Goal: Task Accomplishment & Management: Manage account settings

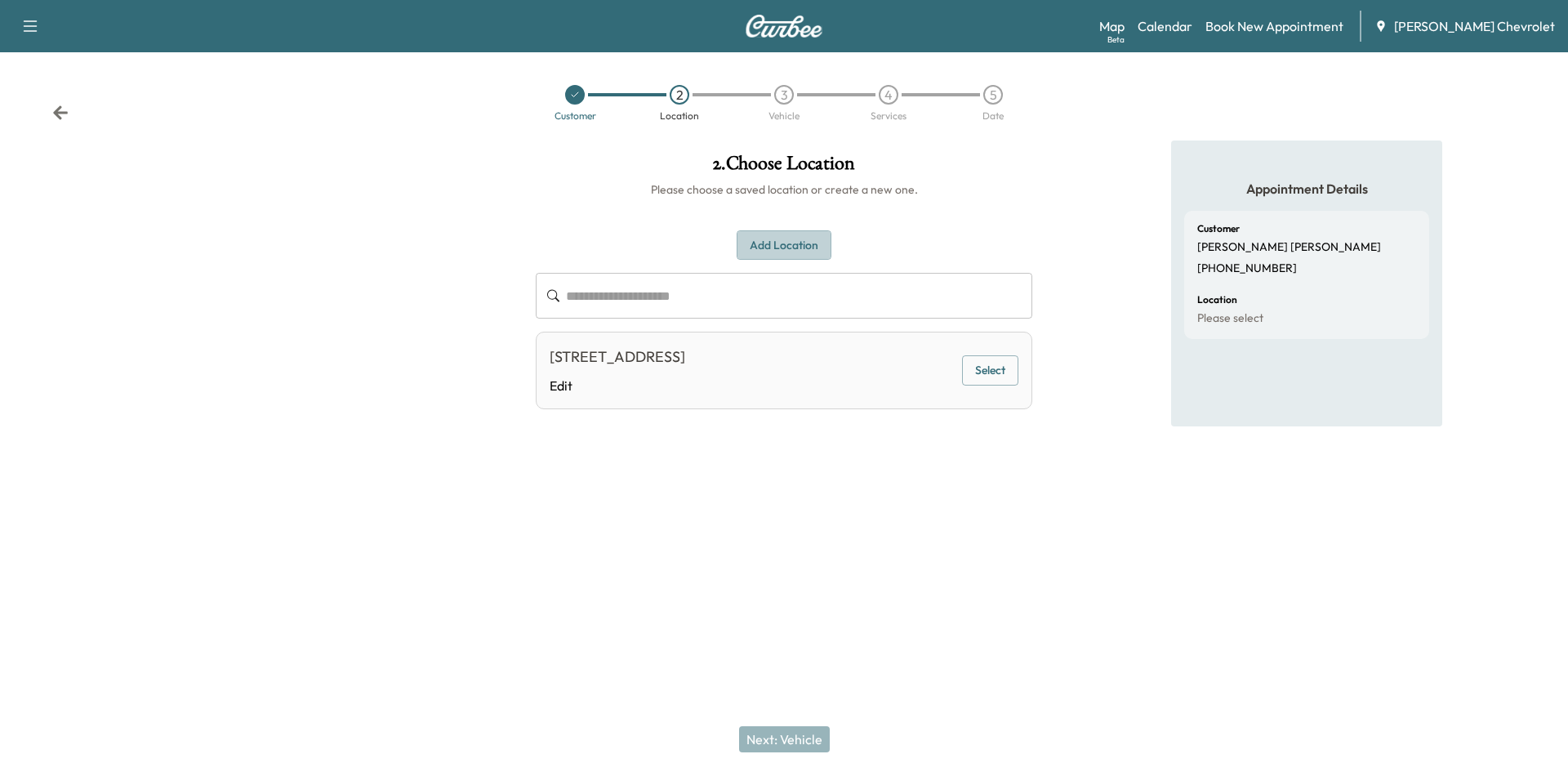
click at [775, 242] on button "Add Location" at bounding box center [784, 245] width 95 height 30
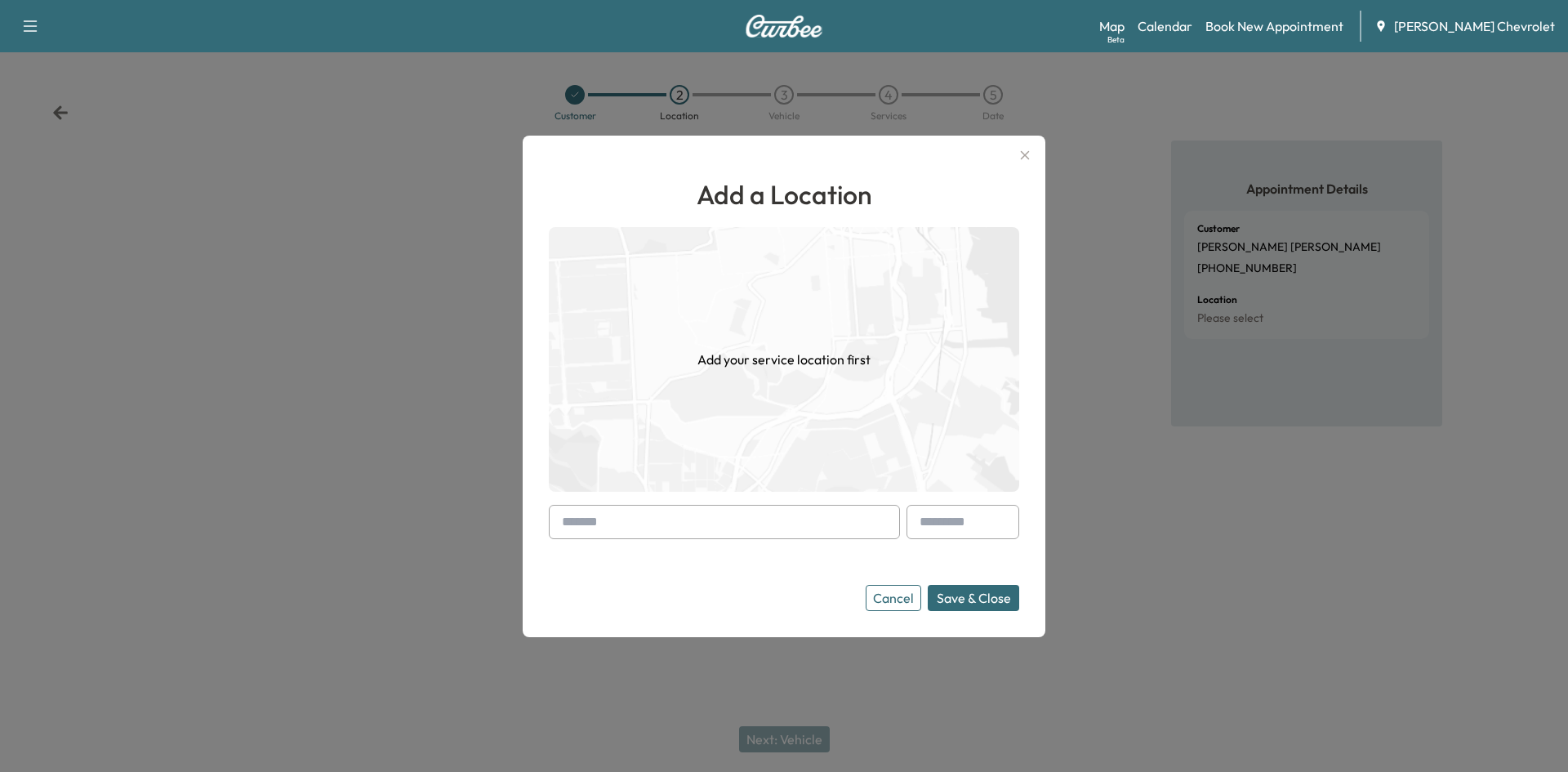
click at [1027, 150] on icon "button" at bounding box center [1025, 155] width 20 height 20
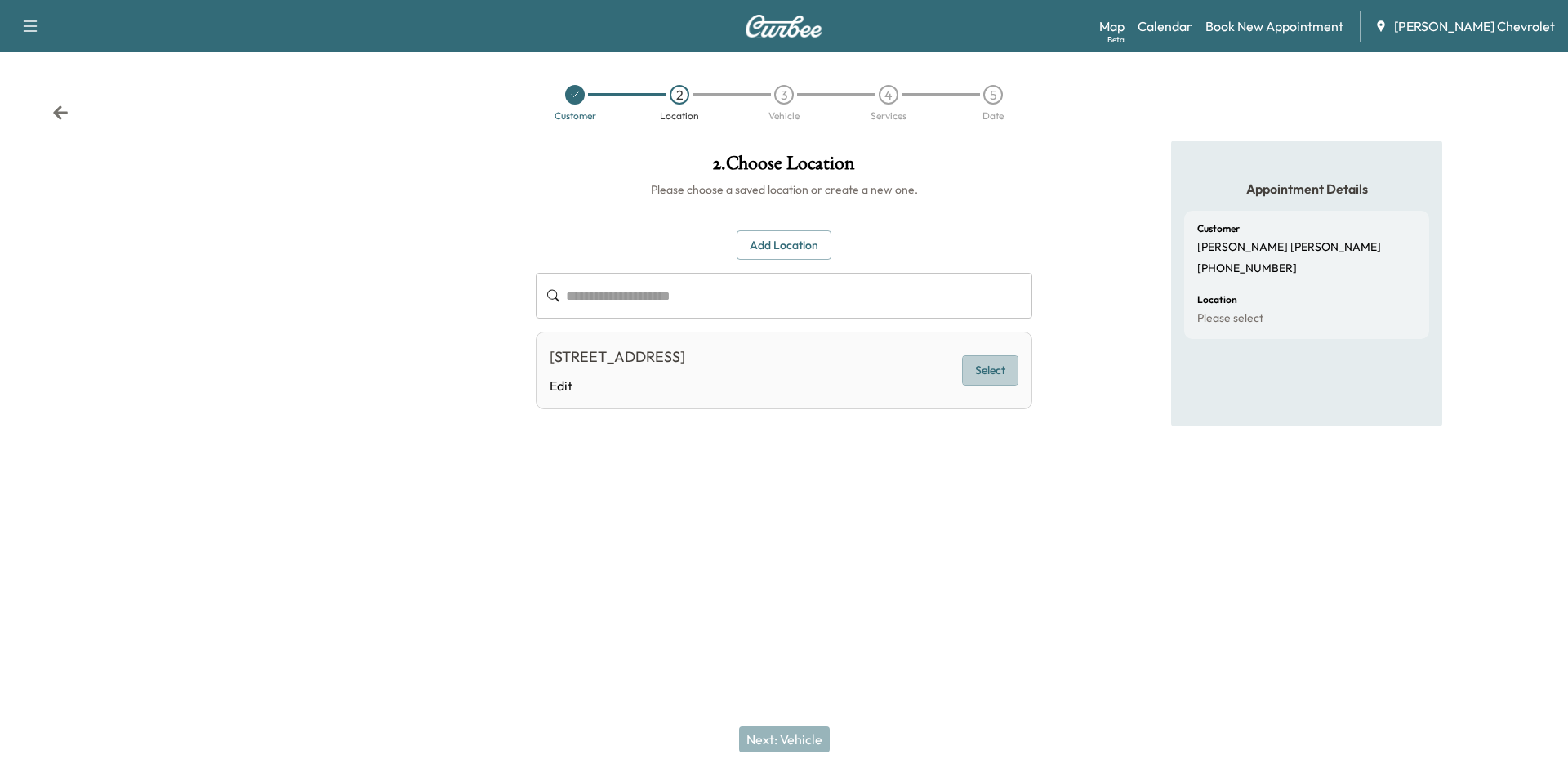
click at [993, 376] on button "Select" at bounding box center [989, 370] width 56 height 30
click at [776, 736] on button "Next: Vehicle" at bounding box center [784, 739] width 91 height 26
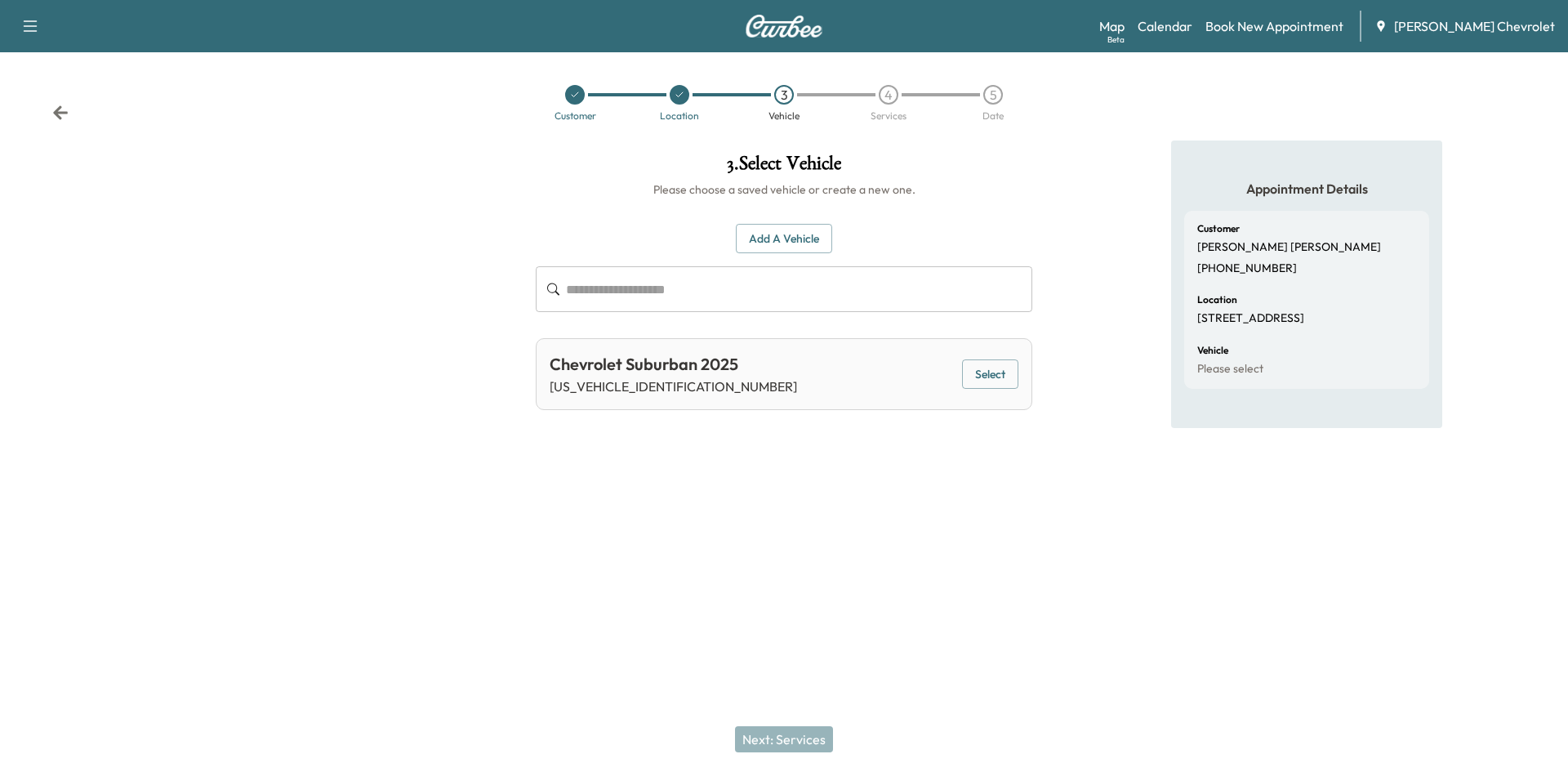
click at [975, 375] on button "Select" at bounding box center [989, 374] width 56 height 30
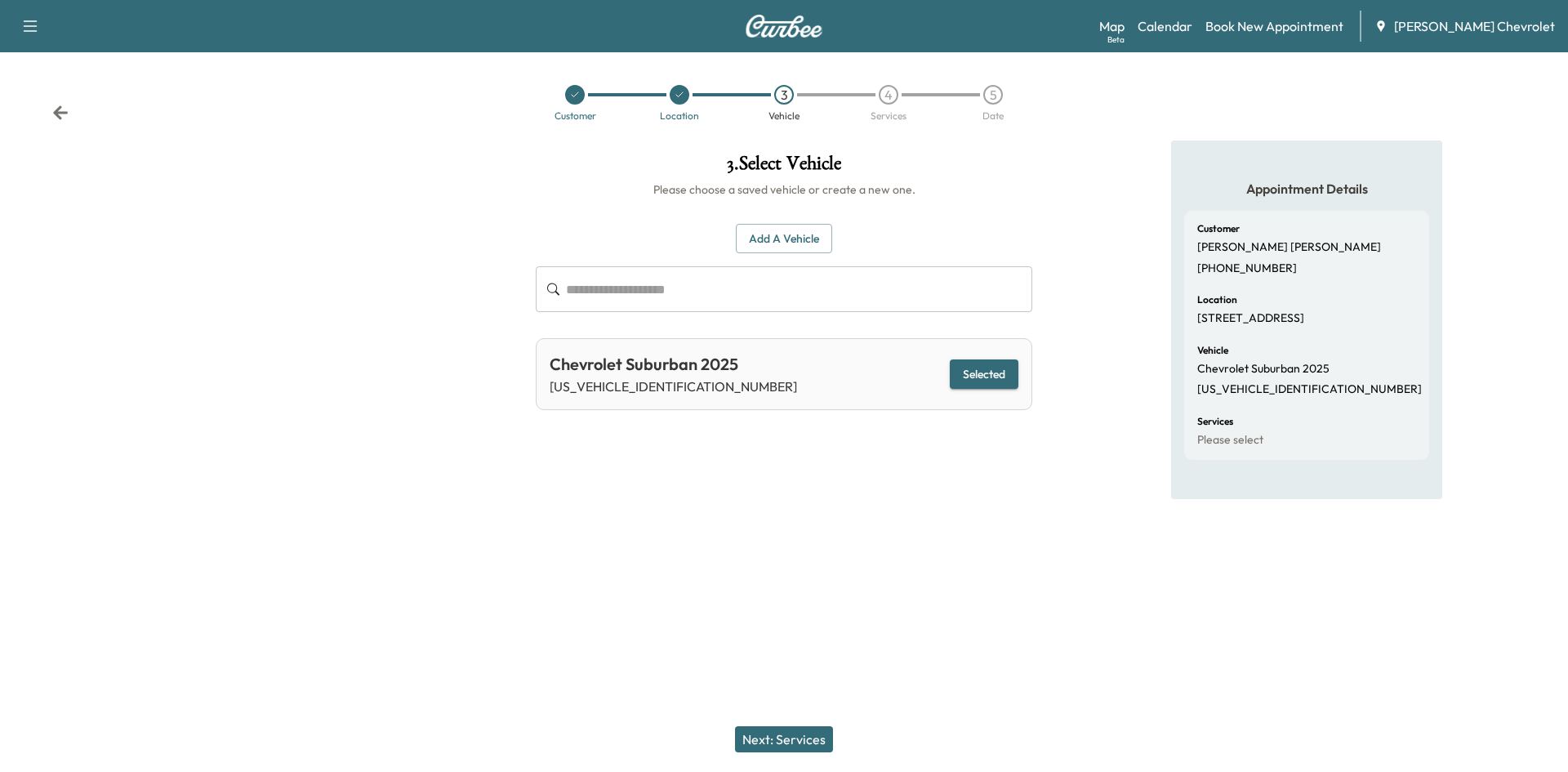
click at [792, 740] on button "Next: Services" at bounding box center [784, 739] width 98 height 26
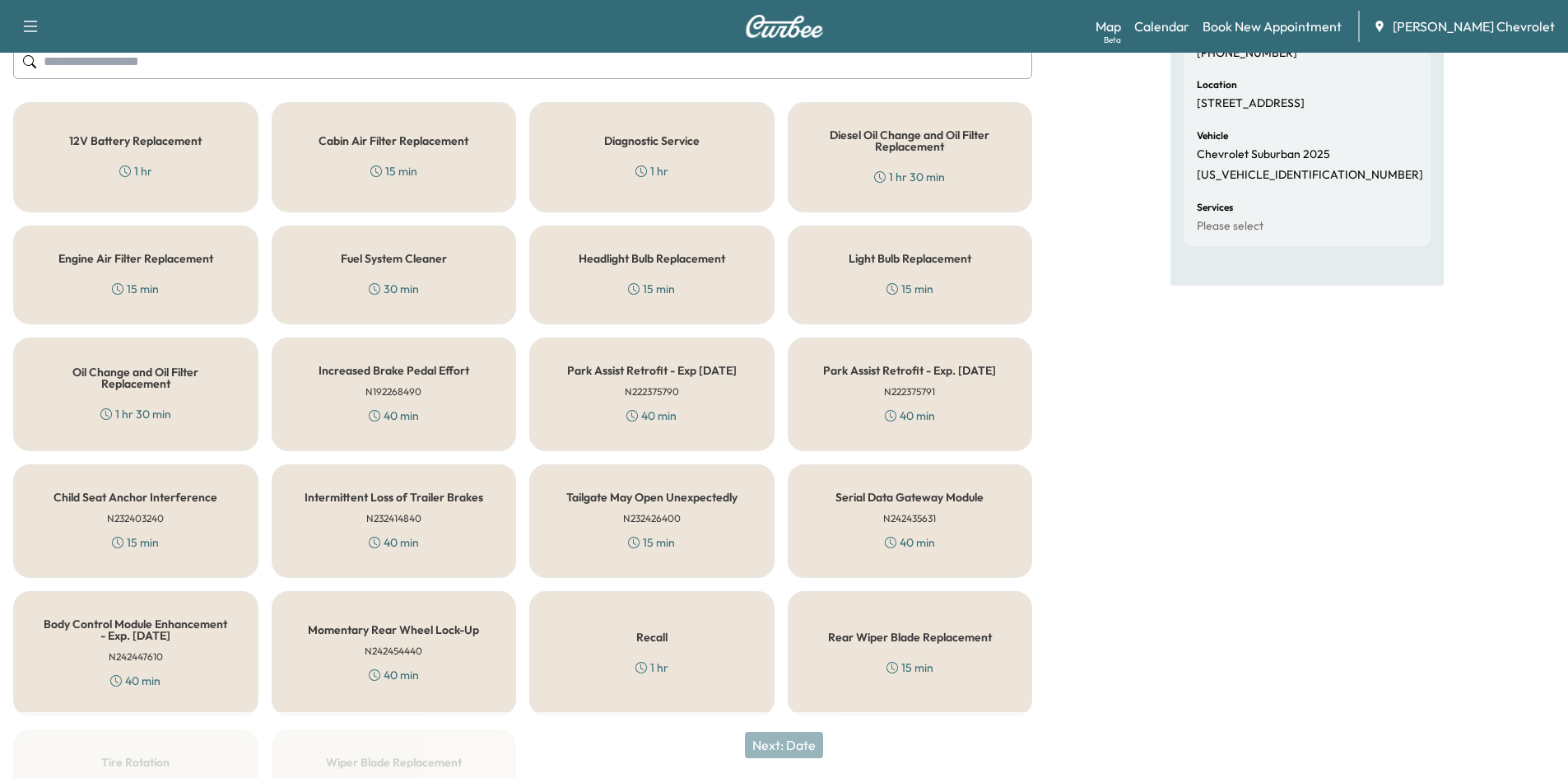
scroll to position [247, 0]
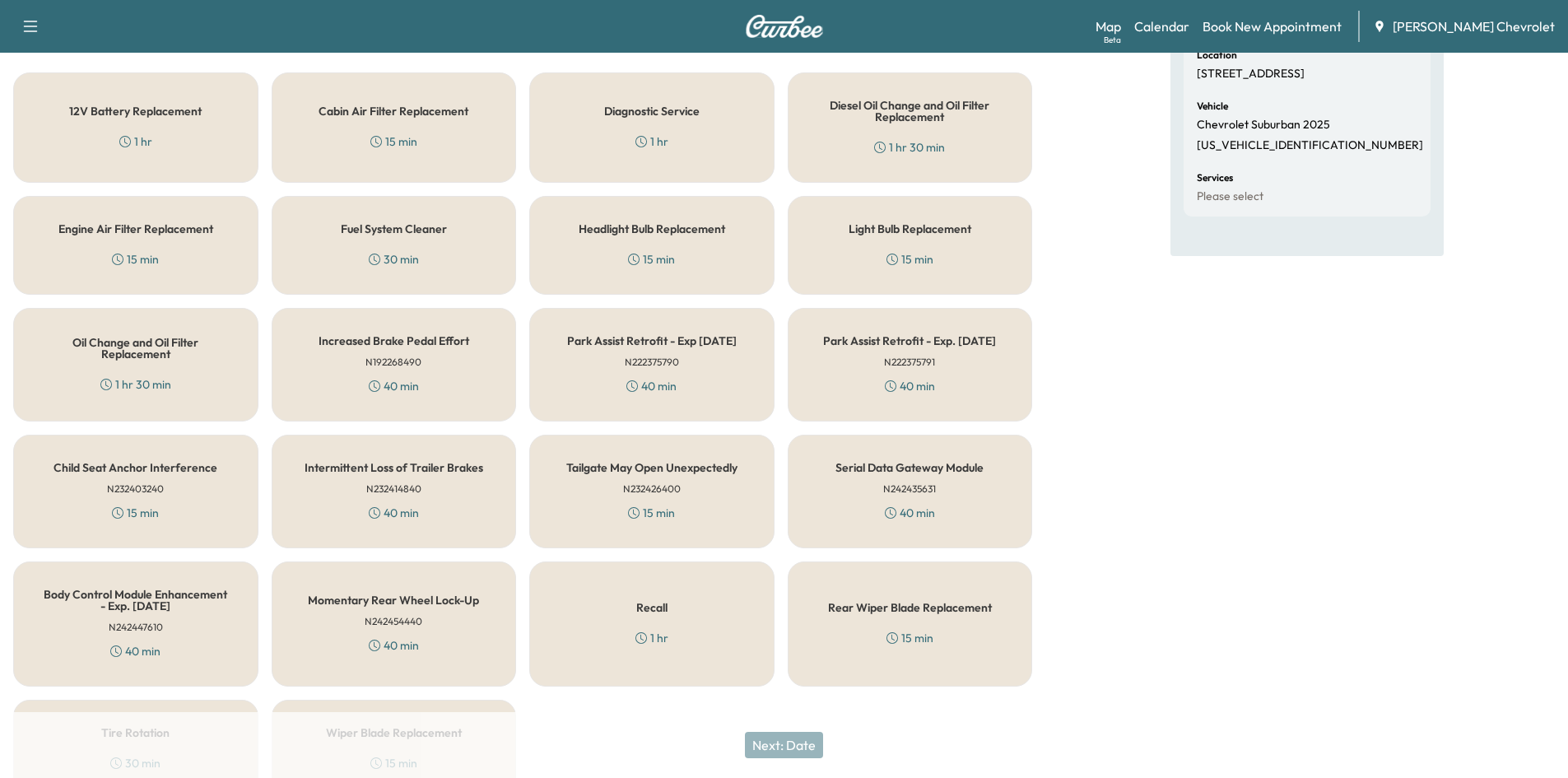
click at [623, 604] on div "Recall 1 hr" at bounding box center [652, 624] width 245 height 125
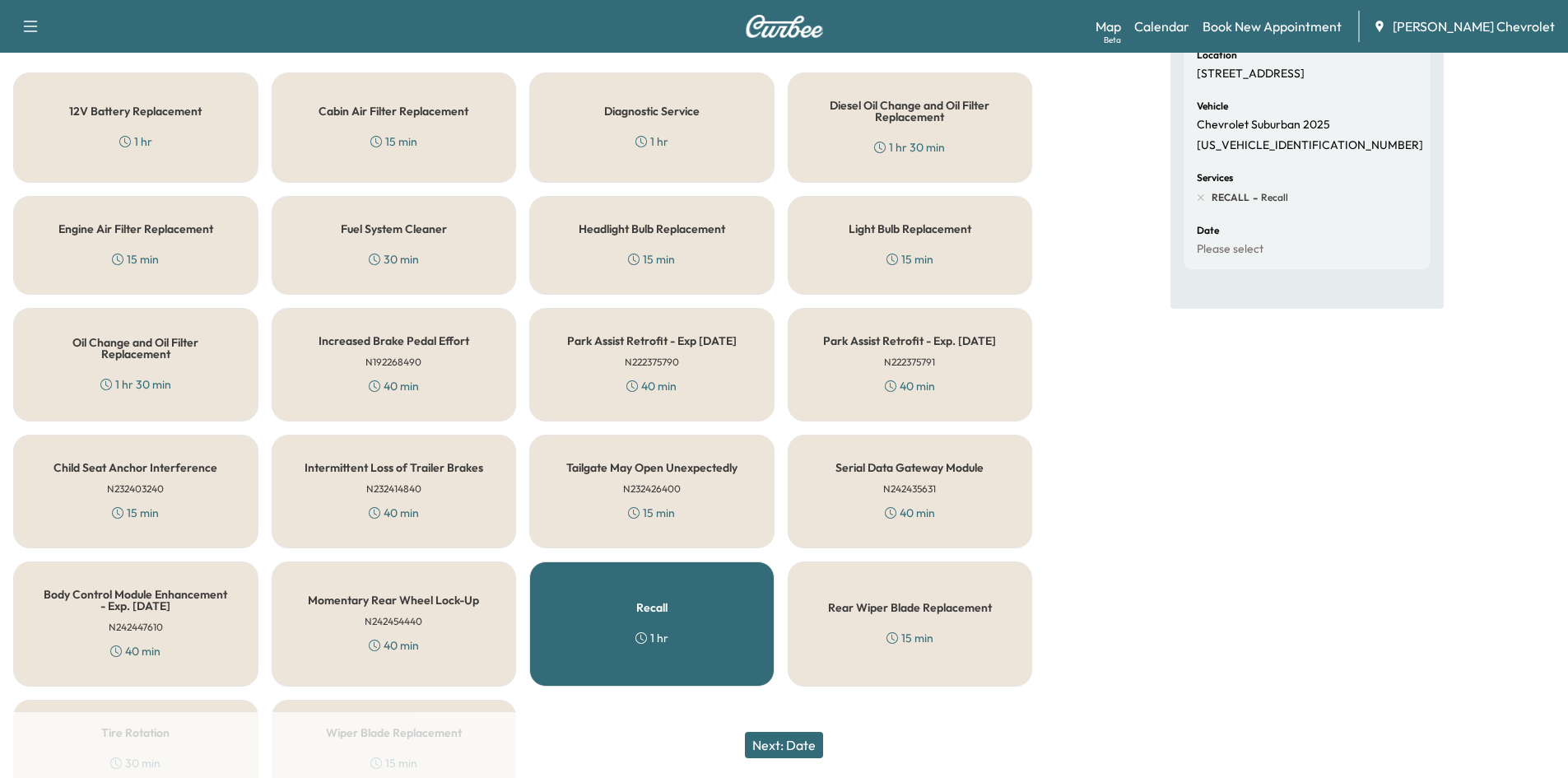
click at [792, 743] on button "Next: Date" at bounding box center [784, 745] width 78 height 26
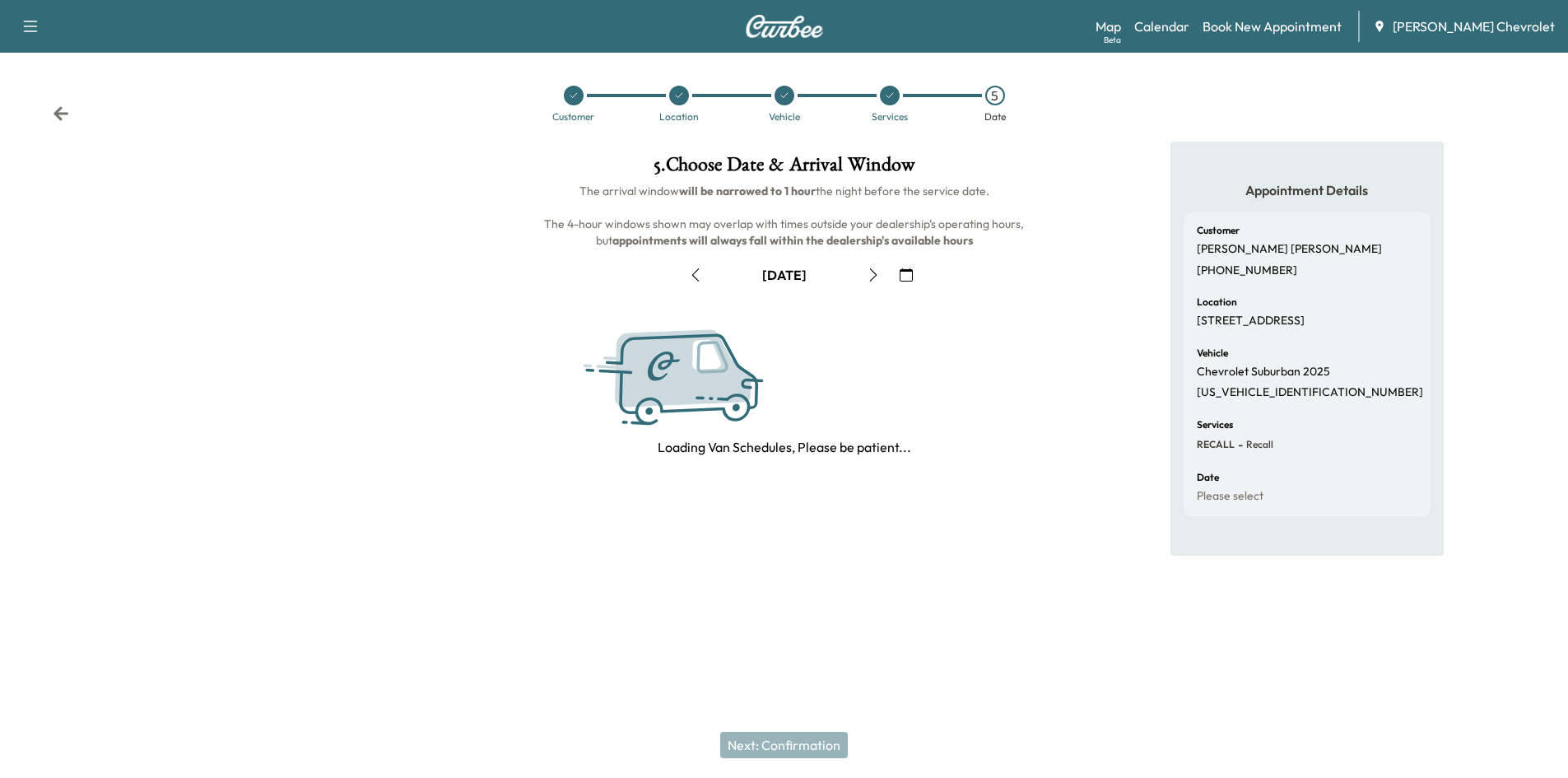
scroll to position [0, 0]
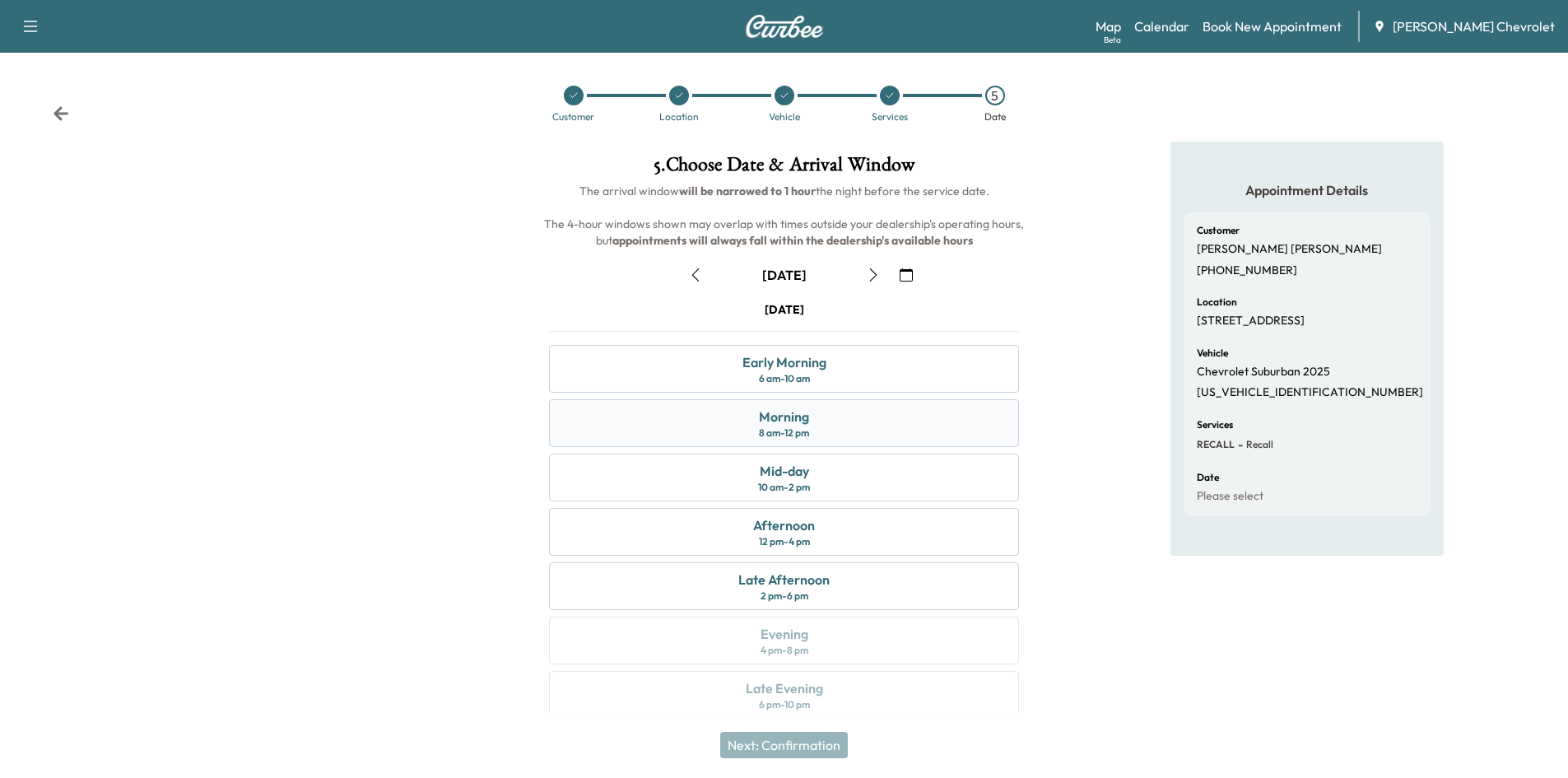
click at [788, 419] on div "Morning" at bounding box center [784, 416] width 50 height 20
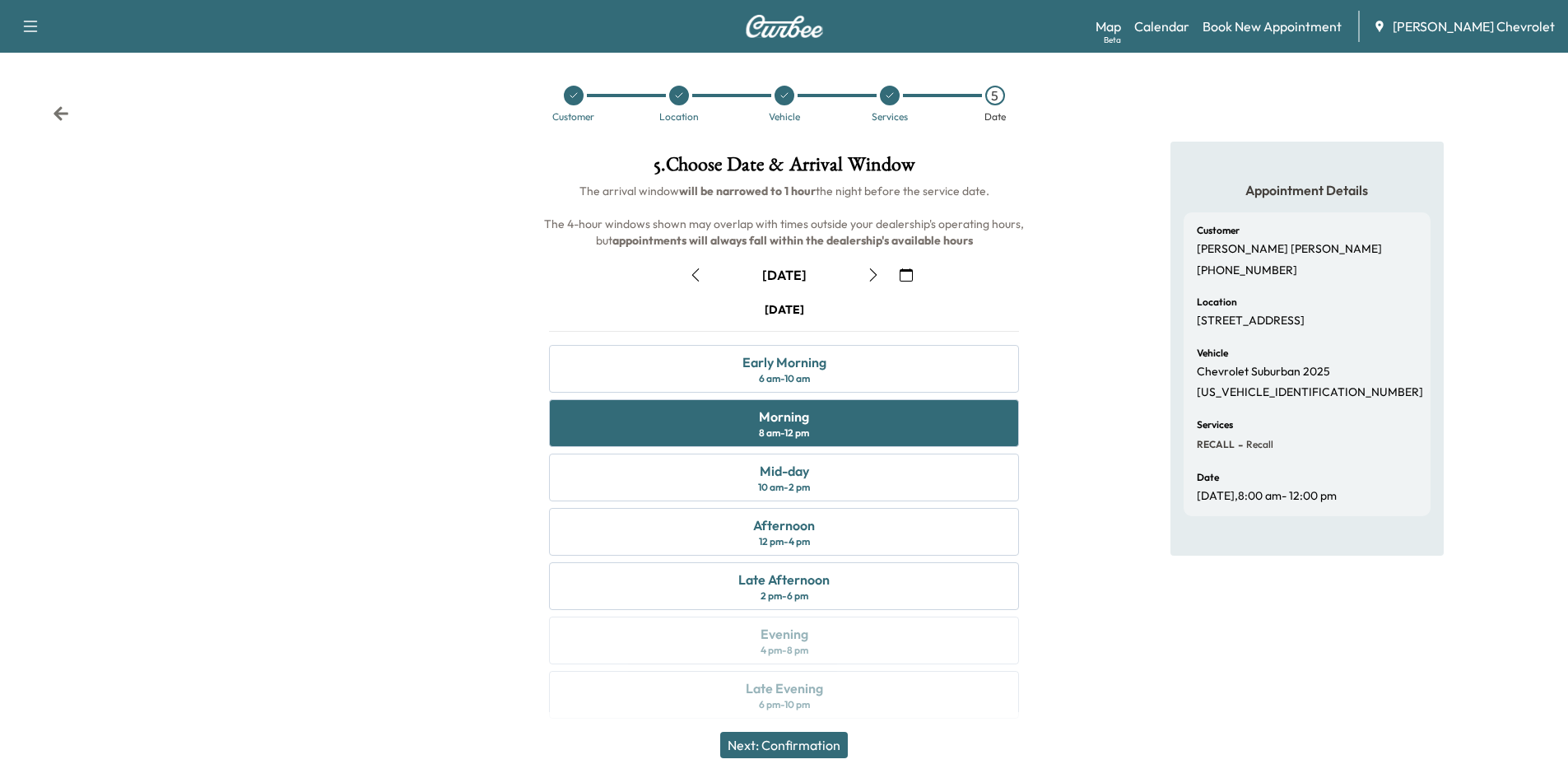
click at [755, 740] on button "Next: Confirmation" at bounding box center [784, 745] width 128 height 26
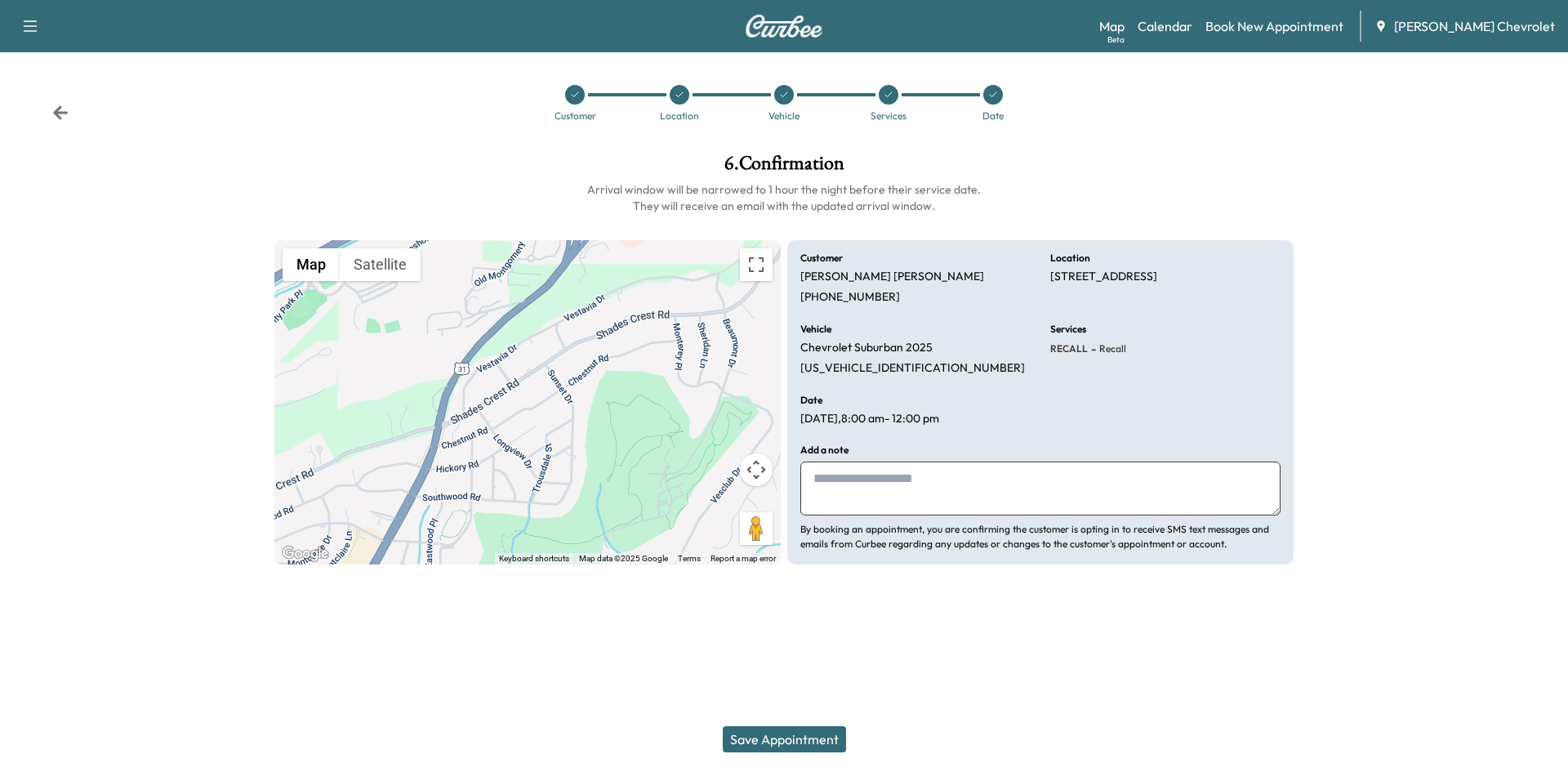
drag, startPoint x: 819, startPoint y: 494, endPoint x: 819, endPoint y: 484, distance: 10.0
click at [819, 491] on textarea at bounding box center [1040, 489] width 480 height 54
type textarea "*"
type textarea "**********"
click at [780, 743] on button "Save Appointment" at bounding box center [784, 739] width 123 height 26
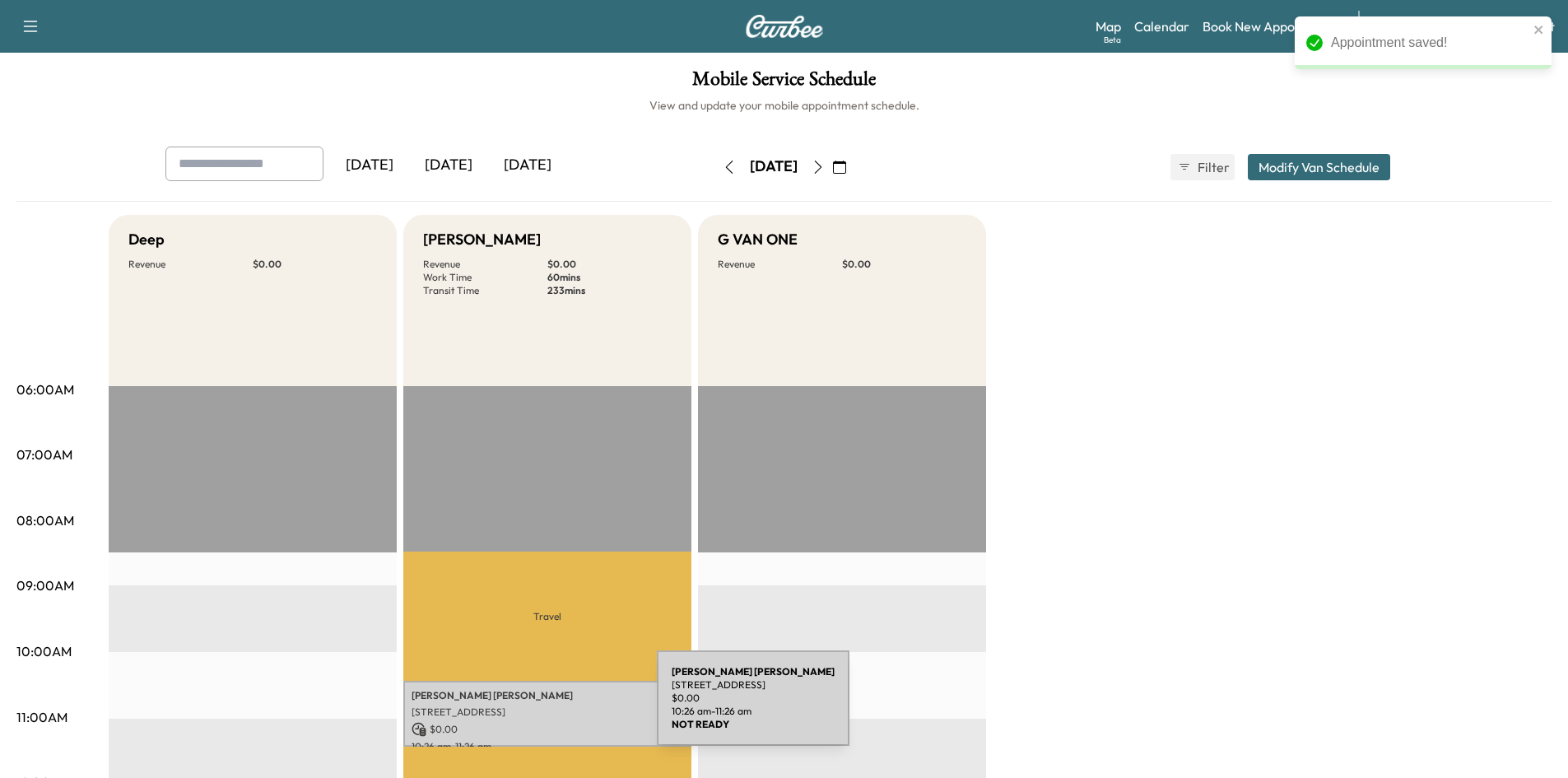
click at [533, 708] on p "[STREET_ADDRESS]" at bounding box center [547, 712] width 271 height 13
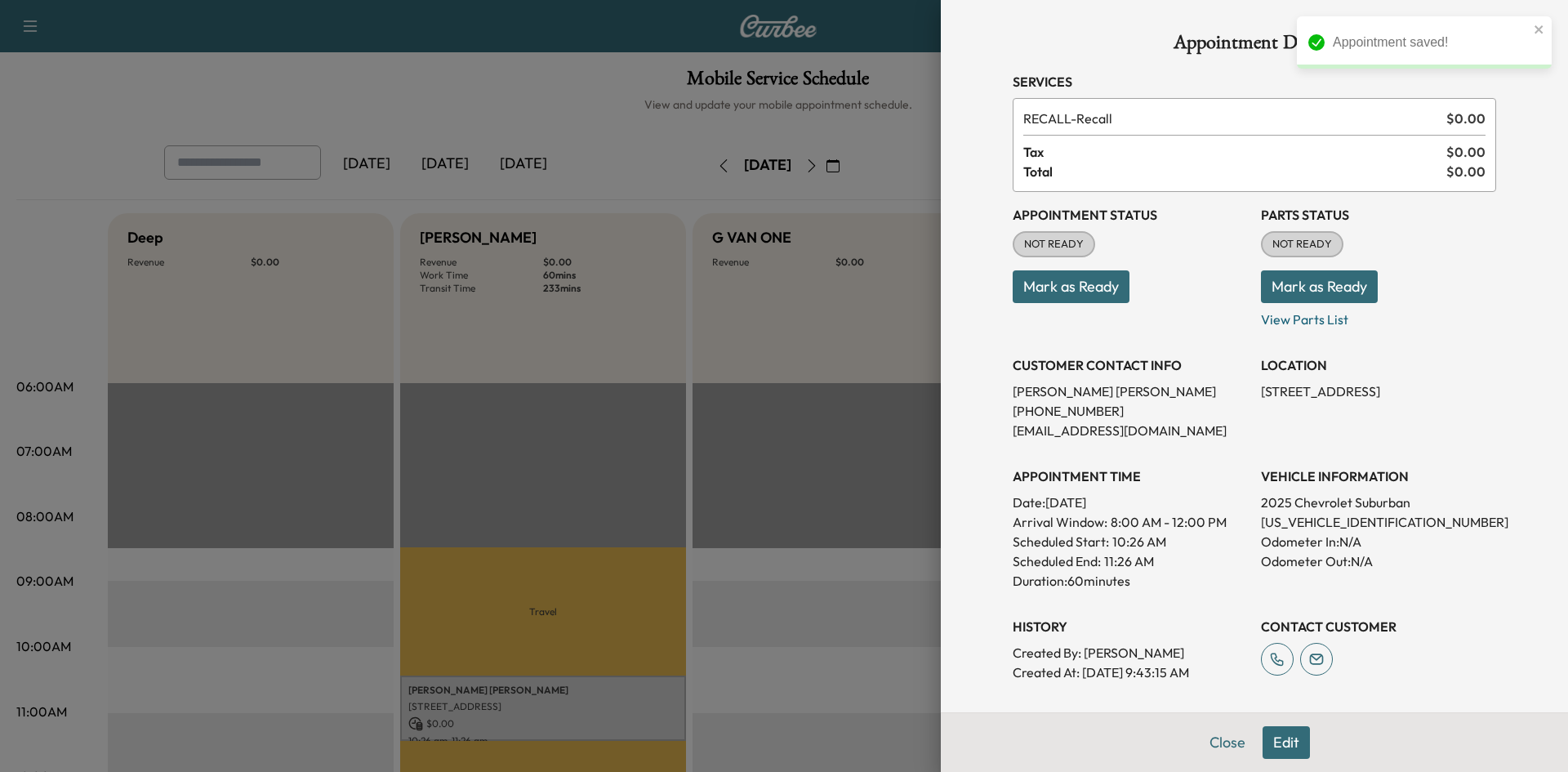
click at [1046, 281] on button "Mark as Ready" at bounding box center [1071, 287] width 117 height 33
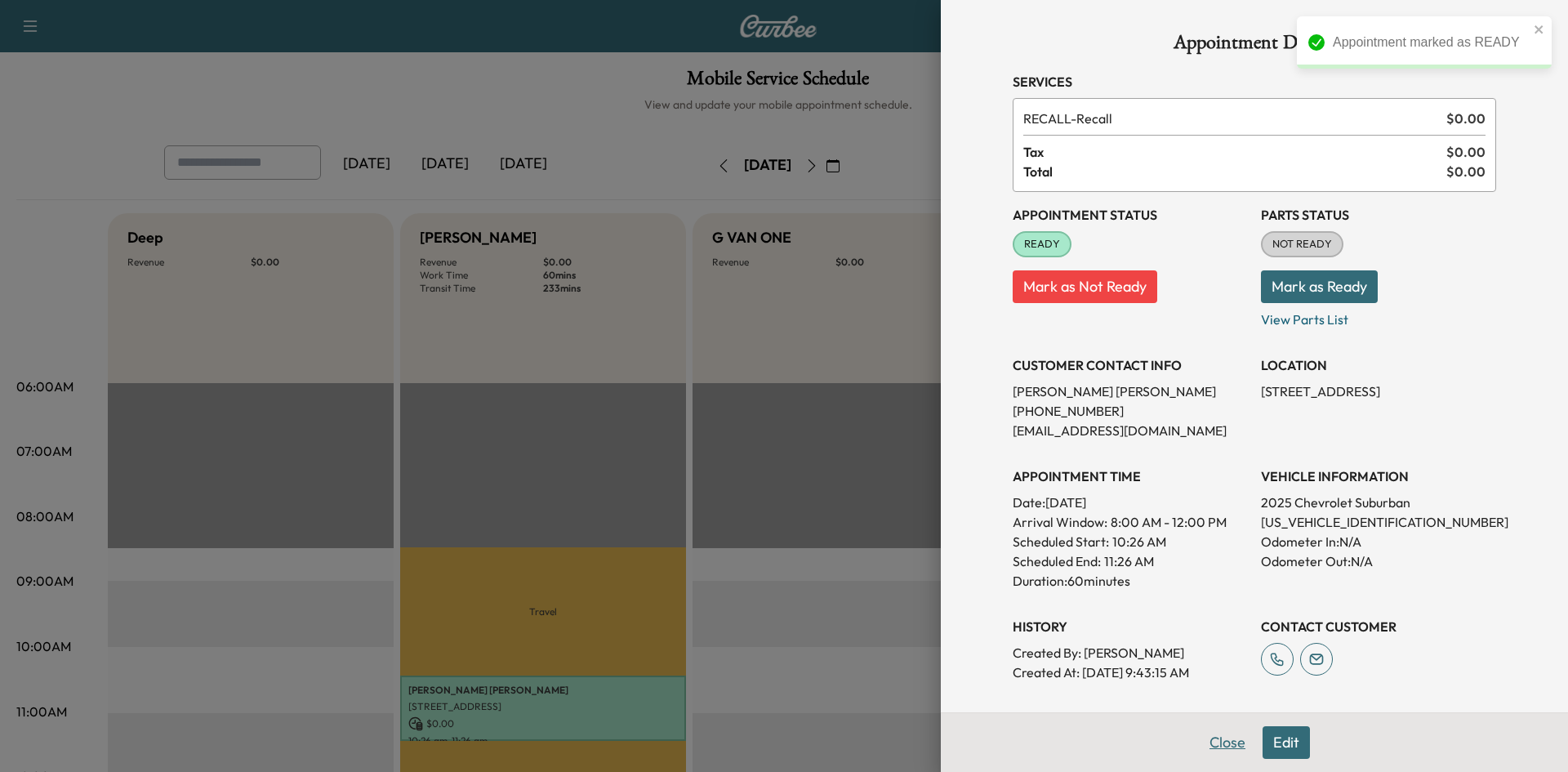
click at [1209, 742] on button "Close" at bounding box center [1228, 743] width 57 height 33
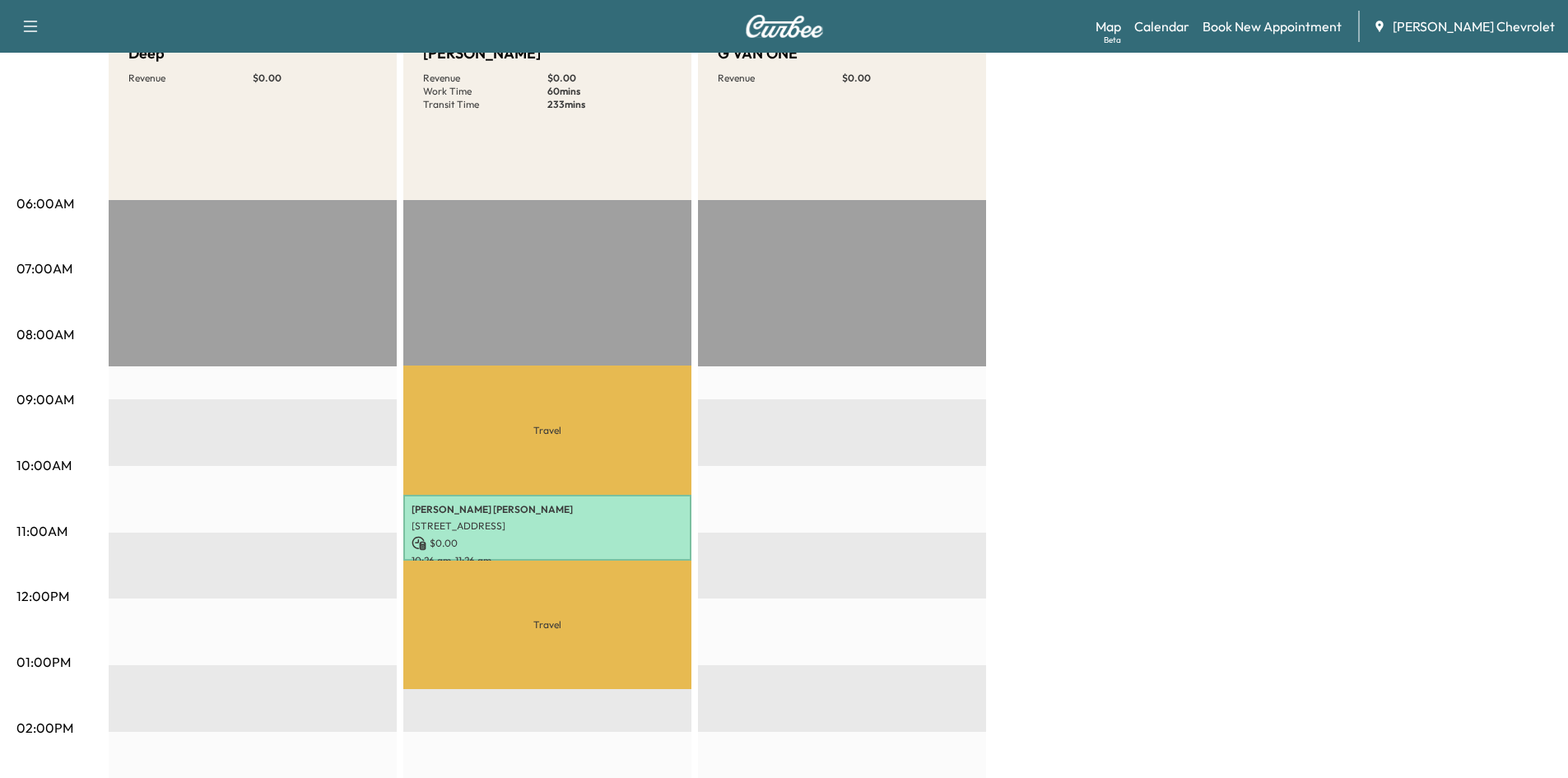
scroll to position [83, 0]
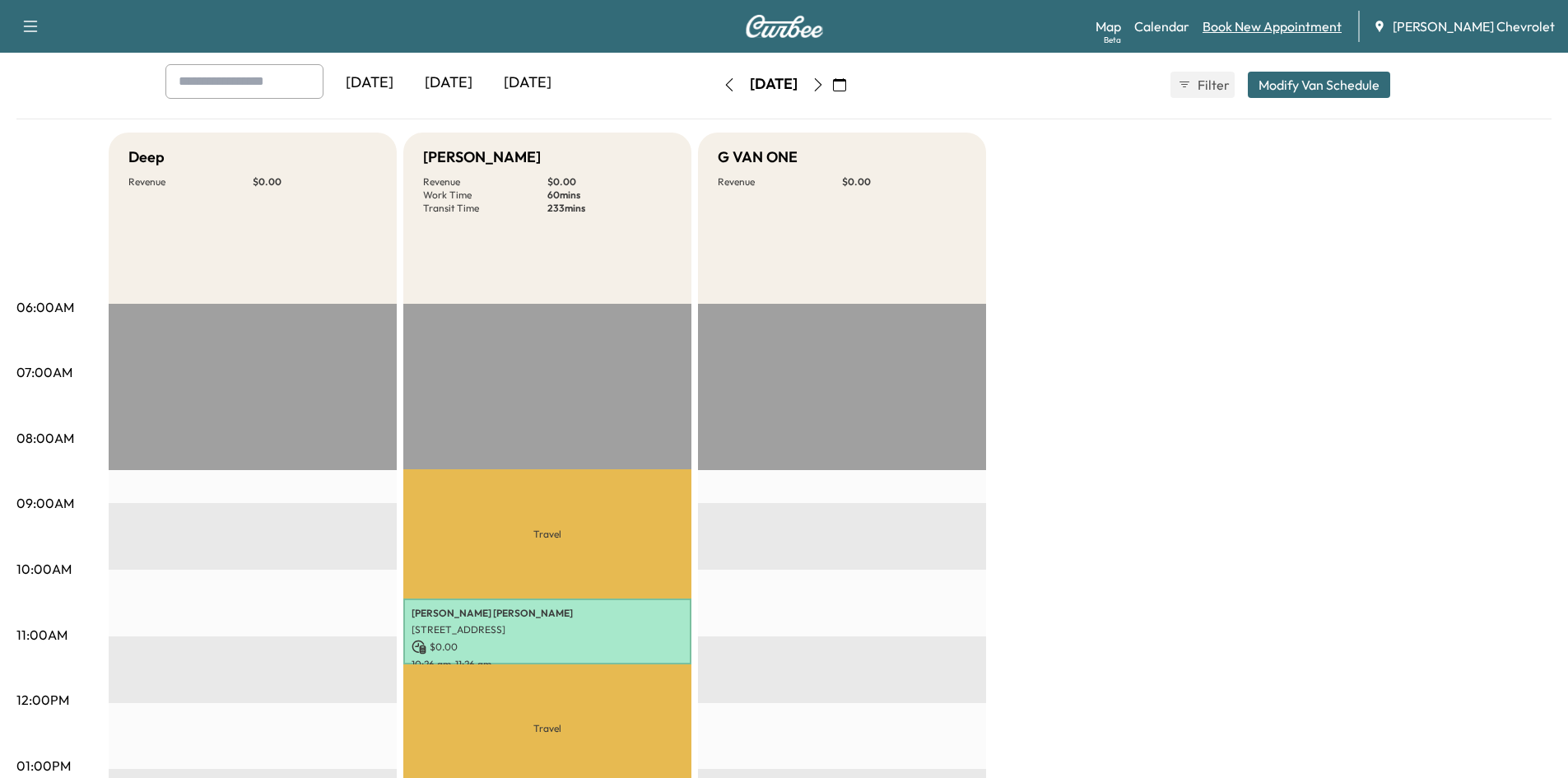
click at [1277, 24] on link "Book New Appointment" at bounding box center [1272, 26] width 139 height 20
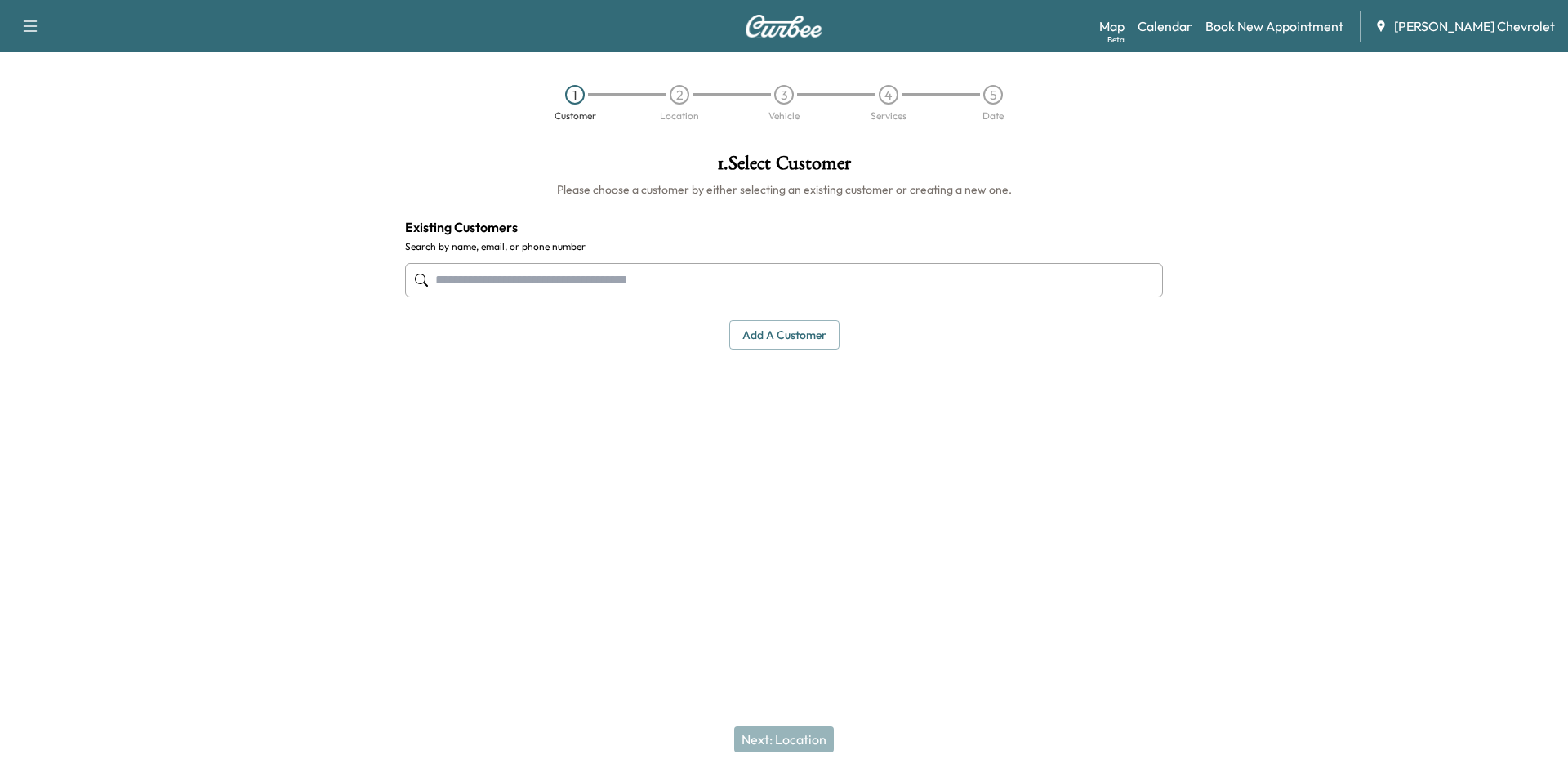
click at [495, 276] on input "text" at bounding box center [784, 281] width 758 height 35
type input "******"
click at [783, 338] on button "Add a customer" at bounding box center [785, 335] width 111 height 30
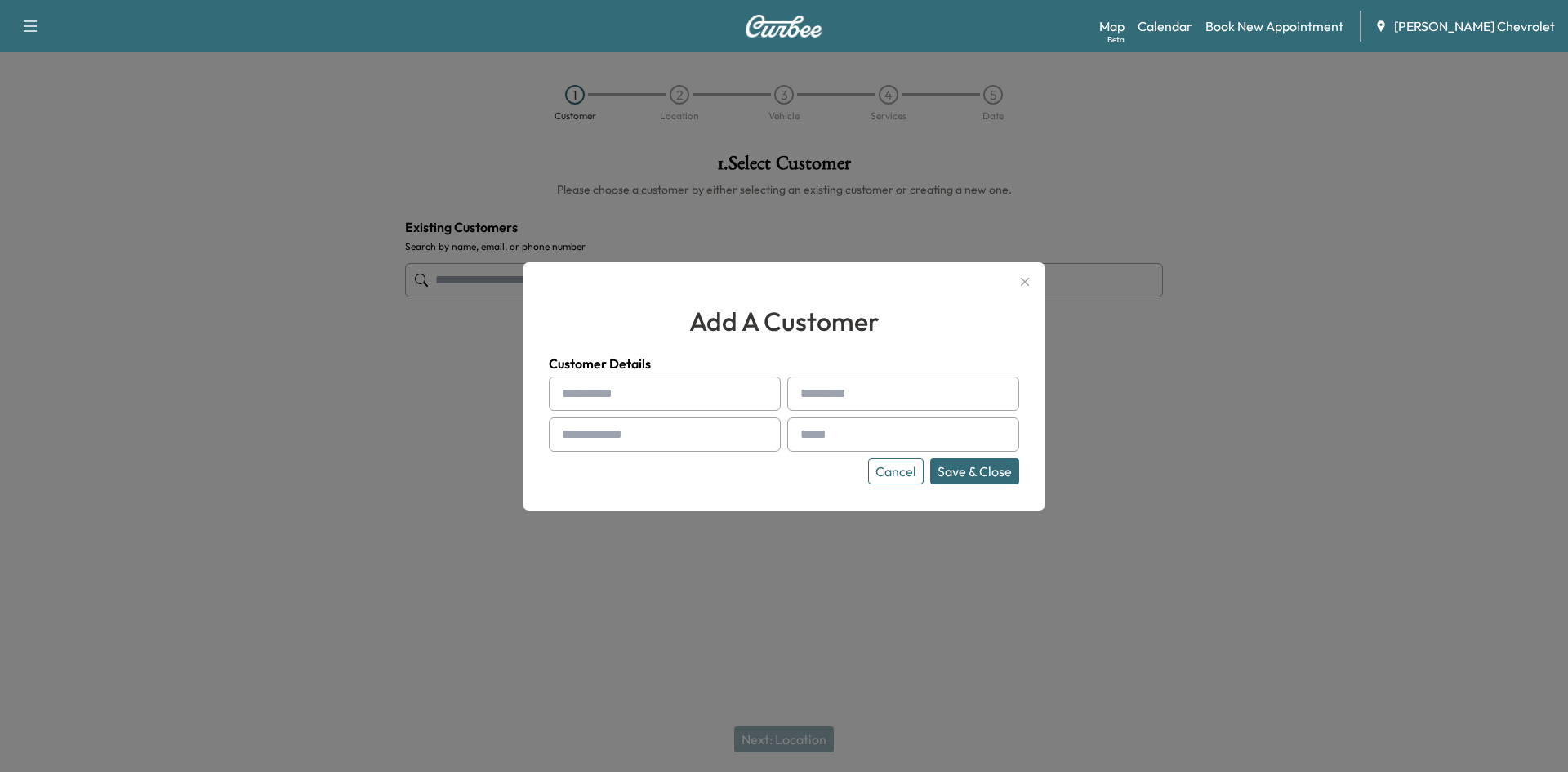
click at [610, 396] on input "text" at bounding box center [665, 394] width 232 height 35
type input "******"
type input "**********"
click at [799, 426] on div at bounding box center [804, 434] width 20 height 20
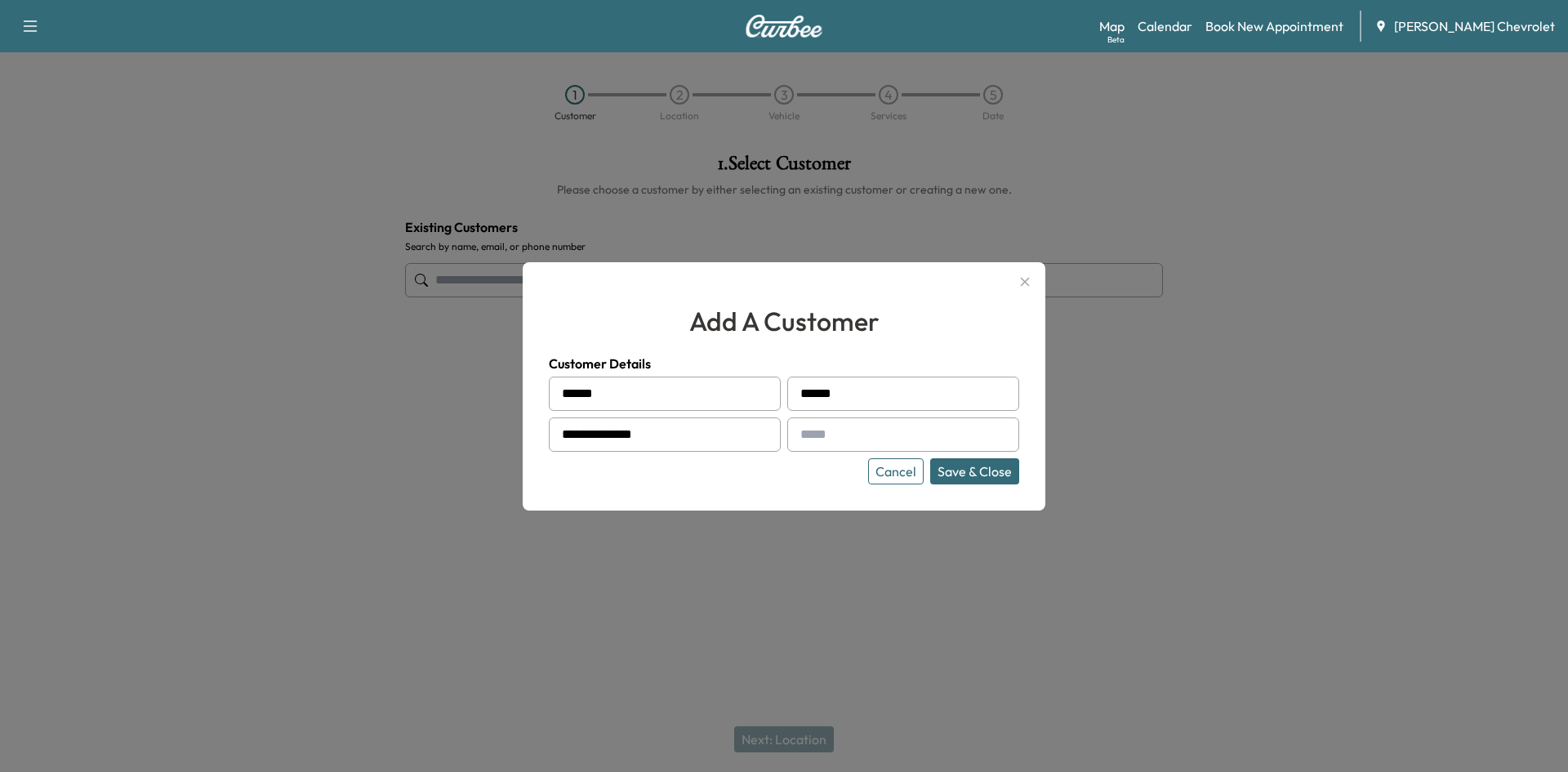
click at [799, 426] on div at bounding box center [804, 434] width 20 height 20
click at [802, 432] on div at bounding box center [804, 434] width 20 height 20
click at [798, 421] on input "text" at bounding box center [903, 434] width 232 height 35
paste input "**********"
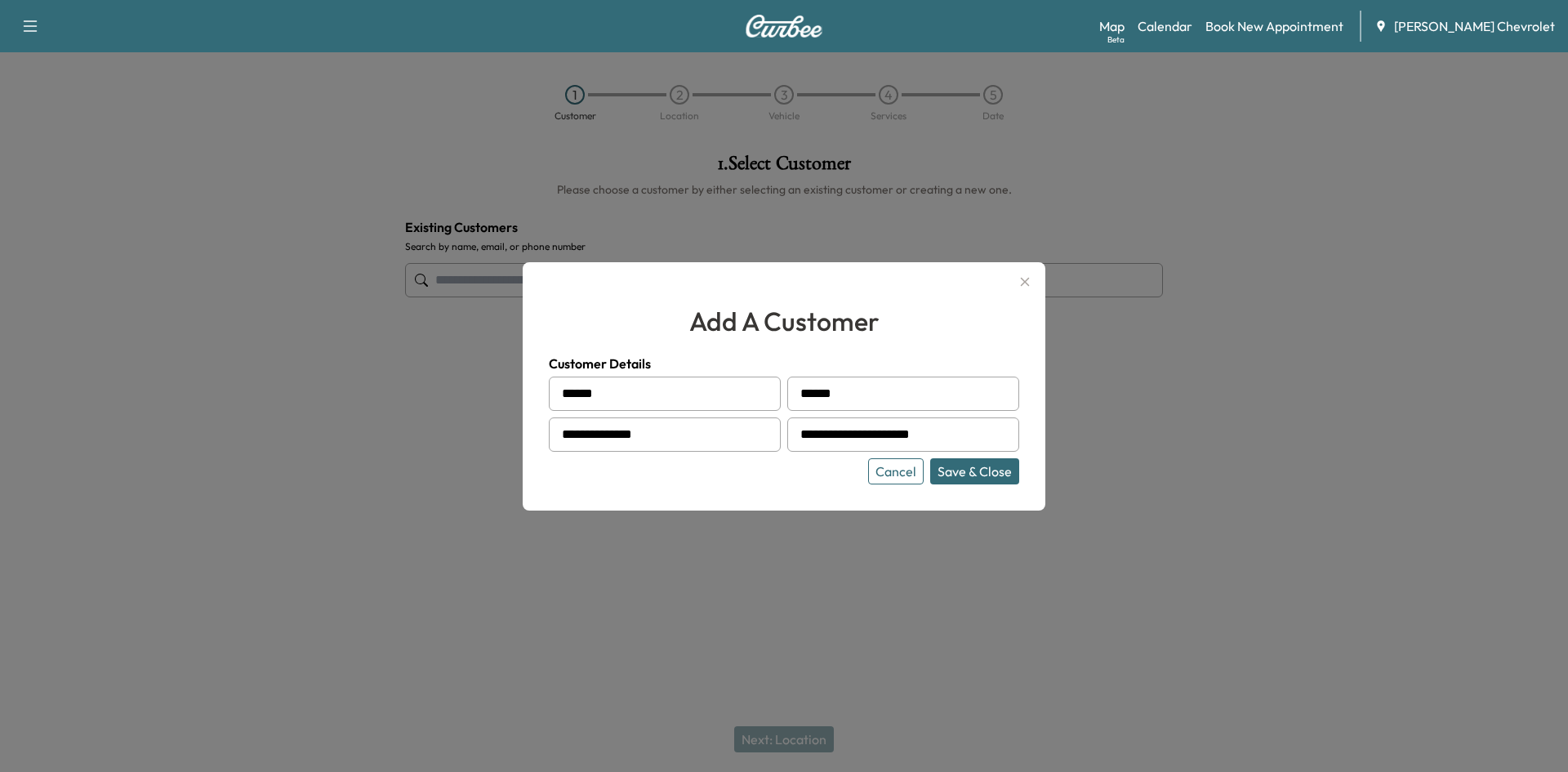
type input "**********"
click at [964, 474] on button "Save & Close" at bounding box center [975, 471] width 89 height 26
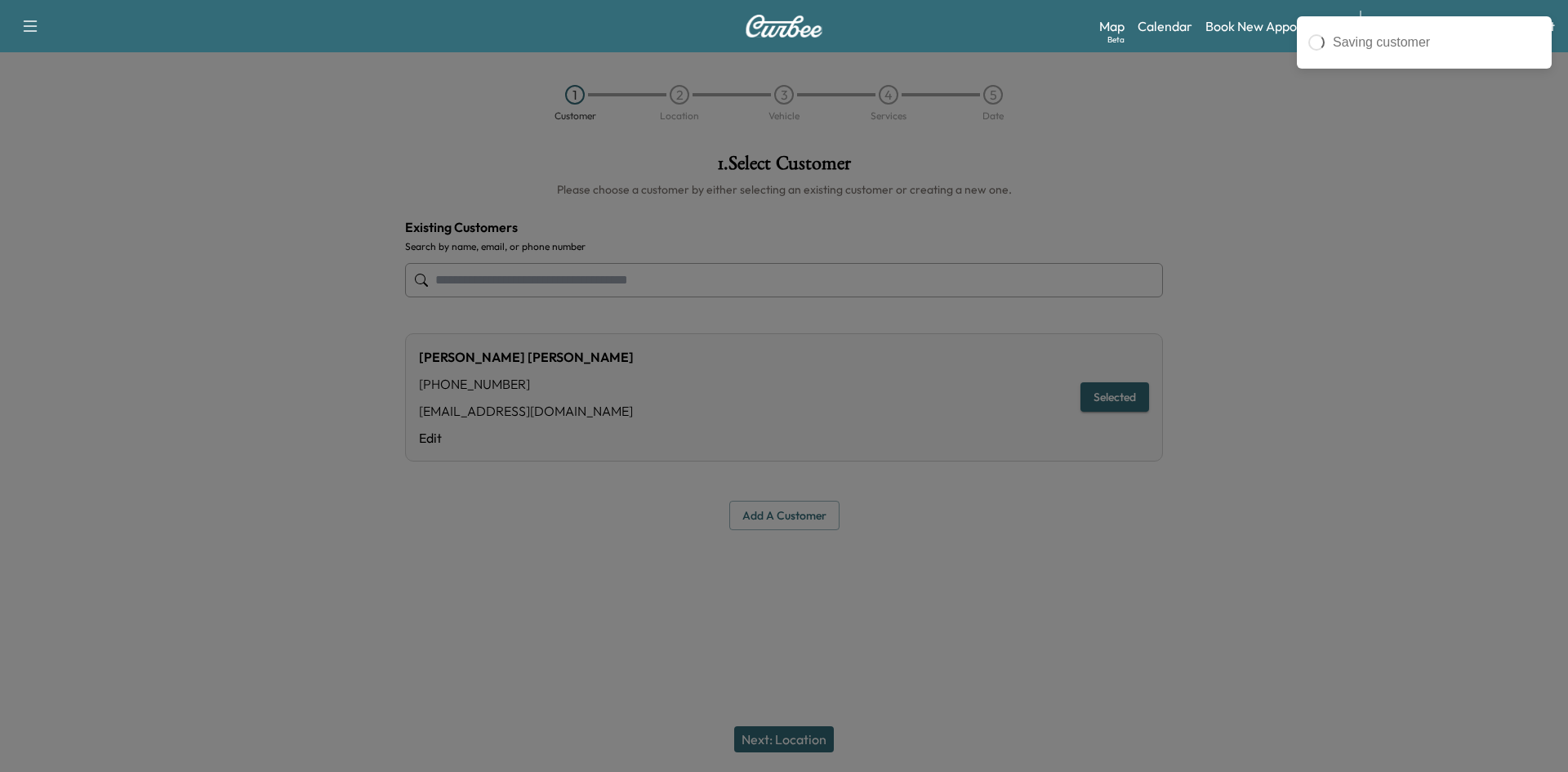
type input "**********"
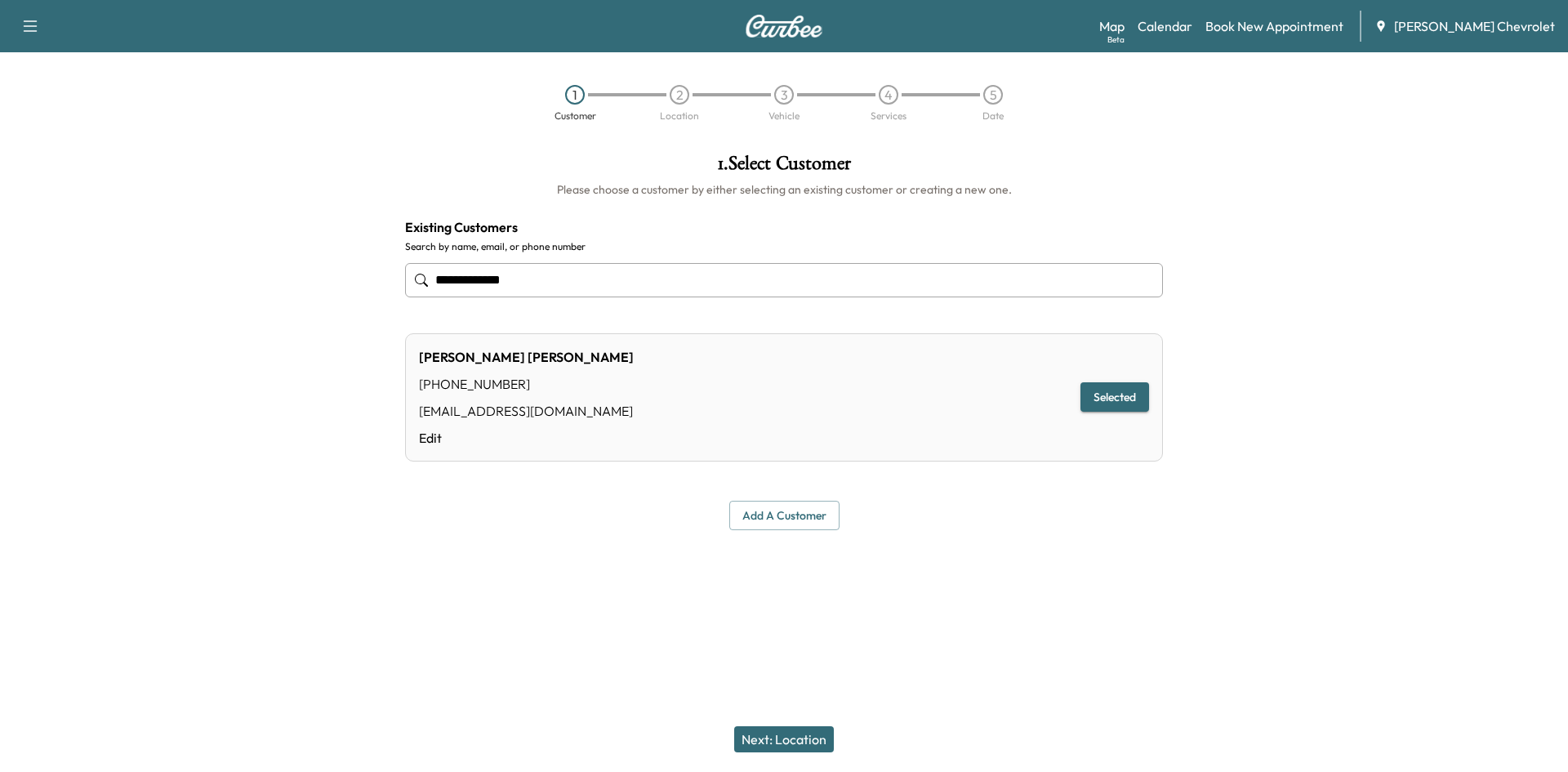
click at [793, 735] on button "Next: Location" at bounding box center [783, 739] width 99 height 26
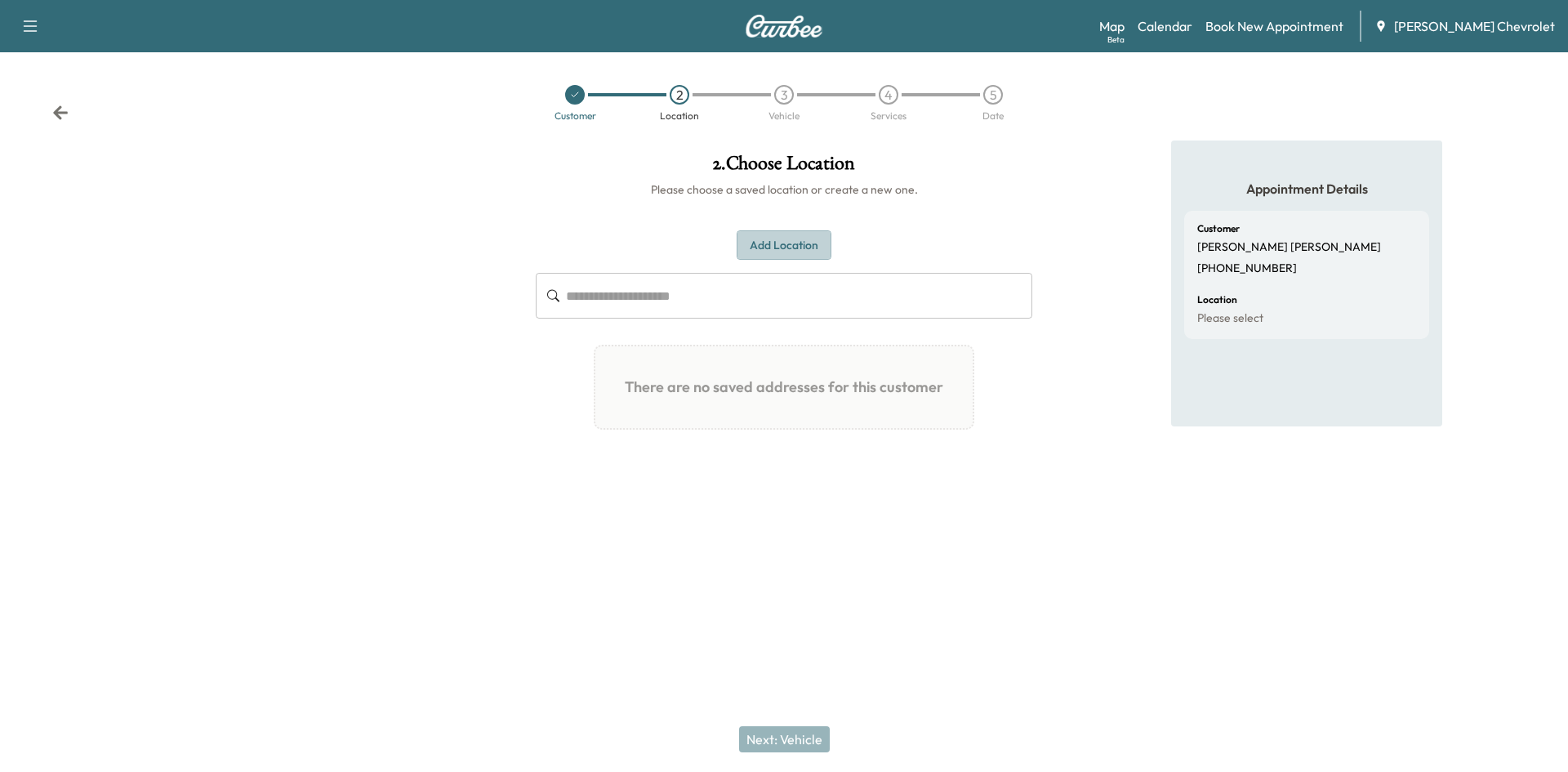
click at [768, 244] on button "Add Location" at bounding box center [784, 245] width 95 height 30
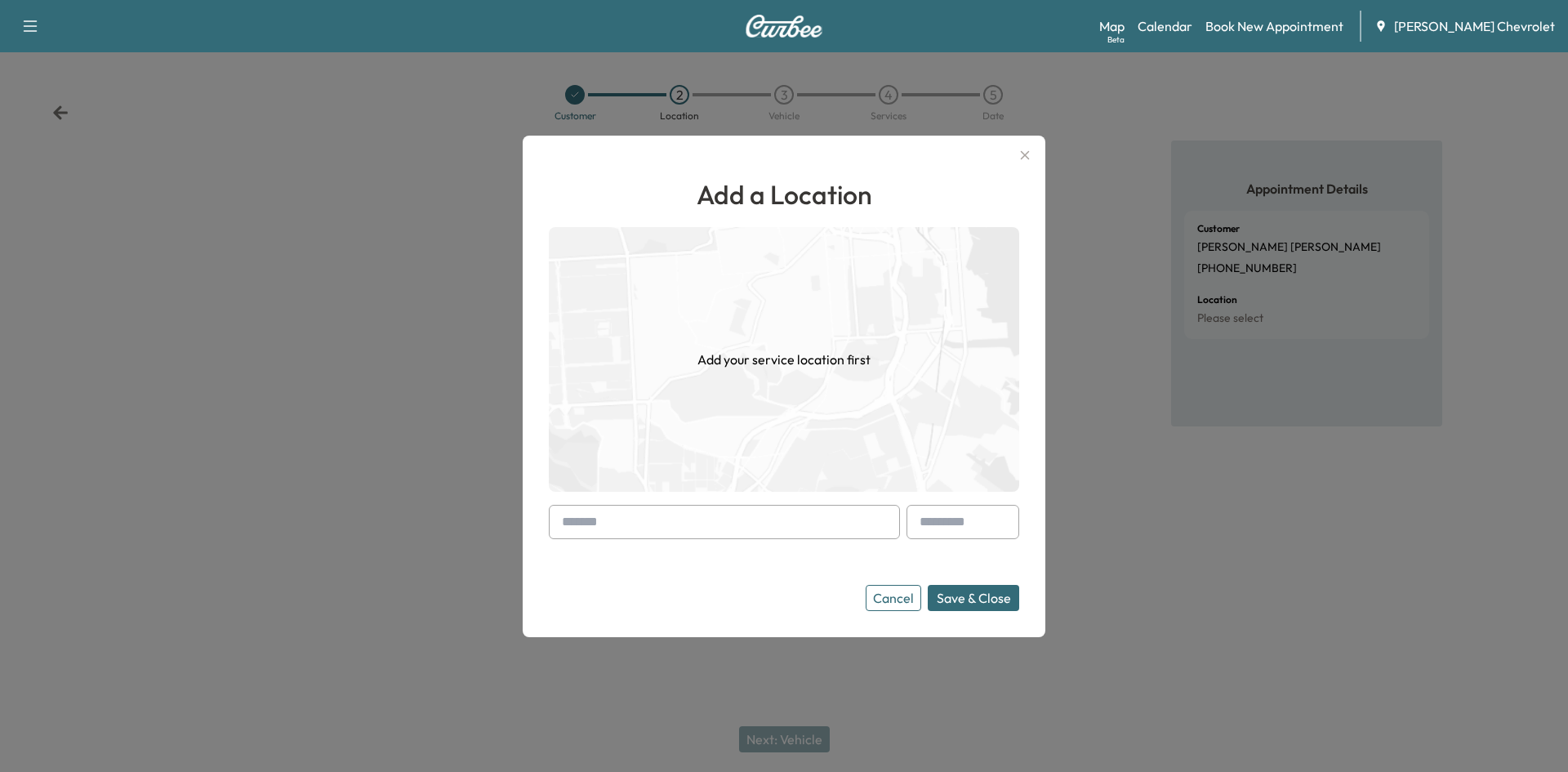
click at [591, 526] on input "text" at bounding box center [724, 522] width 351 height 35
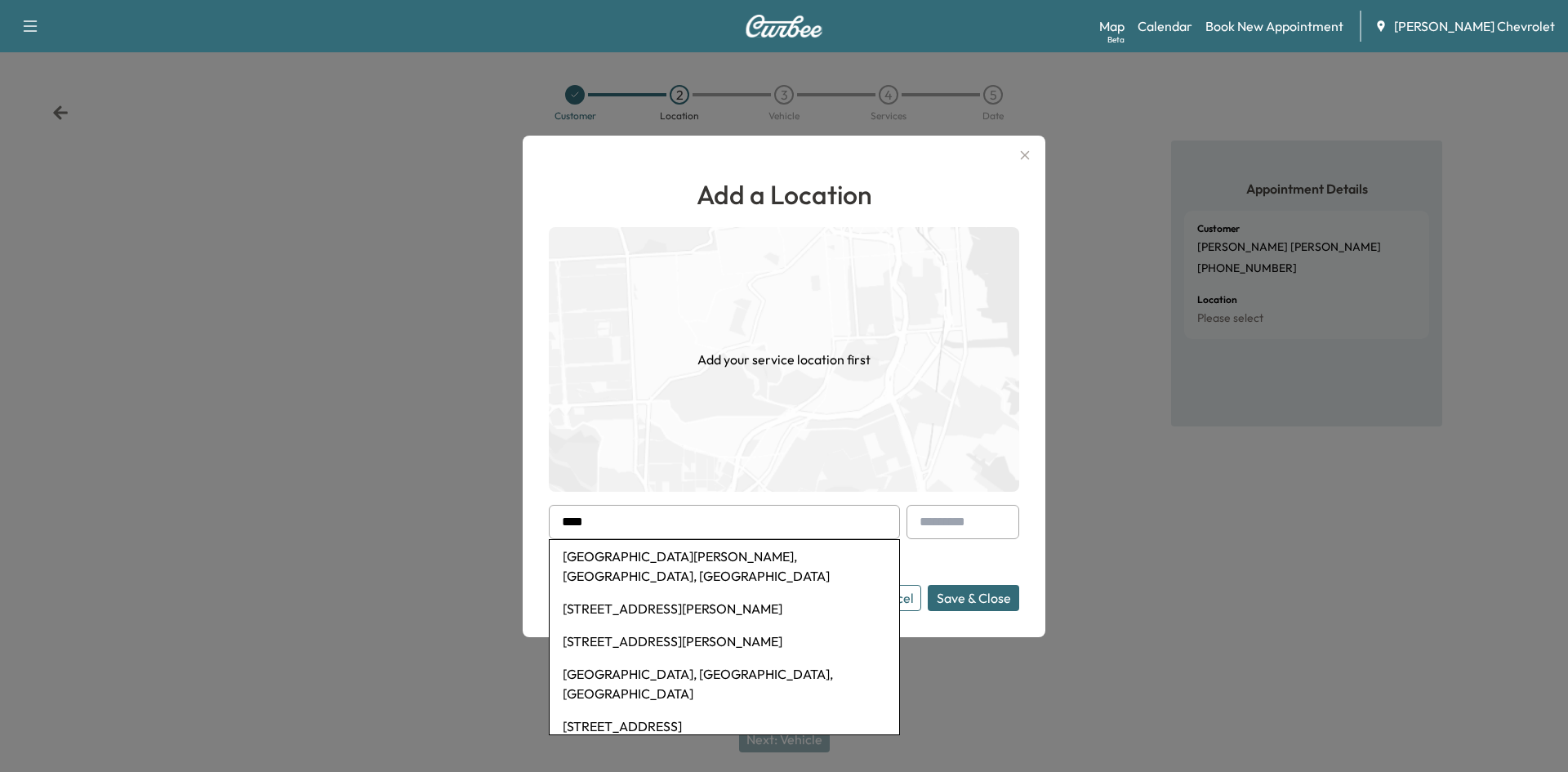
click at [611, 520] on input "***" at bounding box center [724, 522] width 351 height 35
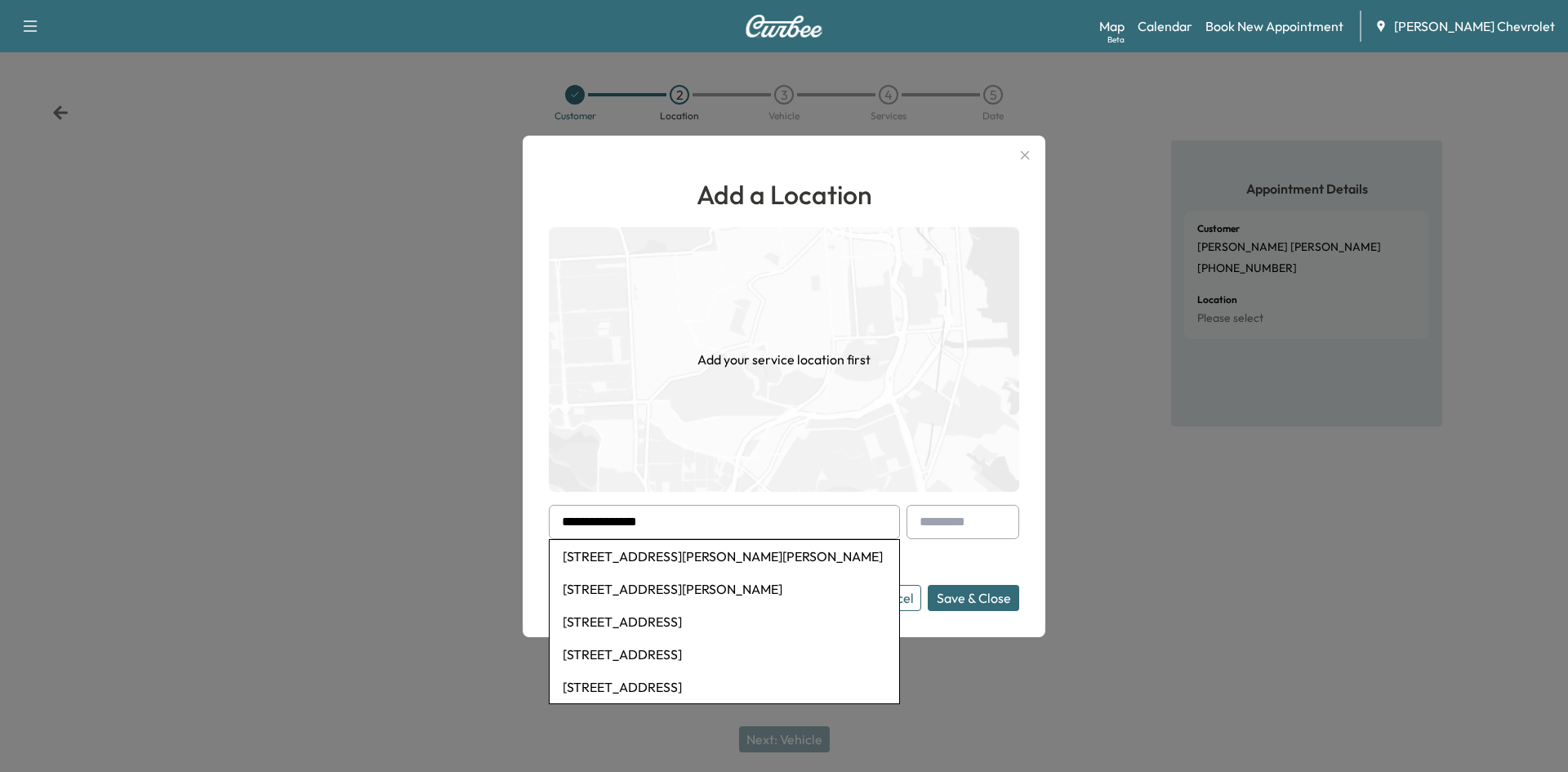
click at [966, 695] on div at bounding box center [784, 386] width 1568 height 772
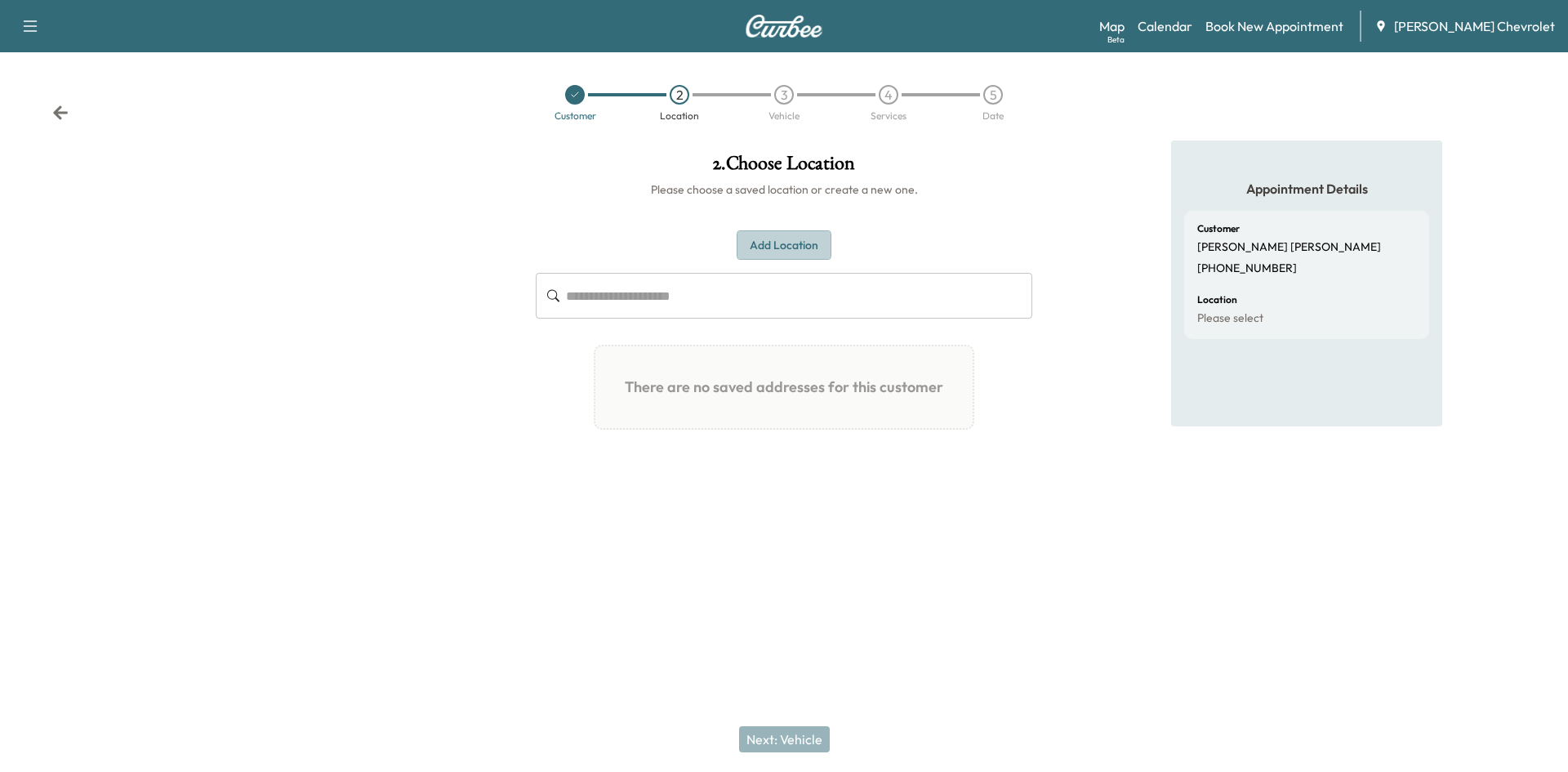
click at [823, 239] on button "Add Location" at bounding box center [784, 245] width 95 height 30
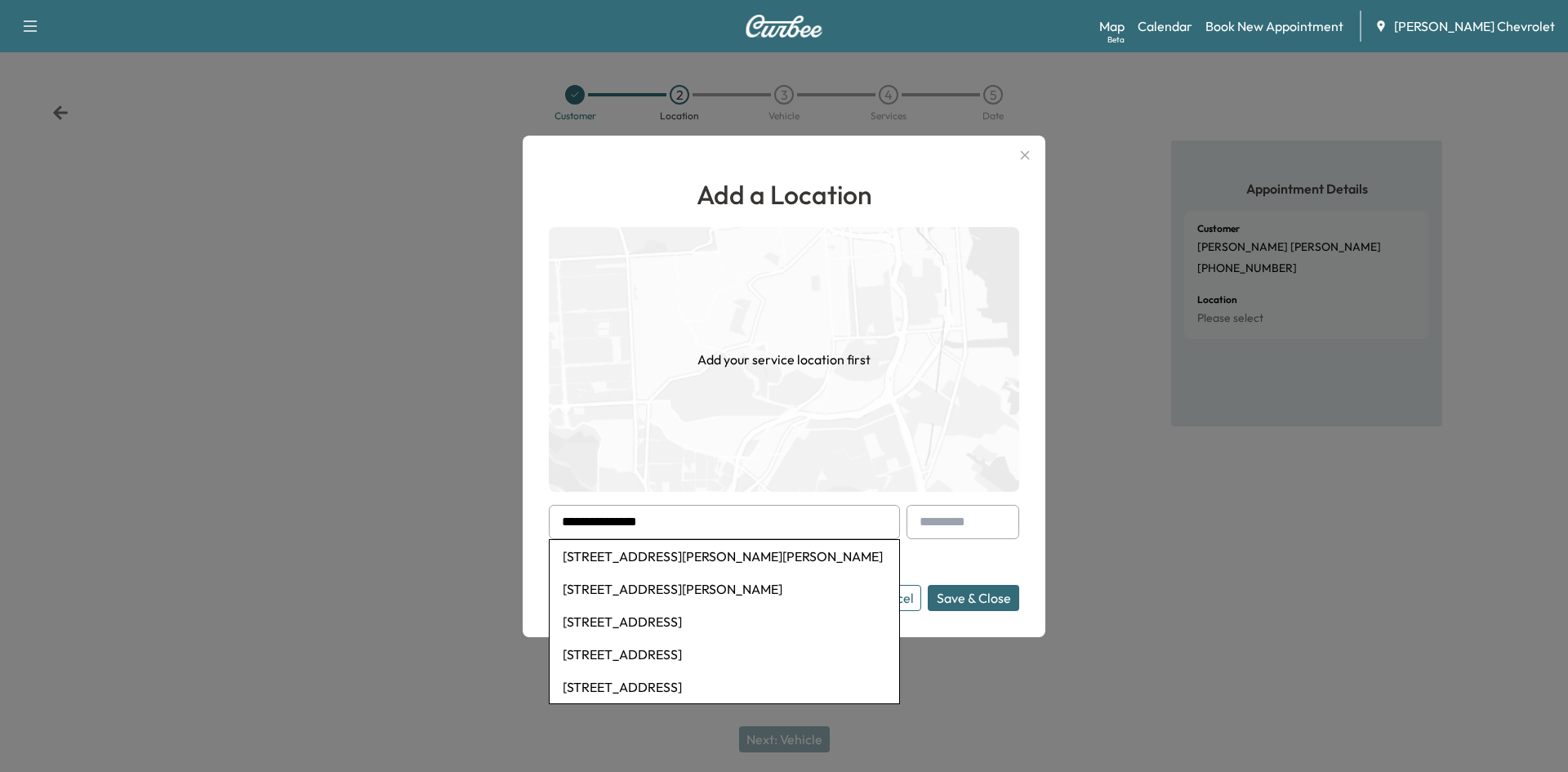
click at [682, 518] on input "**********" at bounding box center [724, 522] width 351 height 35
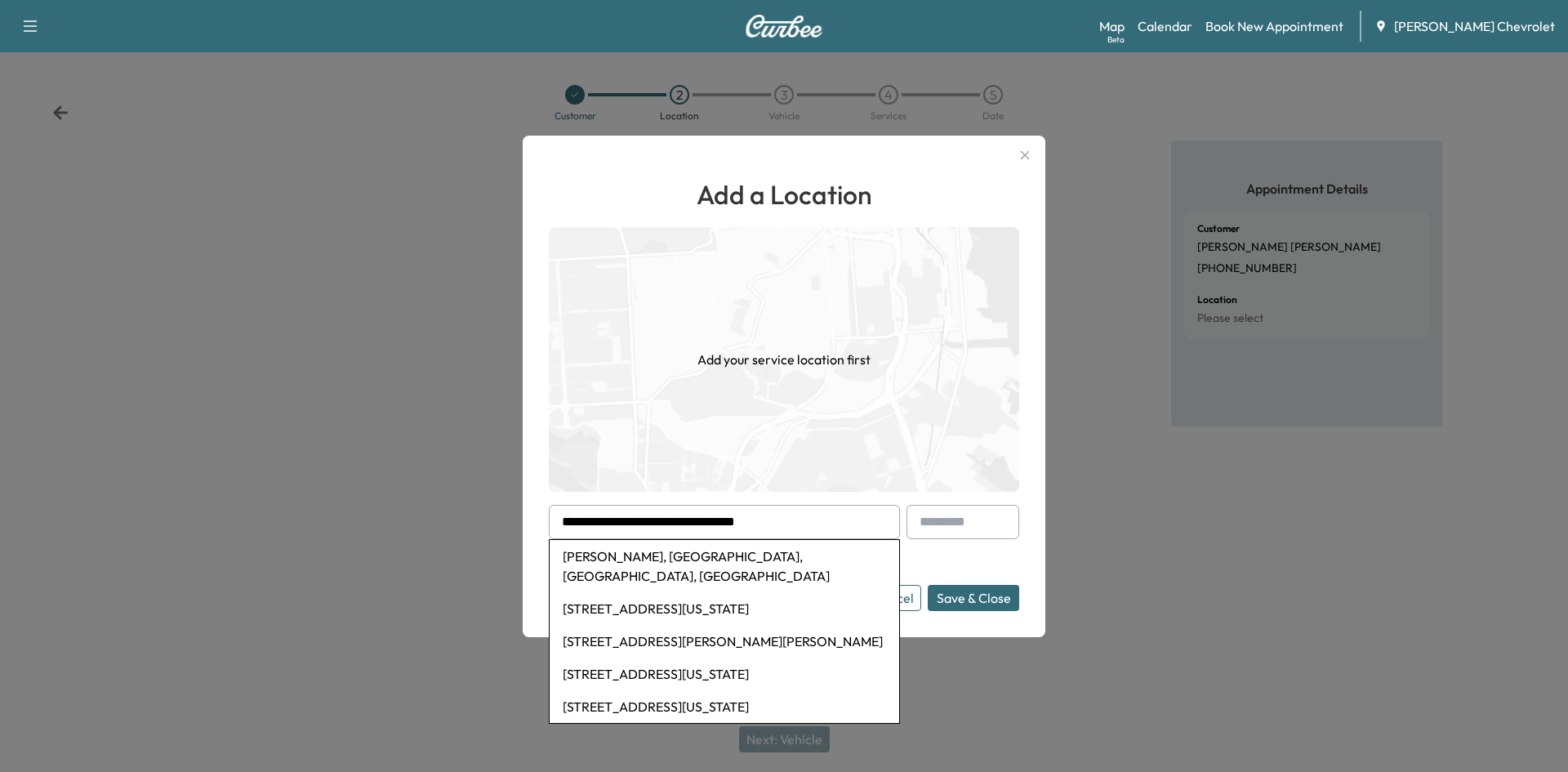
click at [833, 516] on input "**********" at bounding box center [724, 522] width 351 height 35
click at [950, 690] on div at bounding box center [784, 386] width 1568 height 772
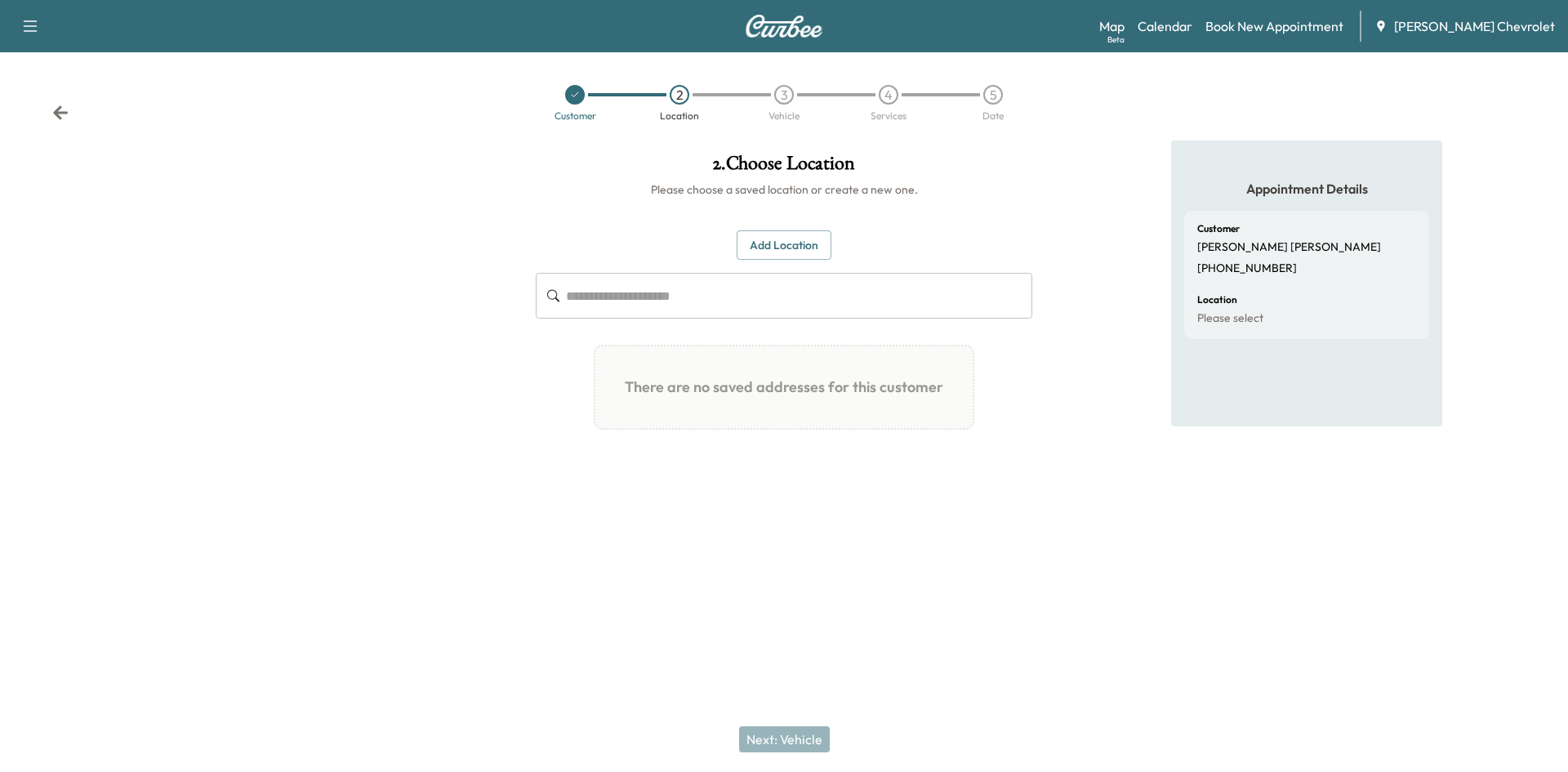
click at [794, 245] on button "Add Location" at bounding box center [784, 245] width 95 height 30
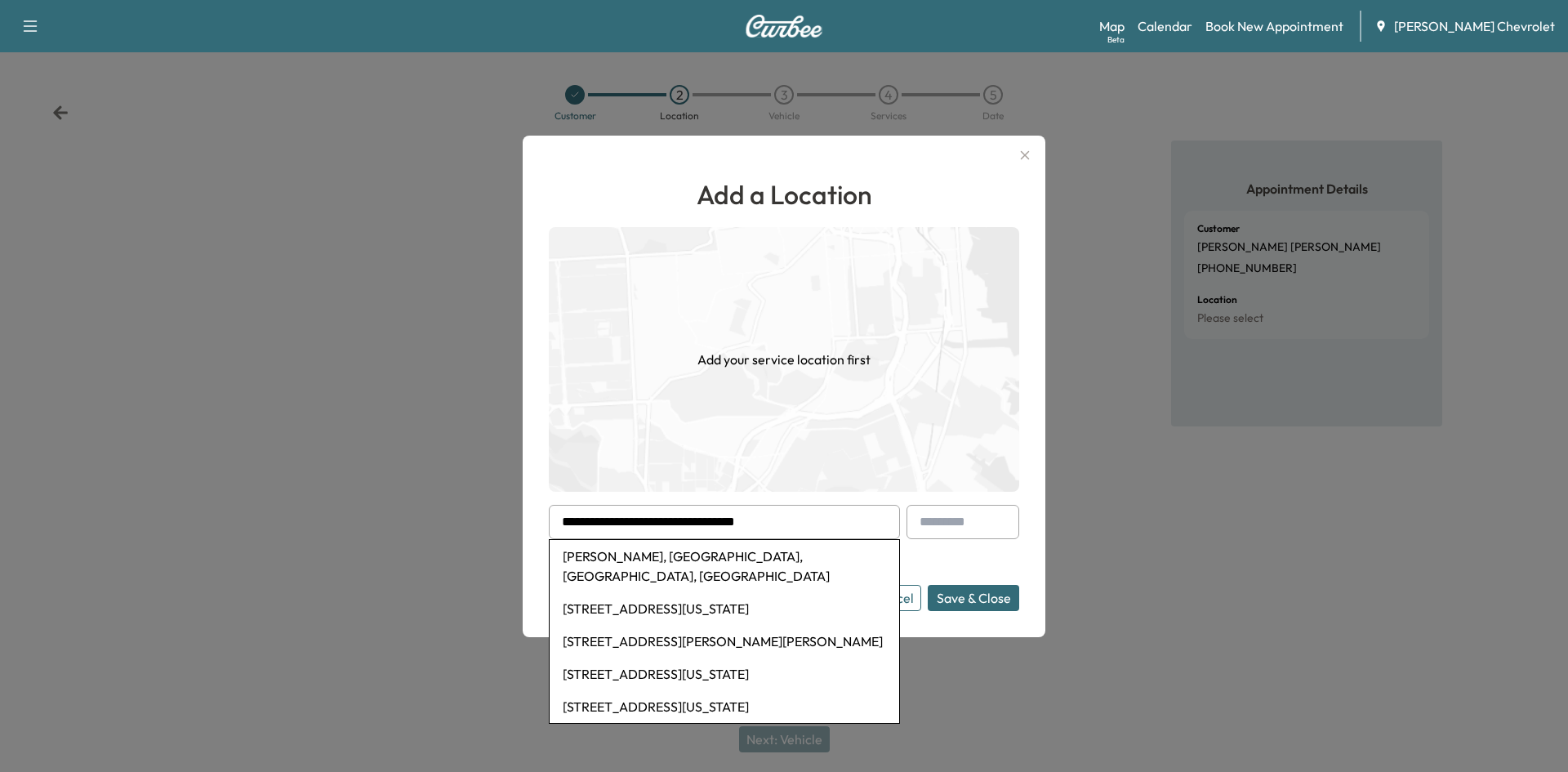
click at [798, 513] on input "**********" at bounding box center [724, 522] width 351 height 35
click at [594, 516] on input "**********" at bounding box center [724, 522] width 351 height 35
click at [637, 592] on li "260 KY Creed Ln, Rainsville, Alabama, USA" at bounding box center [724, 609] width 350 height 33
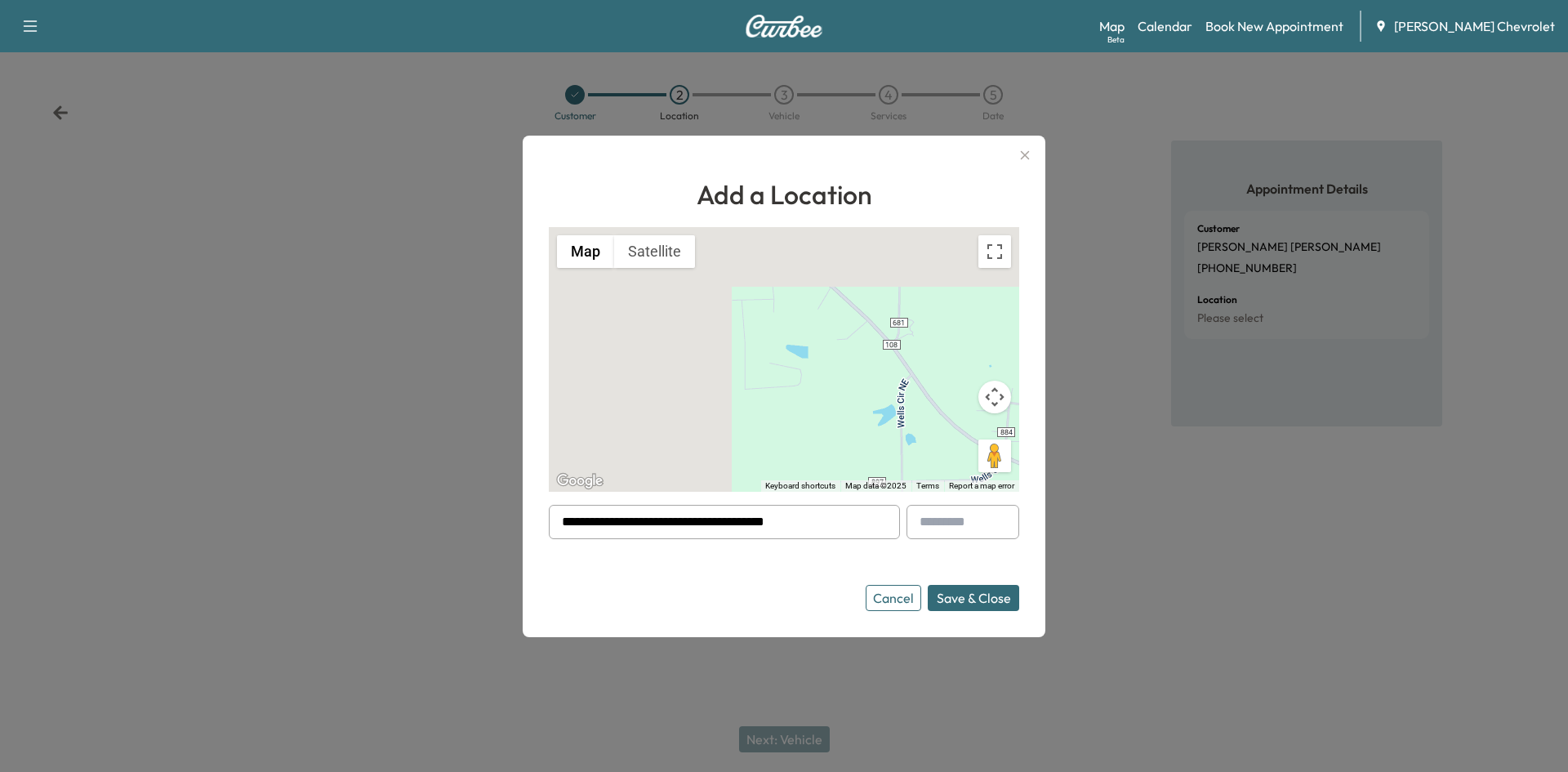
click at [835, 518] on input "**********" at bounding box center [724, 522] width 351 height 35
type input "**********"
click at [975, 602] on button "Save & Close" at bounding box center [974, 598] width 92 height 26
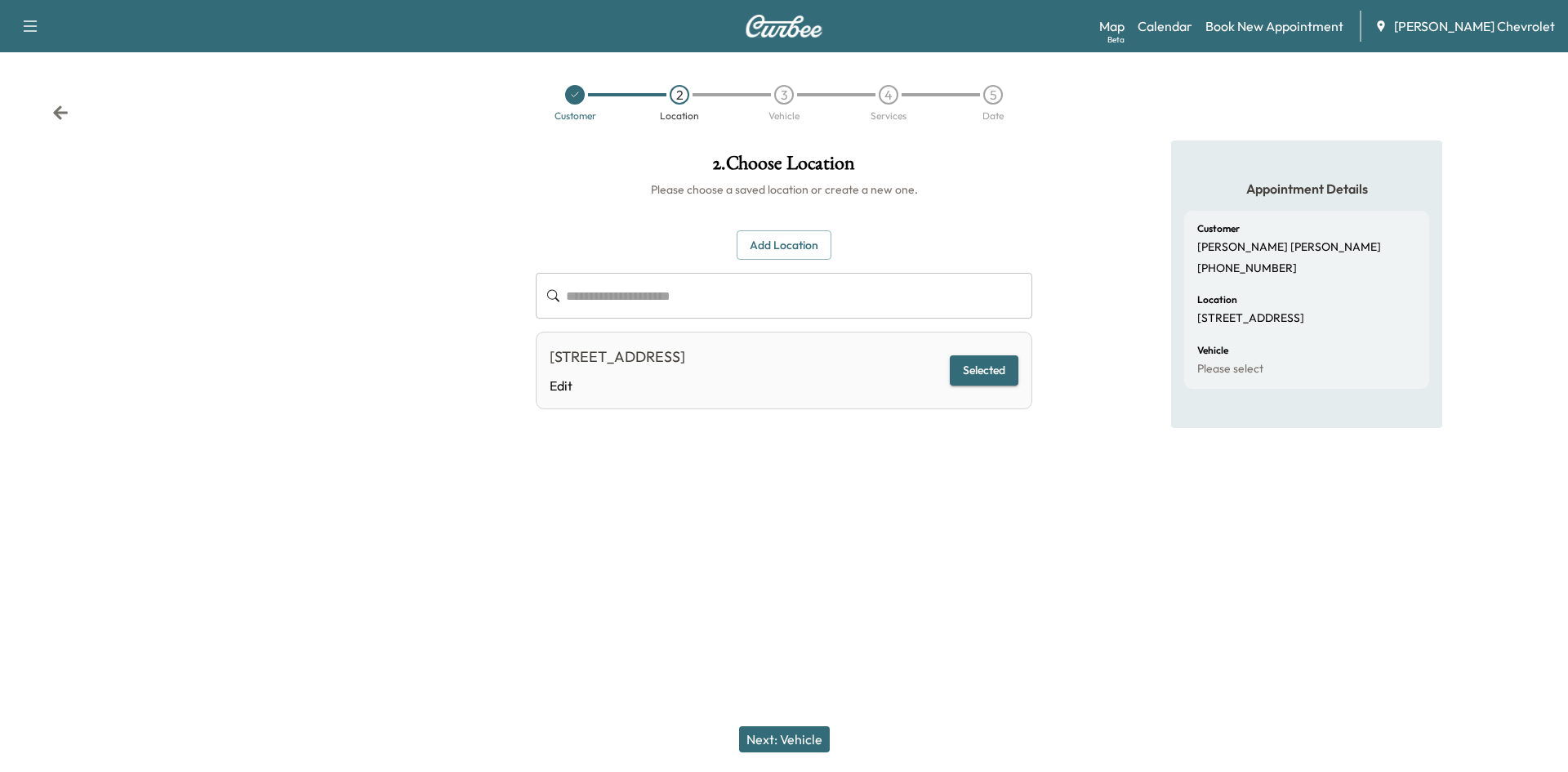
click at [773, 738] on button "Next: Vehicle" at bounding box center [784, 739] width 91 height 26
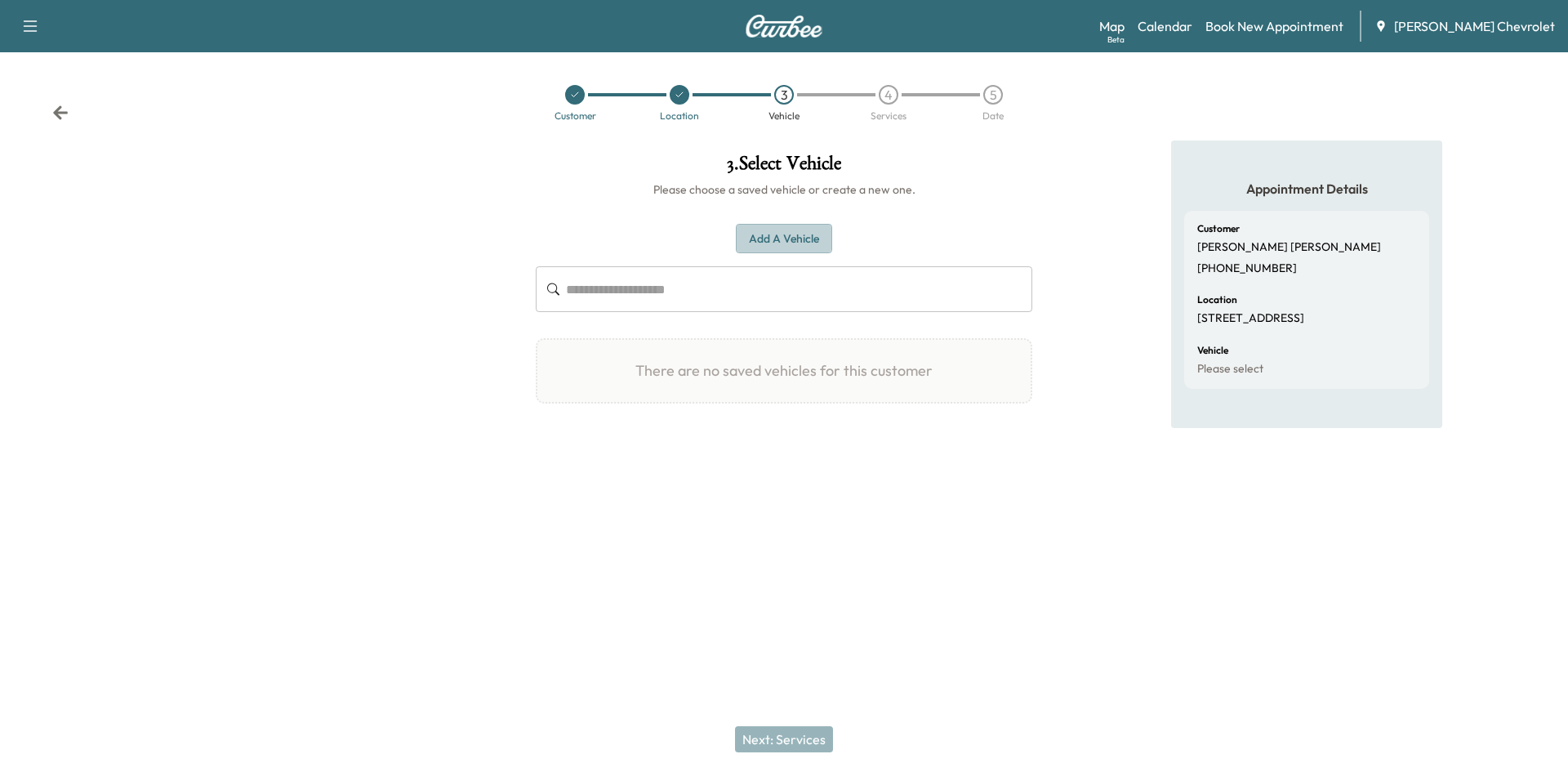
click at [793, 235] on button "Add a Vehicle" at bounding box center [784, 238] width 97 height 30
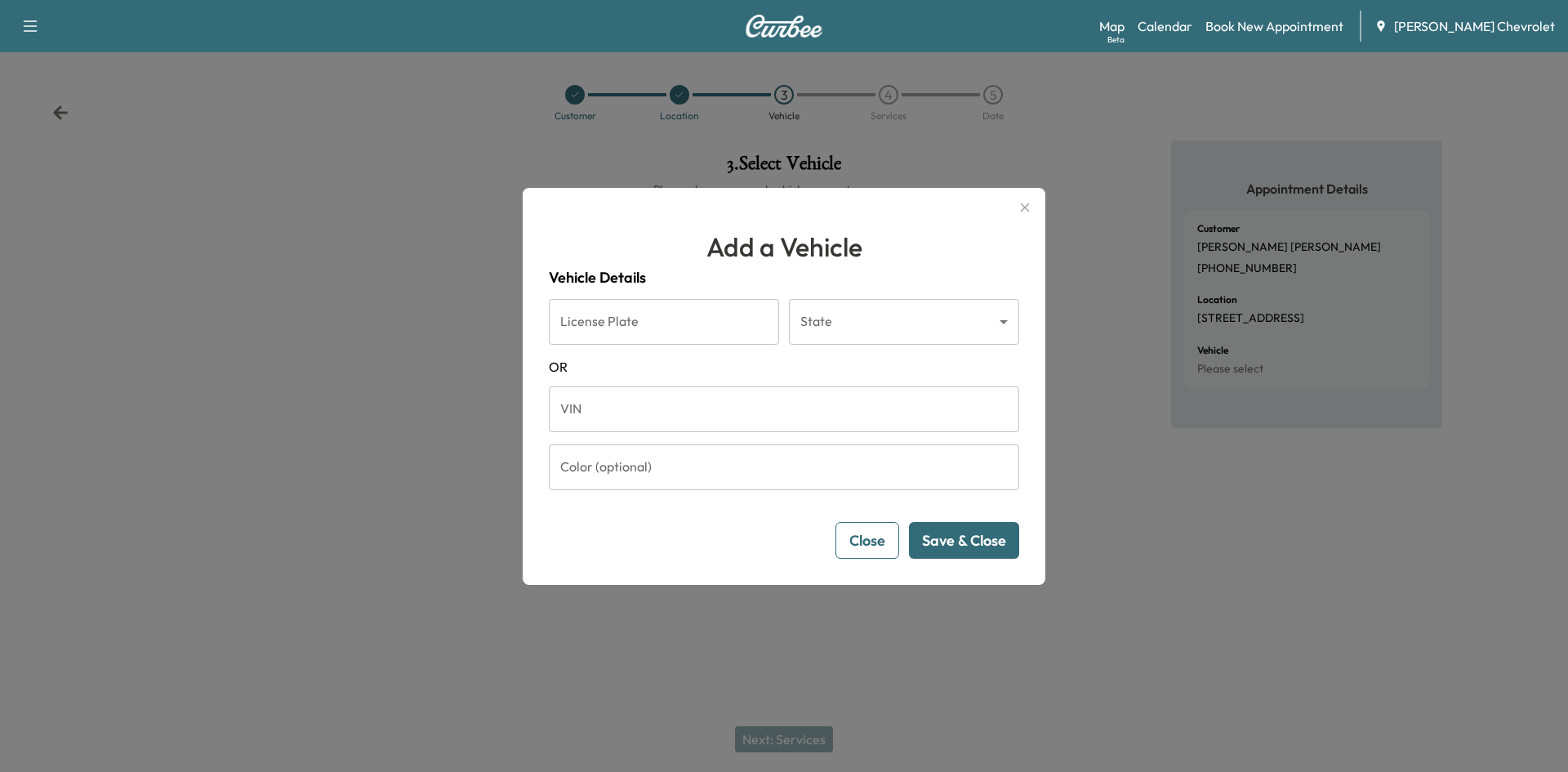
click at [567, 407] on input "VIN" at bounding box center [784, 408] width 471 height 46
paste input "**********"
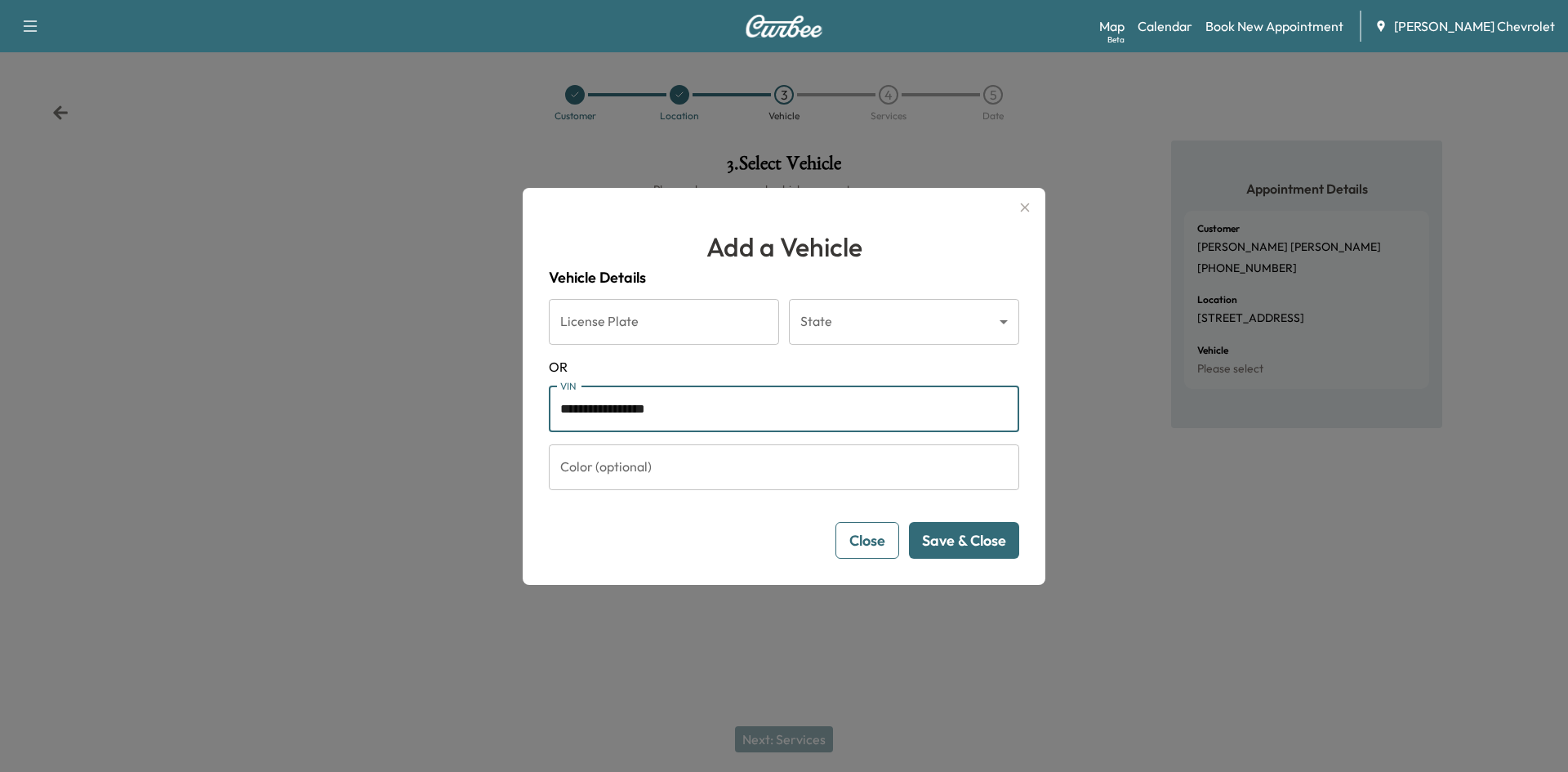
type input "**********"
click at [952, 541] on button "Save & Close" at bounding box center [964, 541] width 111 height 37
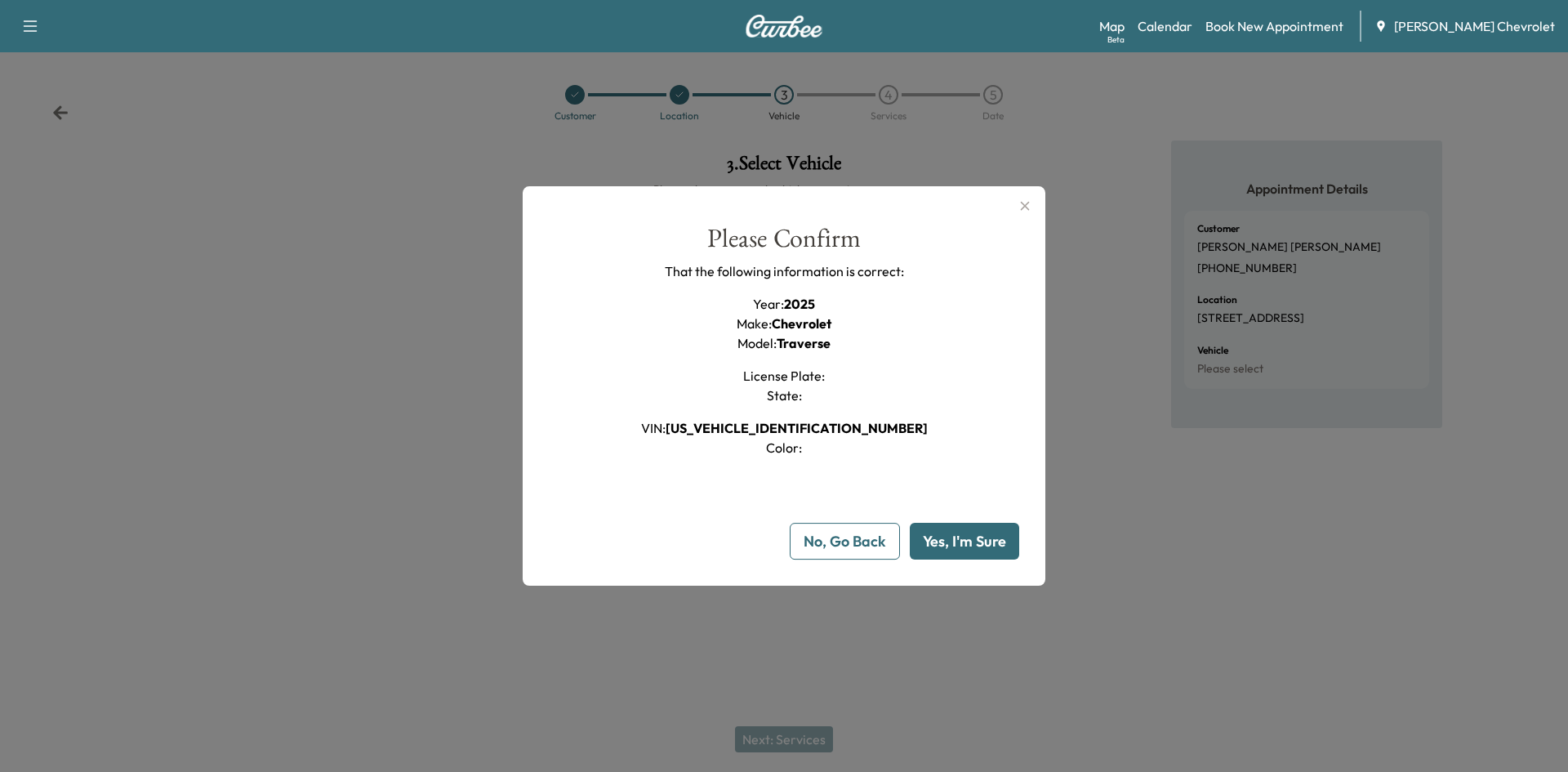
click at [953, 540] on button "Yes, I'm Sure" at bounding box center [964, 541] width 110 height 37
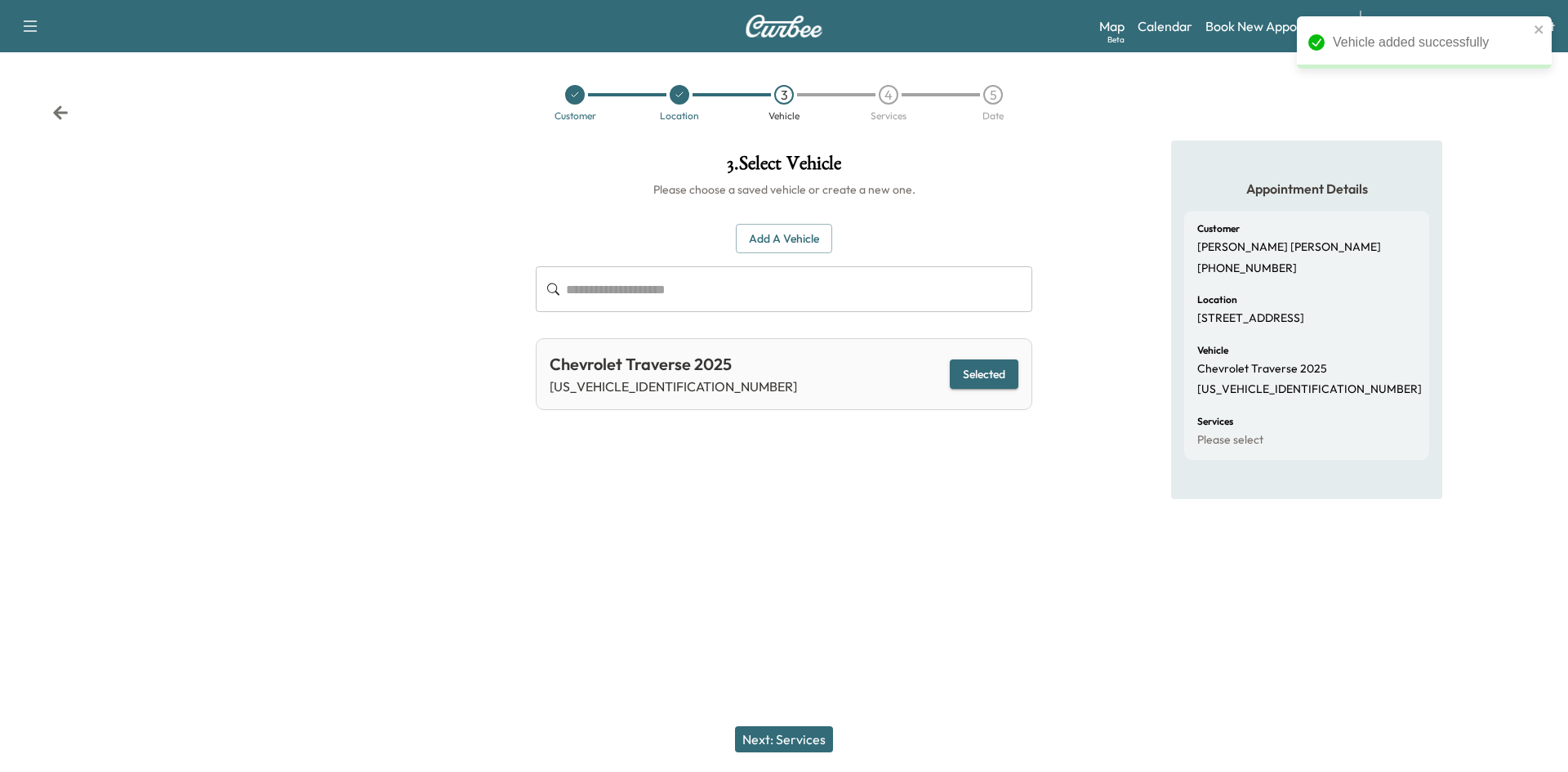
click at [777, 743] on button "Next: Services" at bounding box center [784, 739] width 98 height 26
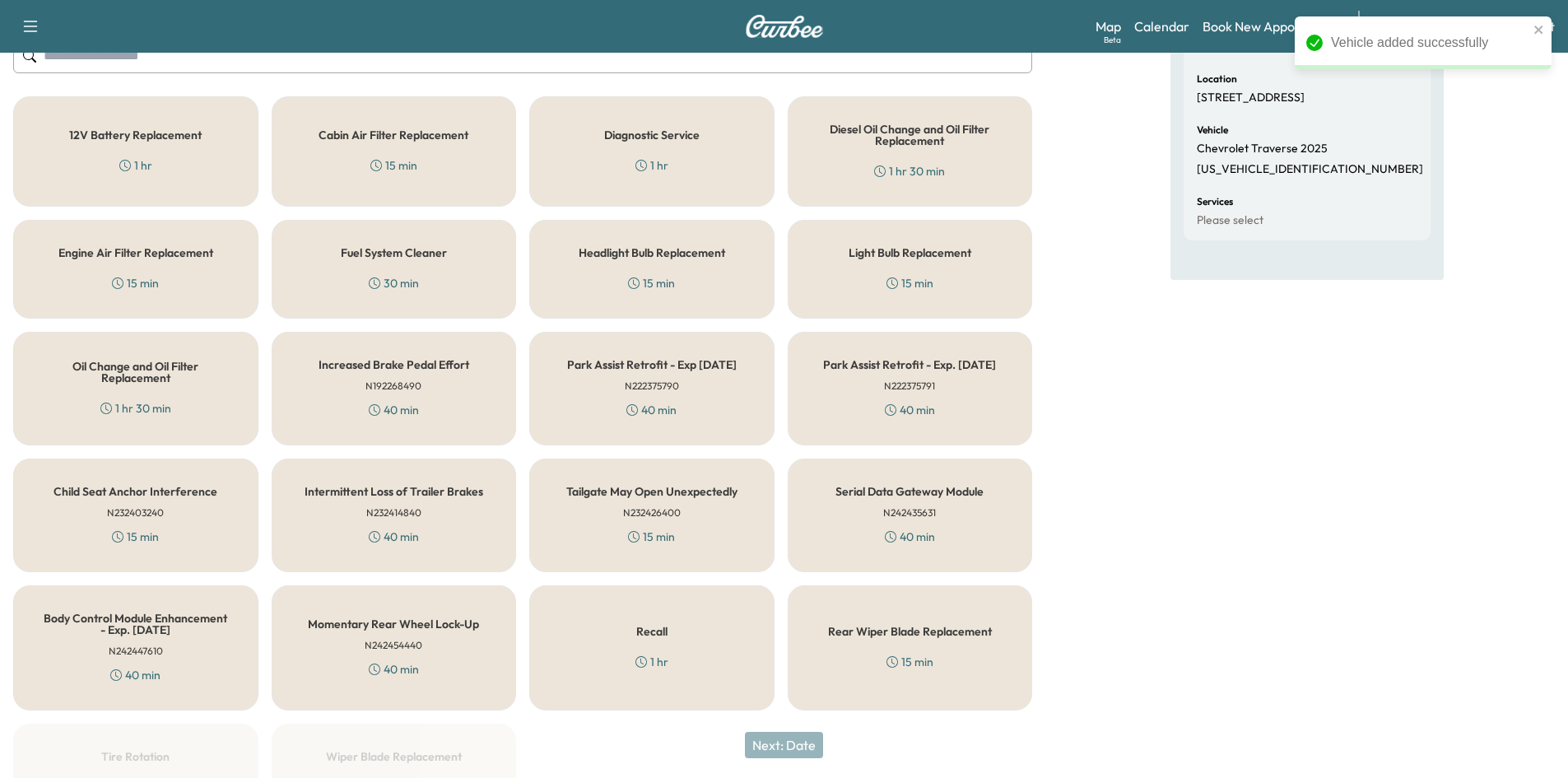
scroll to position [247, 0]
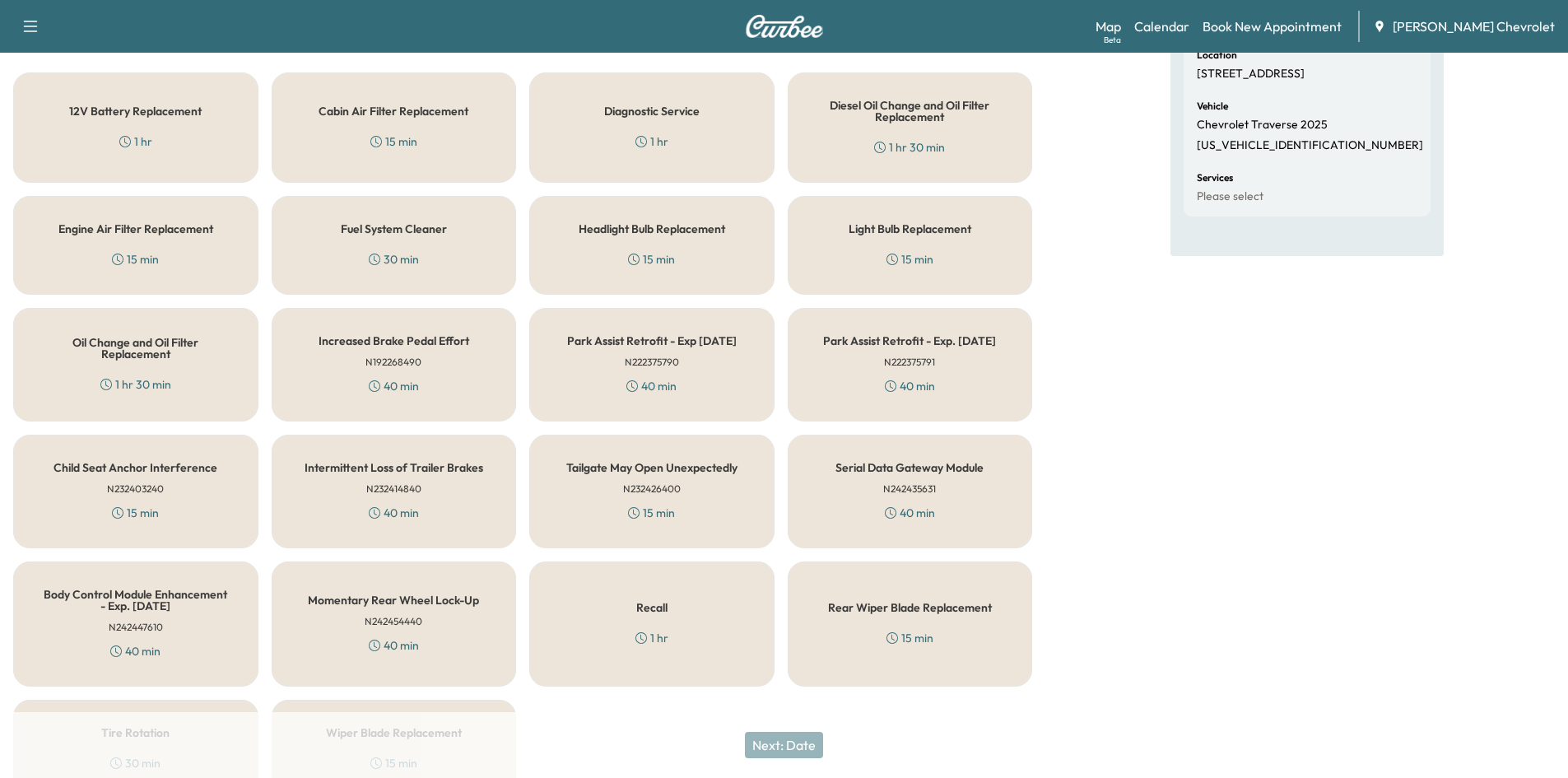
click at [641, 625] on div "Recall 1 hr" at bounding box center [652, 624] width 245 height 125
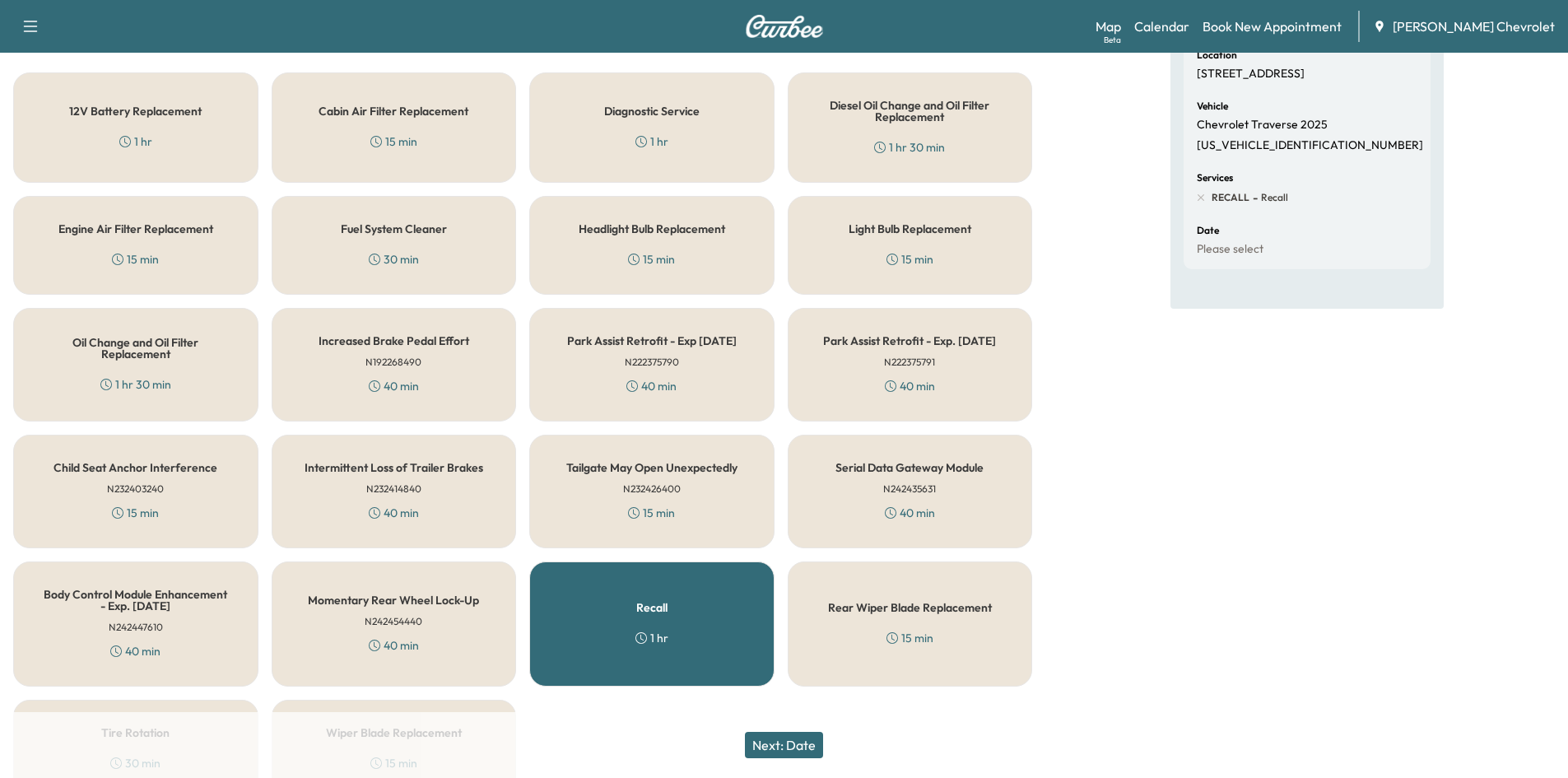
click at [781, 749] on button "Next: Date" at bounding box center [784, 745] width 78 height 26
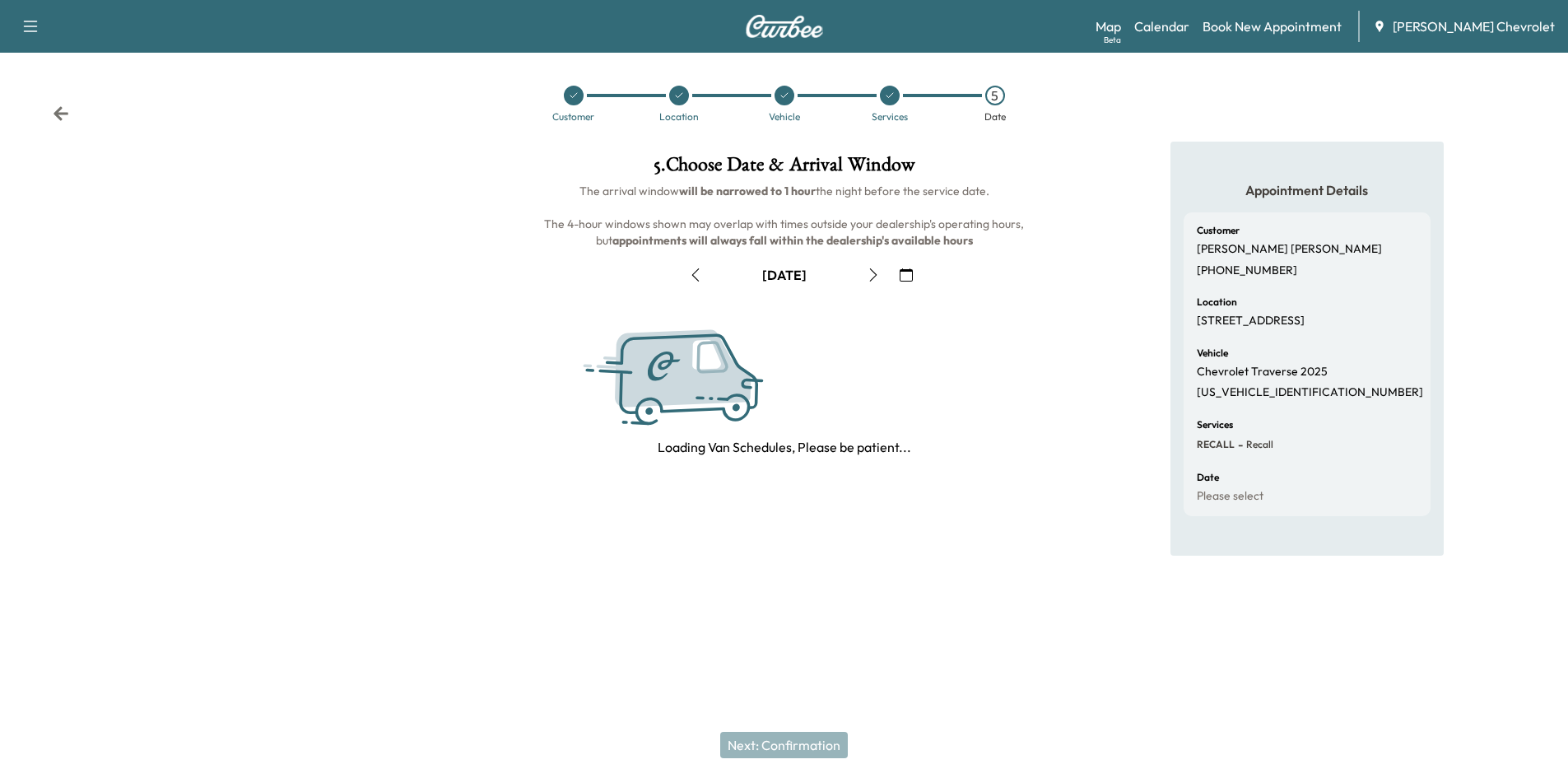
scroll to position [0, 0]
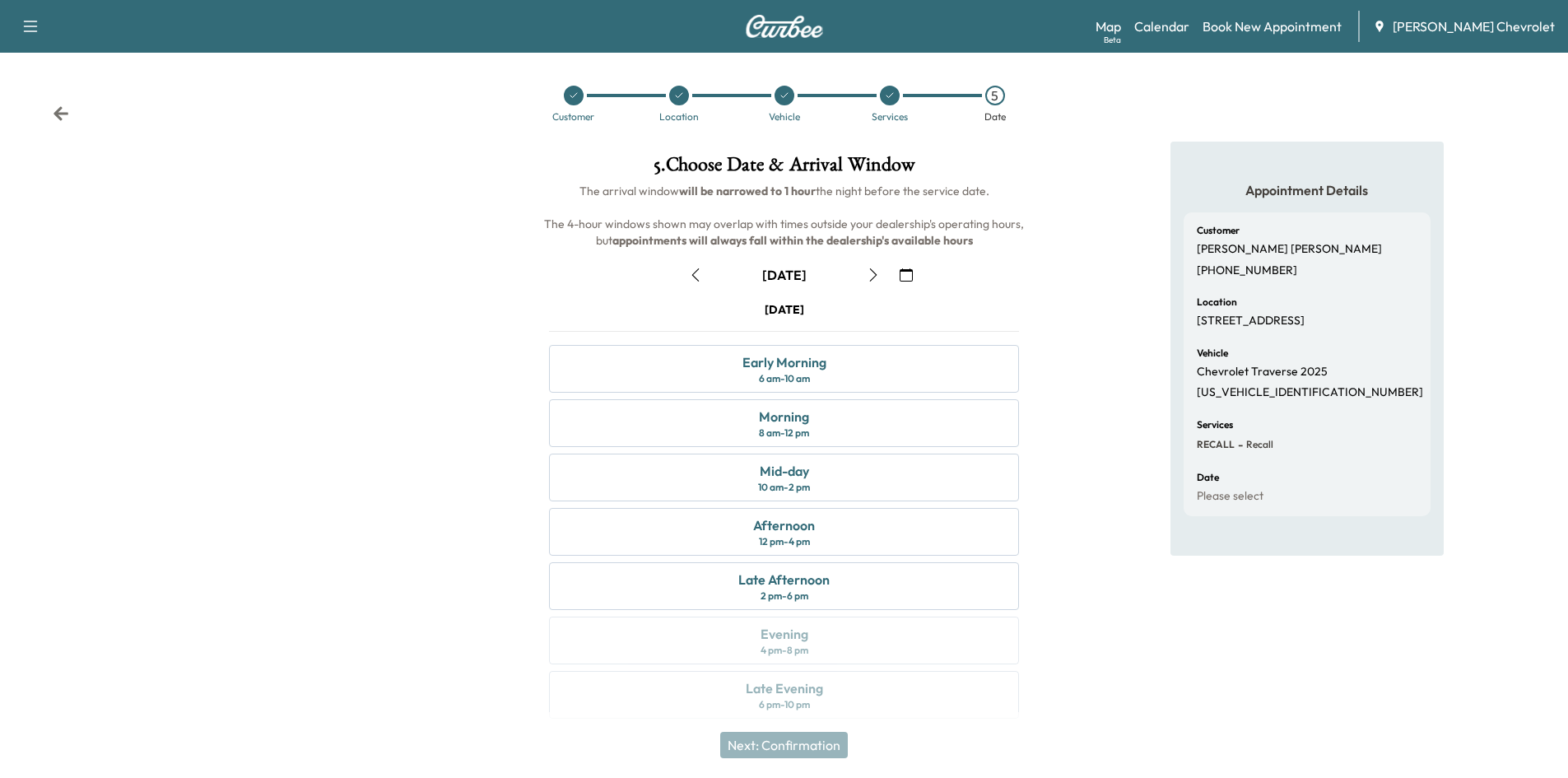
click at [870, 271] on icon "button" at bounding box center [873, 274] width 13 height 13
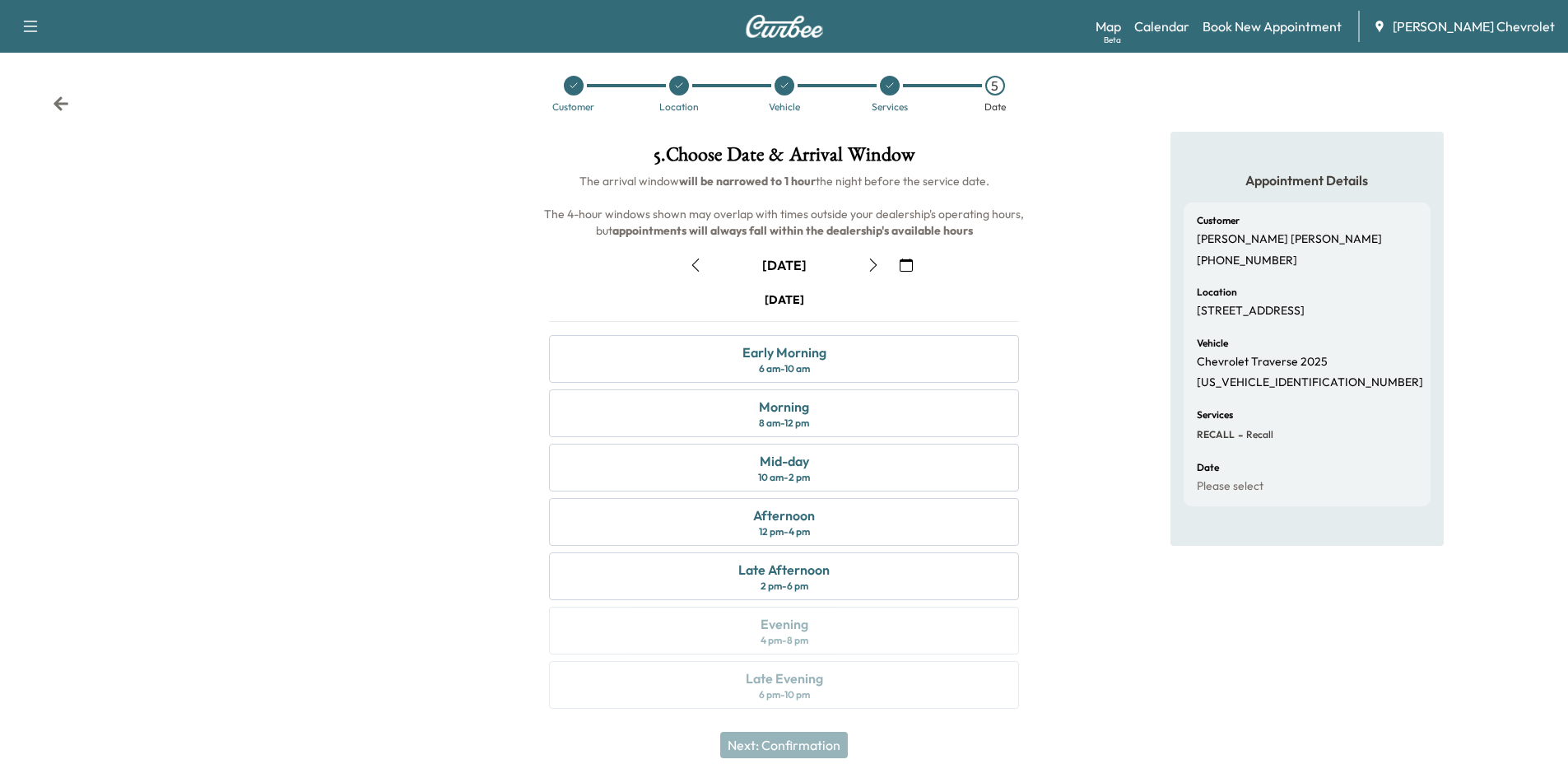
scroll to position [13, 0]
click at [697, 261] on icon "button" at bounding box center [695, 261] width 13 height 13
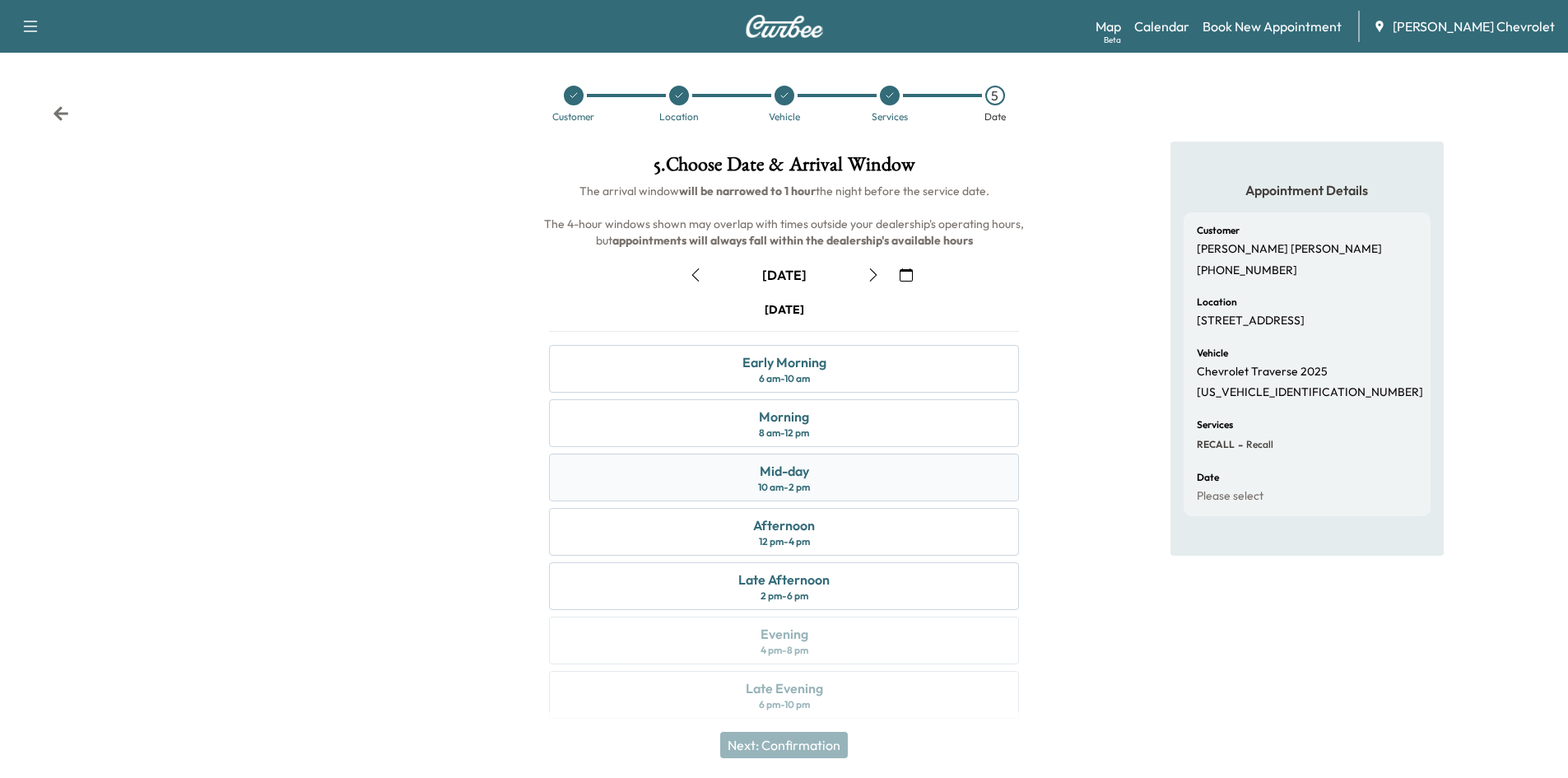
click at [722, 468] on div "Mid-day 10 am - 2 pm" at bounding box center [784, 477] width 470 height 48
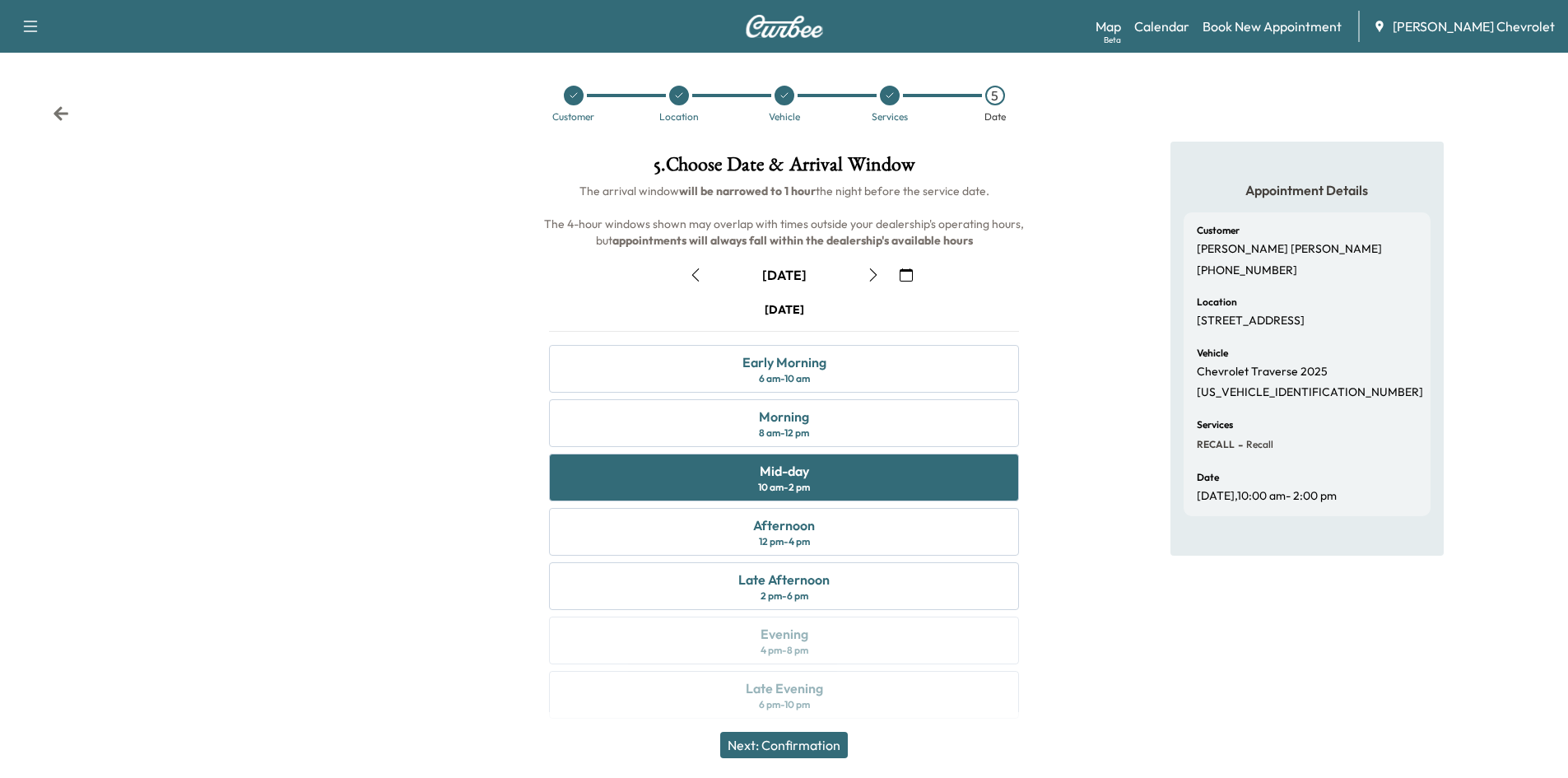
click at [780, 744] on button "Next: Confirmation" at bounding box center [784, 745] width 128 height 26
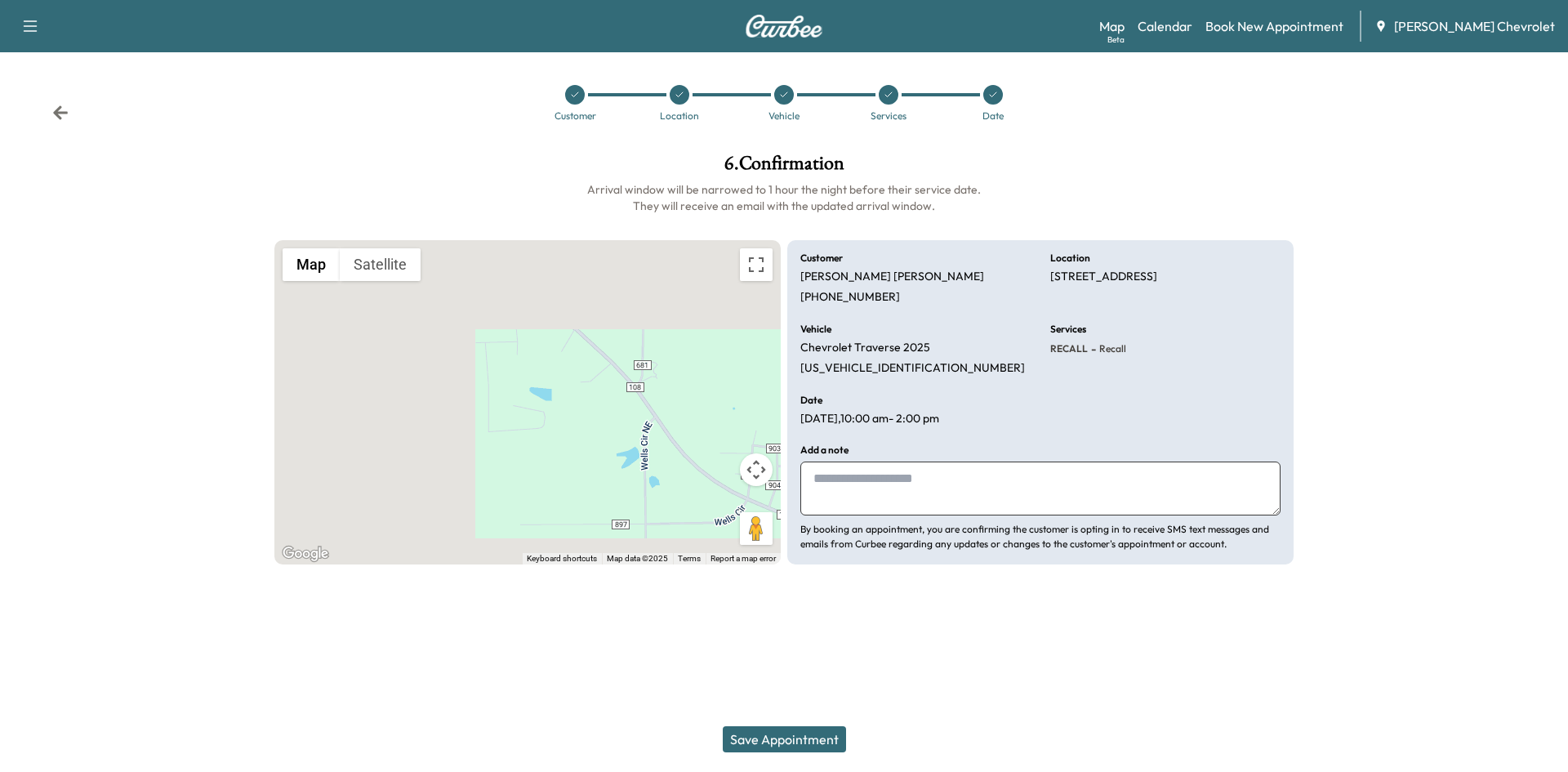
click at [774, 738] on button "Save Appointment" at bounding box center [784, 739] width 123 height 26
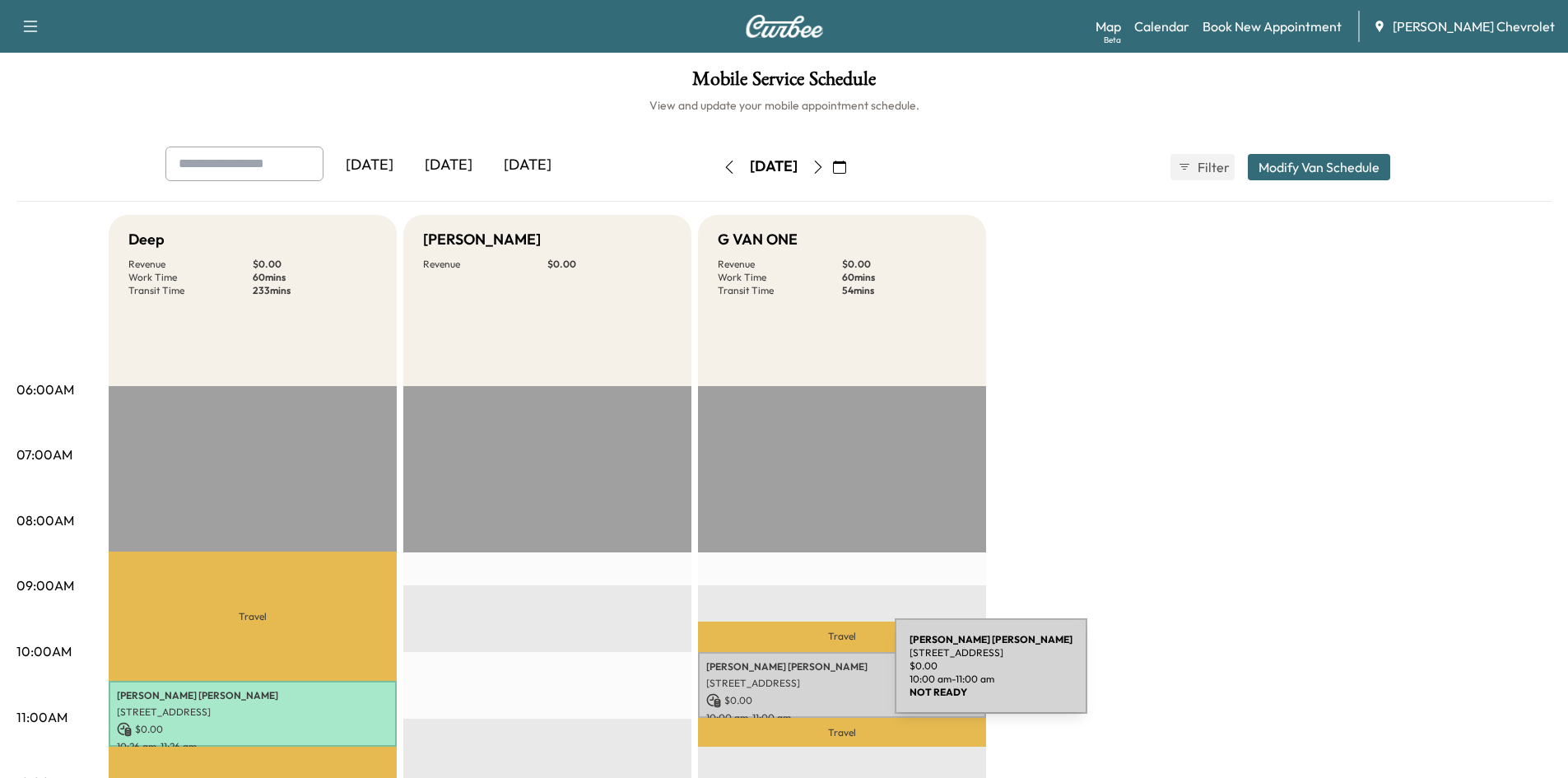
click at [771, 677] on p "[STREET_ADDRESS]" at bounding box center [842, 683] width 271 height 13
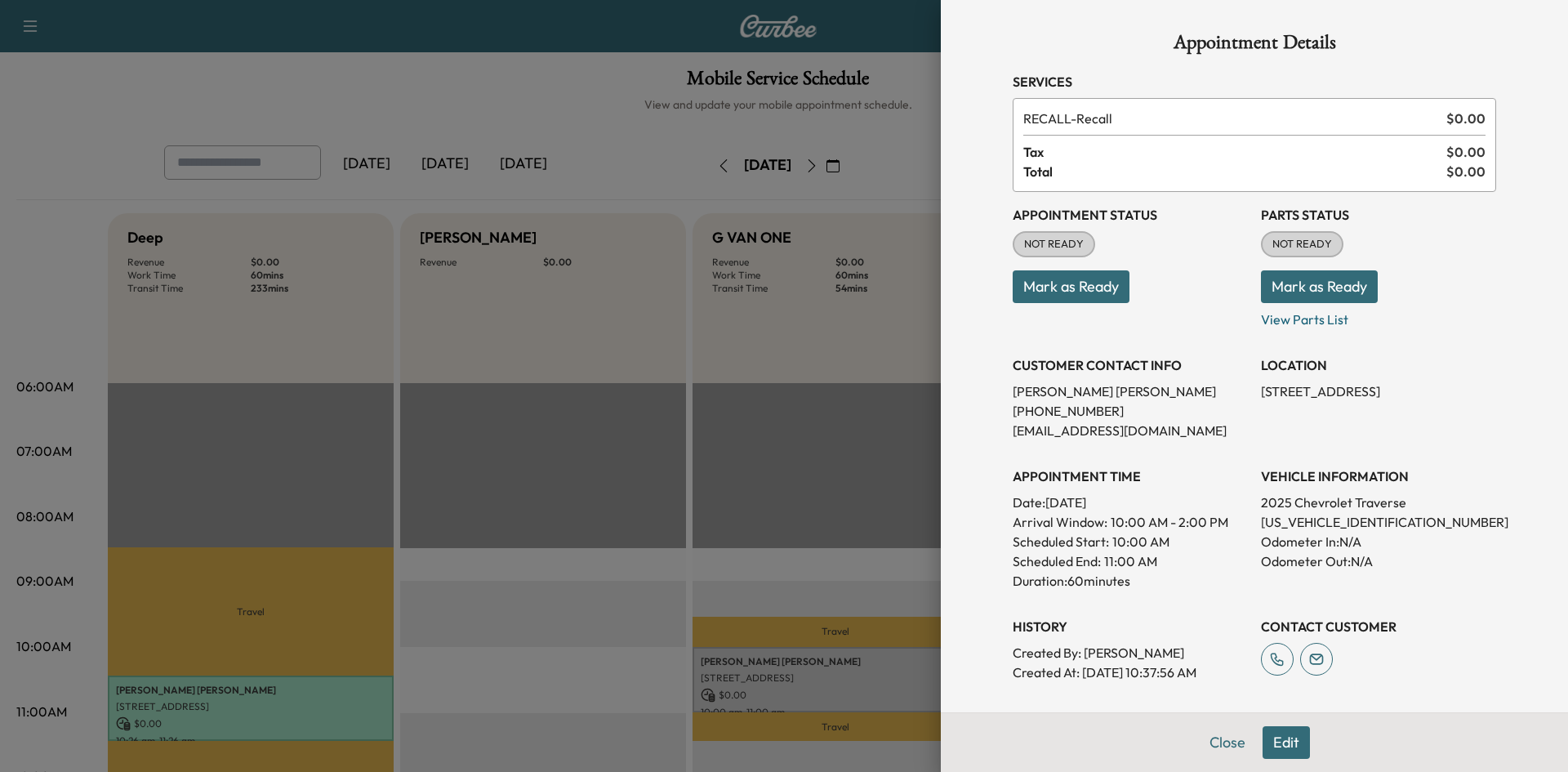
click at [1053, 282] on button "Mark as Ready" at bounding box center [1071, 287] width 117 height 33
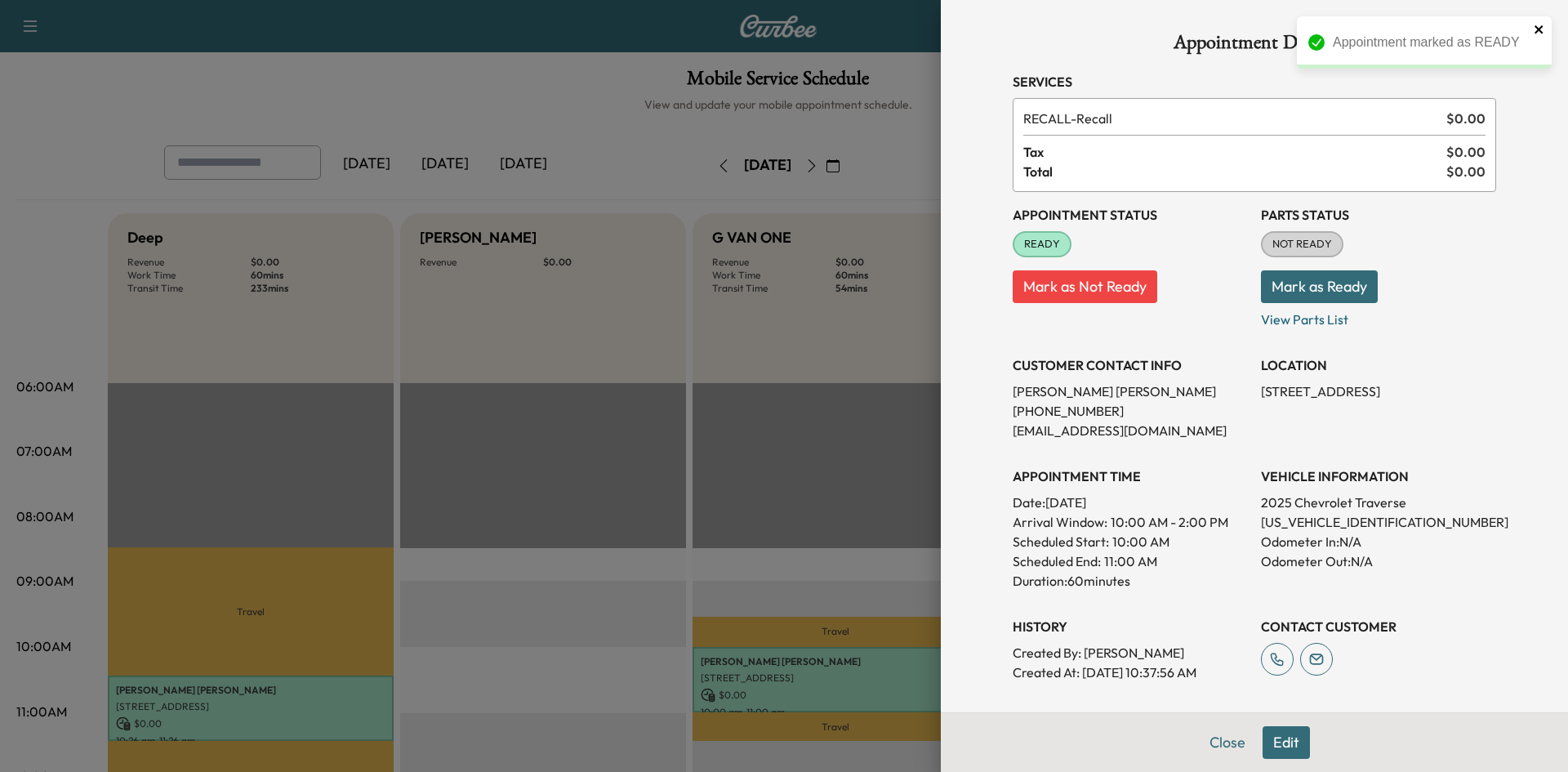
click at [1545, 24] on icon "close" at bounding box center [1540, 28] width 11 height 13
click at [560, 91] on div at bounding box center [784, 386] width 1568 height 772
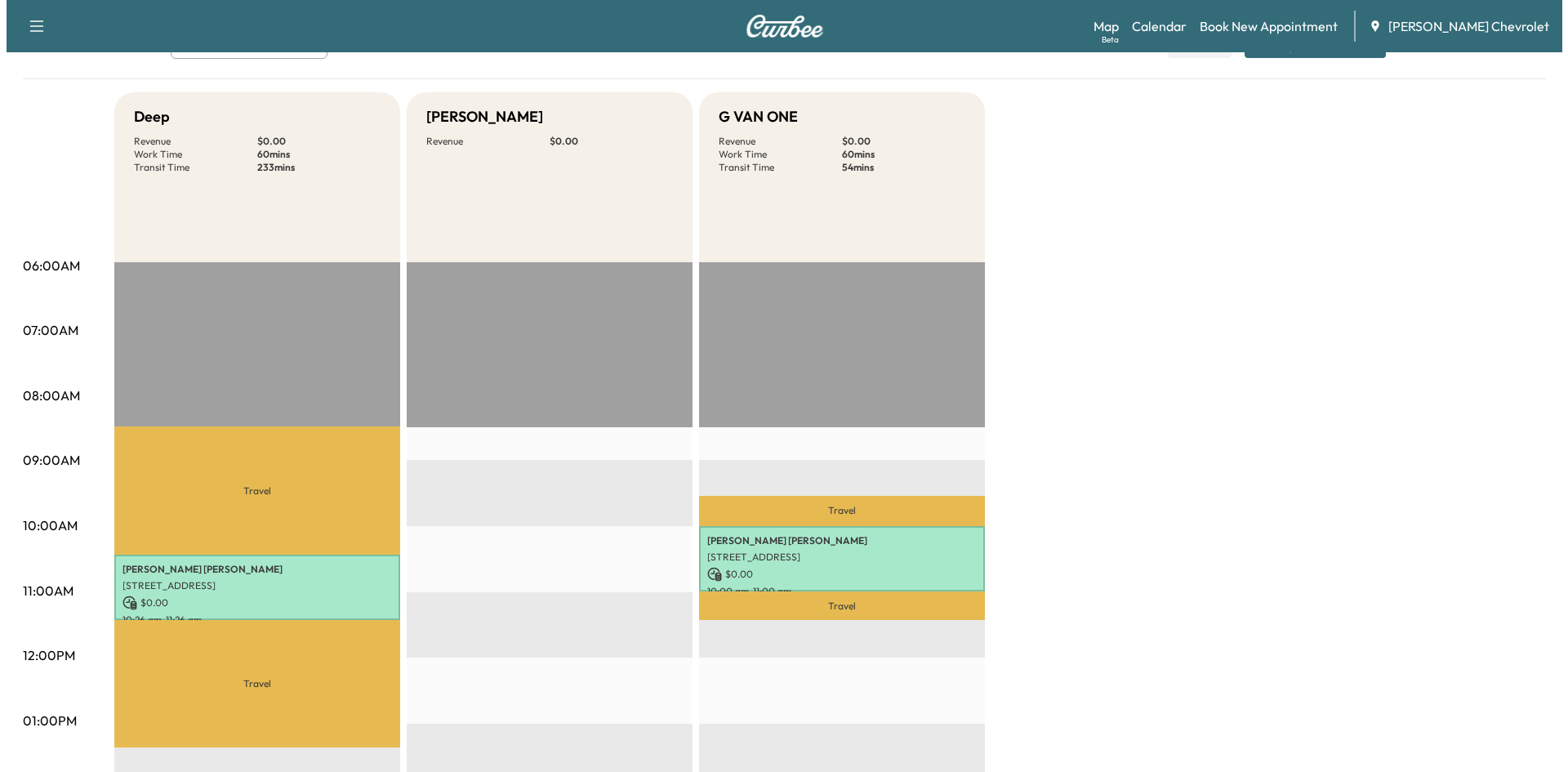
scroll to position [163, 0]
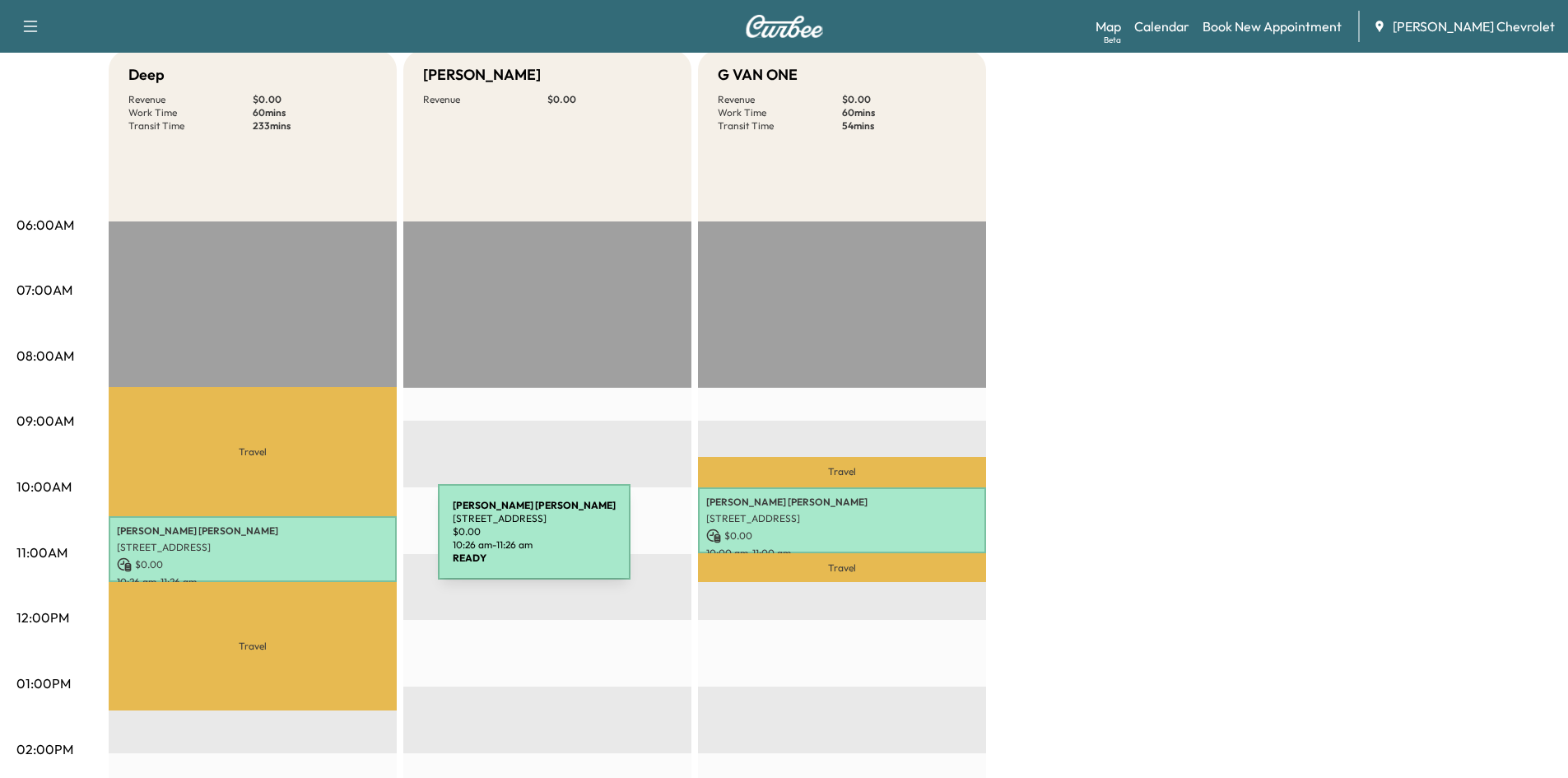
click at [314, 541] on p "[STREET_ADDRESS]" at bounding box center [252, 547] width 271 height 13
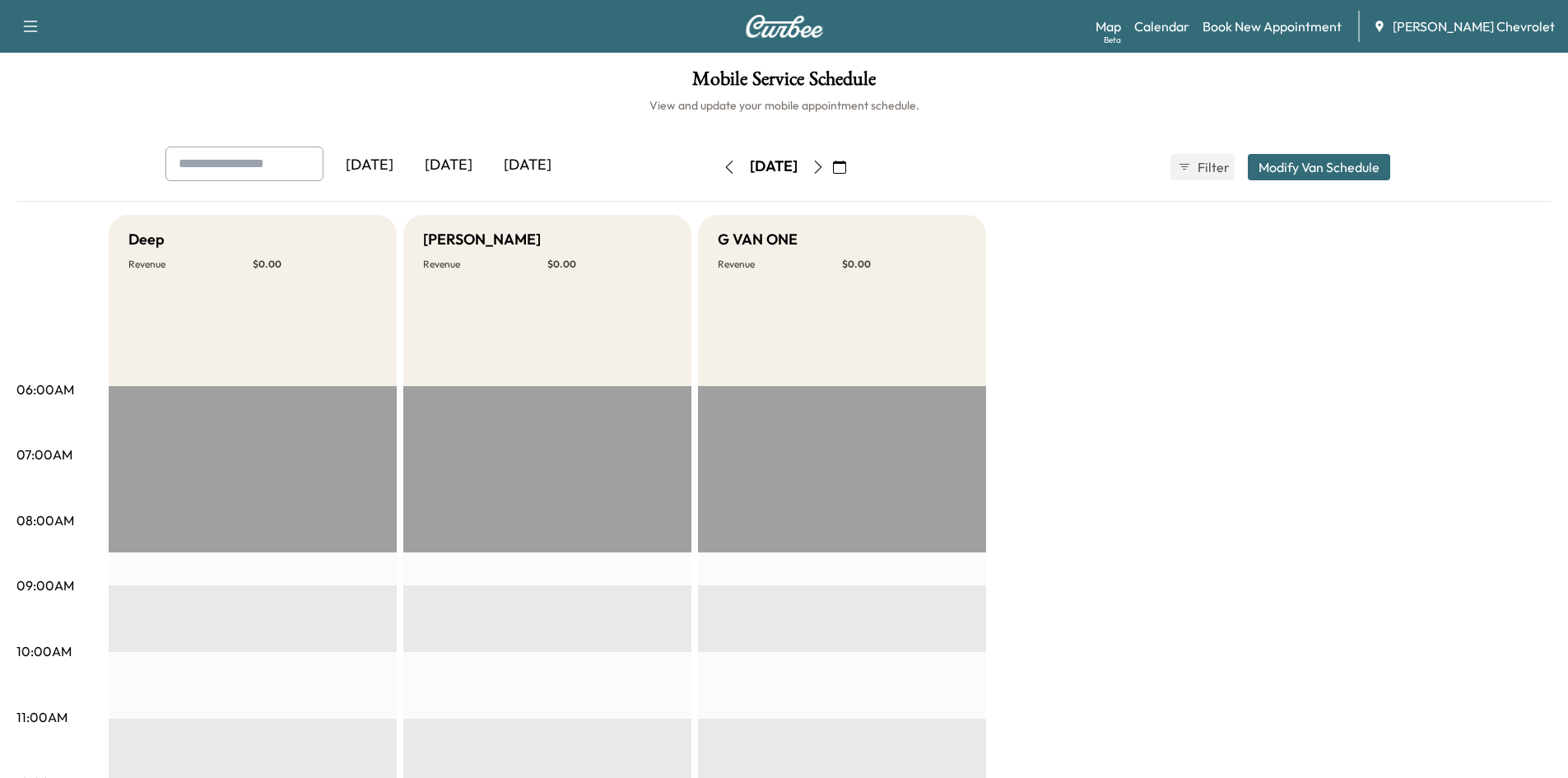
click at [821, 164] on icon "button" at bounding box center [818, 166] width 8 height 13
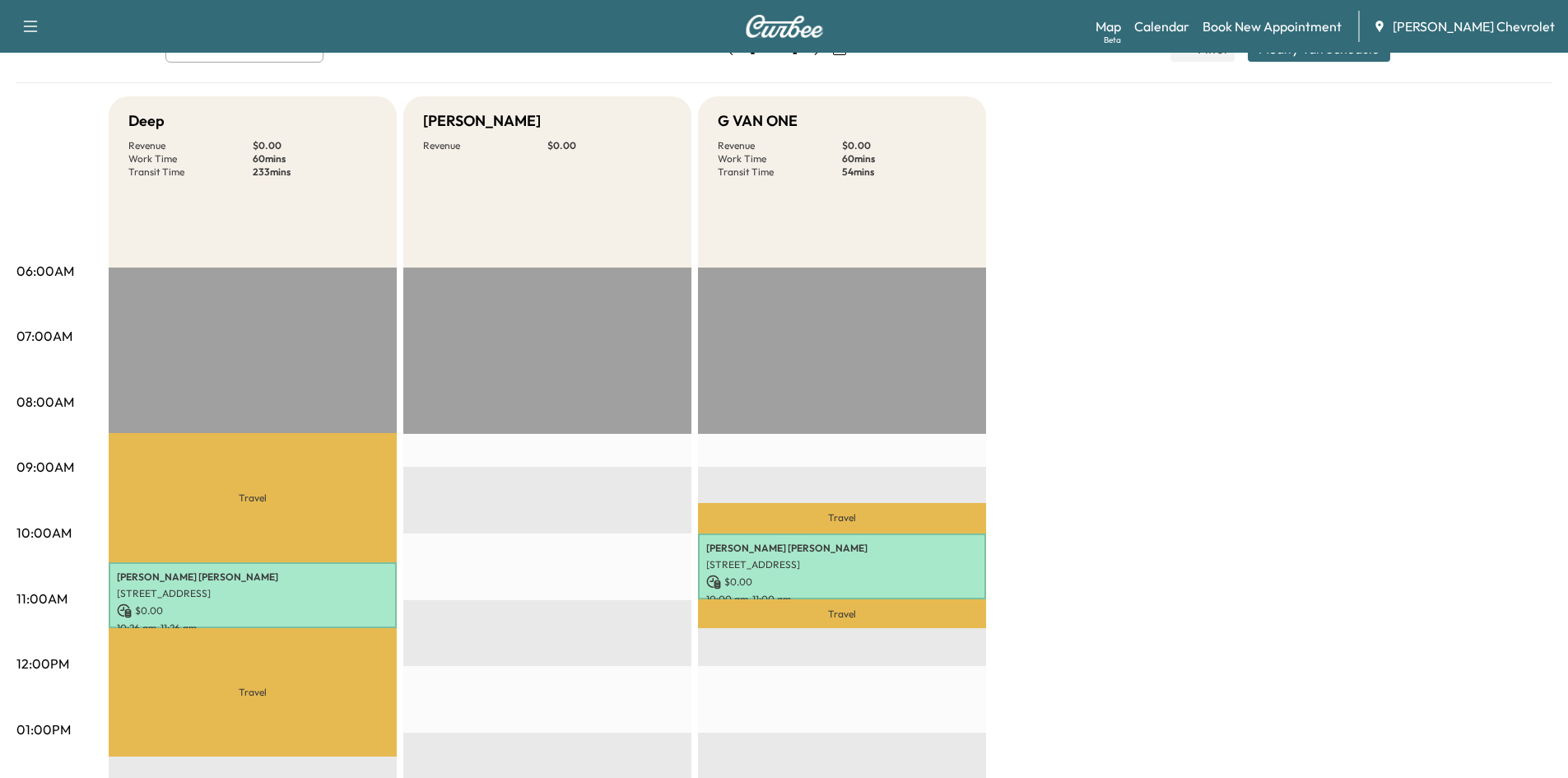
scroll to position [83, 0]
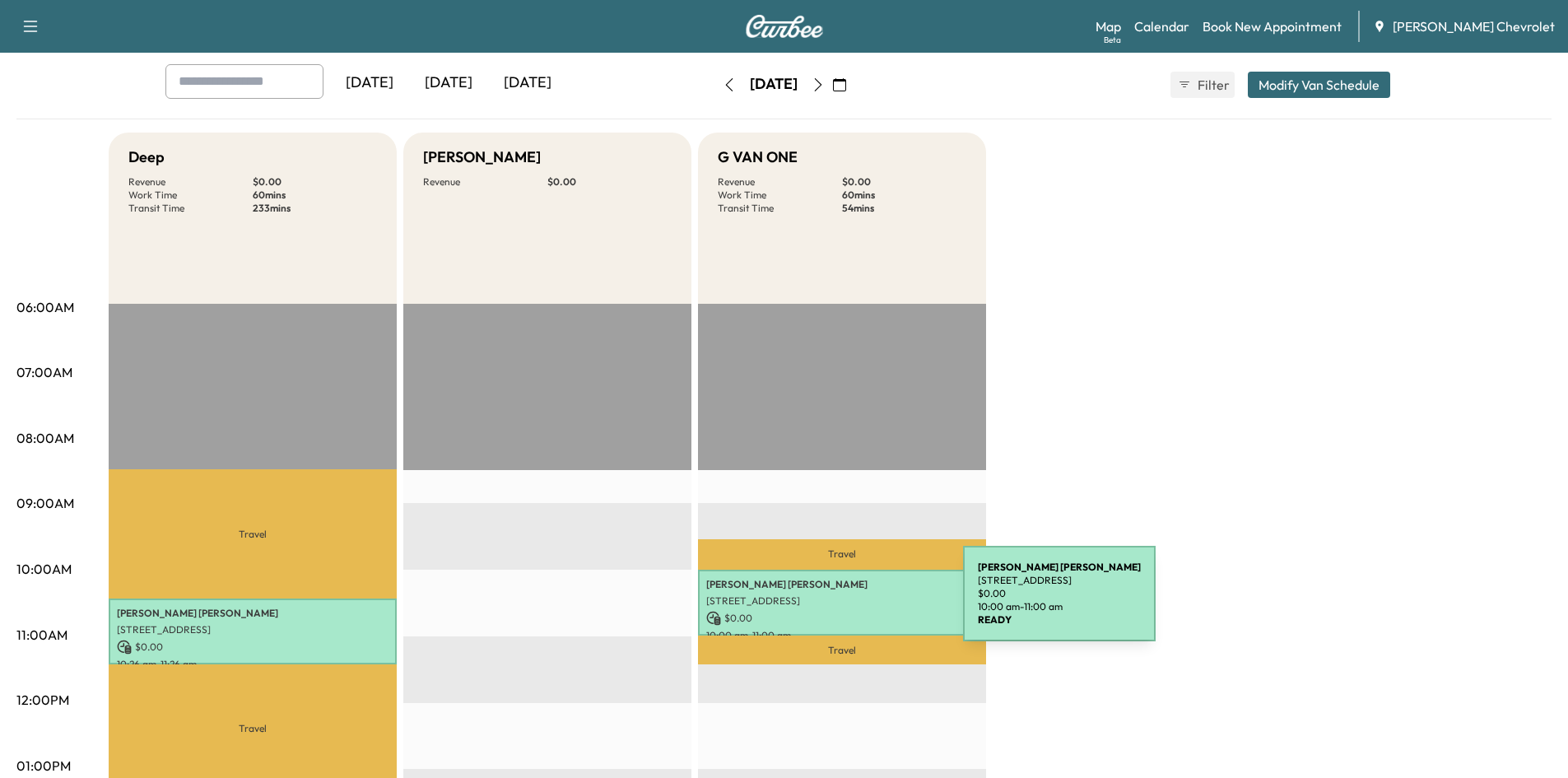
click at [840, 603] on p "[STREET_ADDRESS]" at bounding box center [842, 600] width 271 height 13
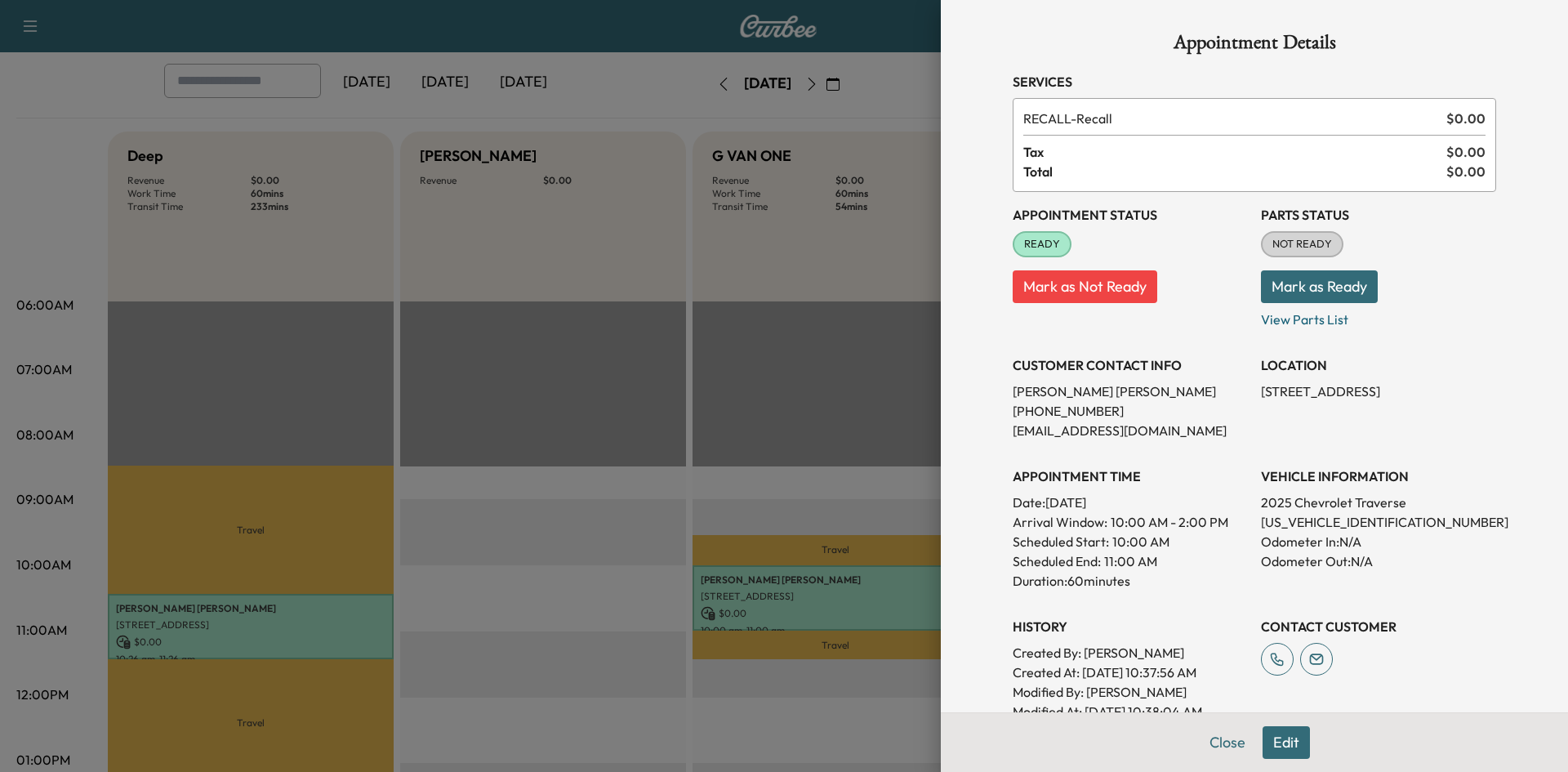
click at [1280, 750] on button "Edit" at bounding box center [1287, 743] width 47 height 33
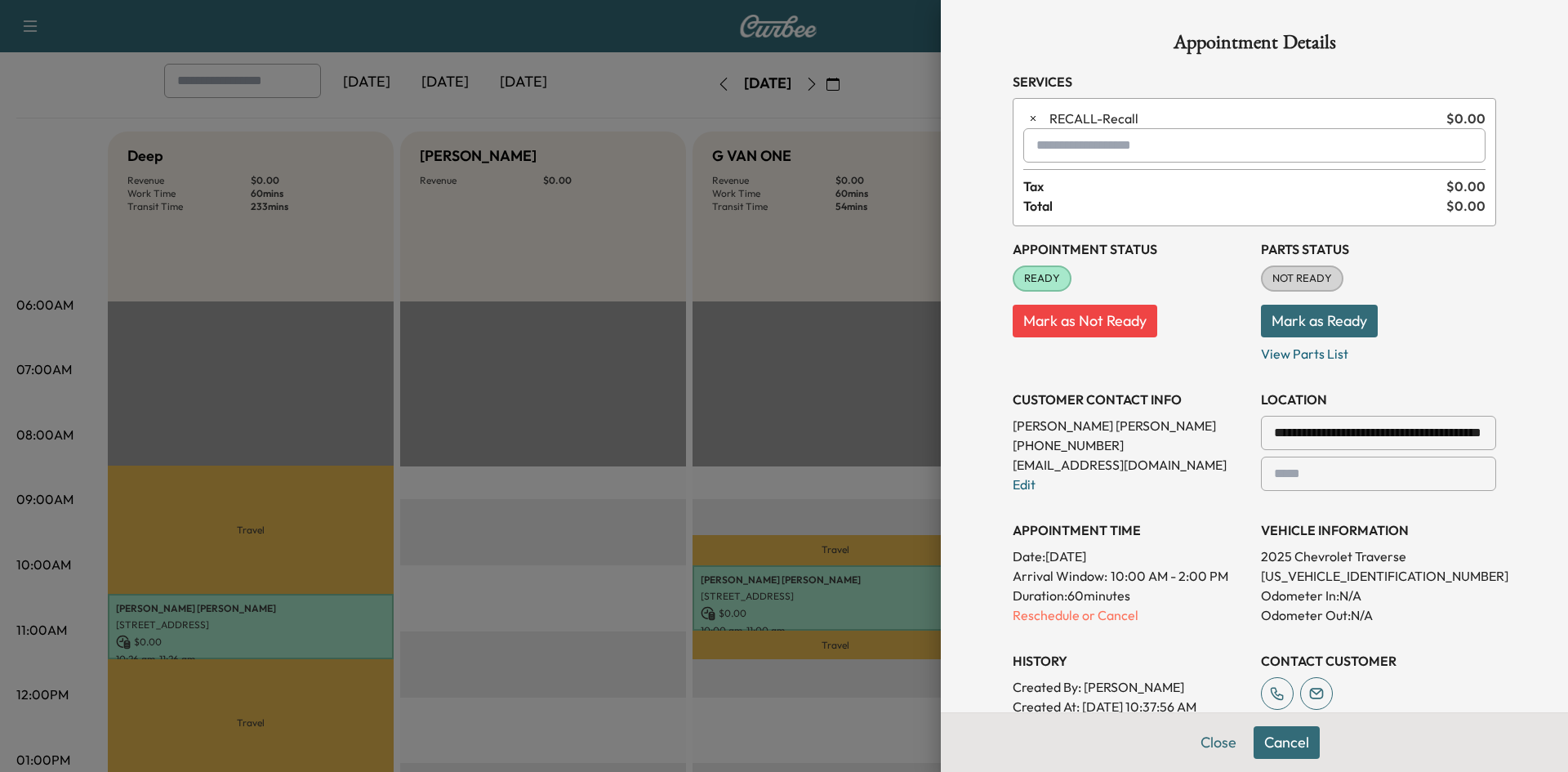
click at [1279, 748] on button "Cancel" at bounding box center [1287, 743] width 66 height 33
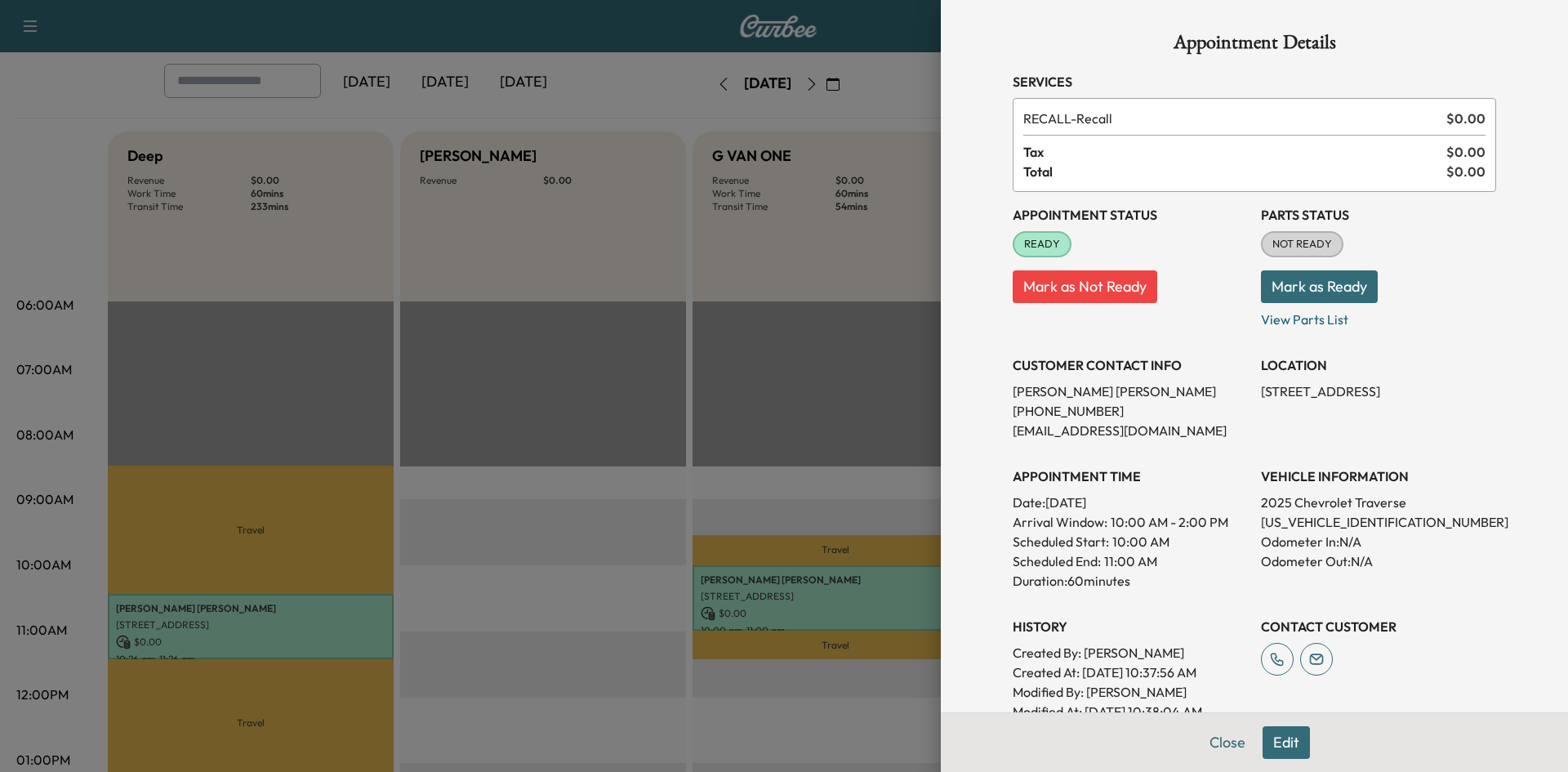
click at [1285, 741] on button "Edit" at bounding box center [1287, 743] width 47 height 33
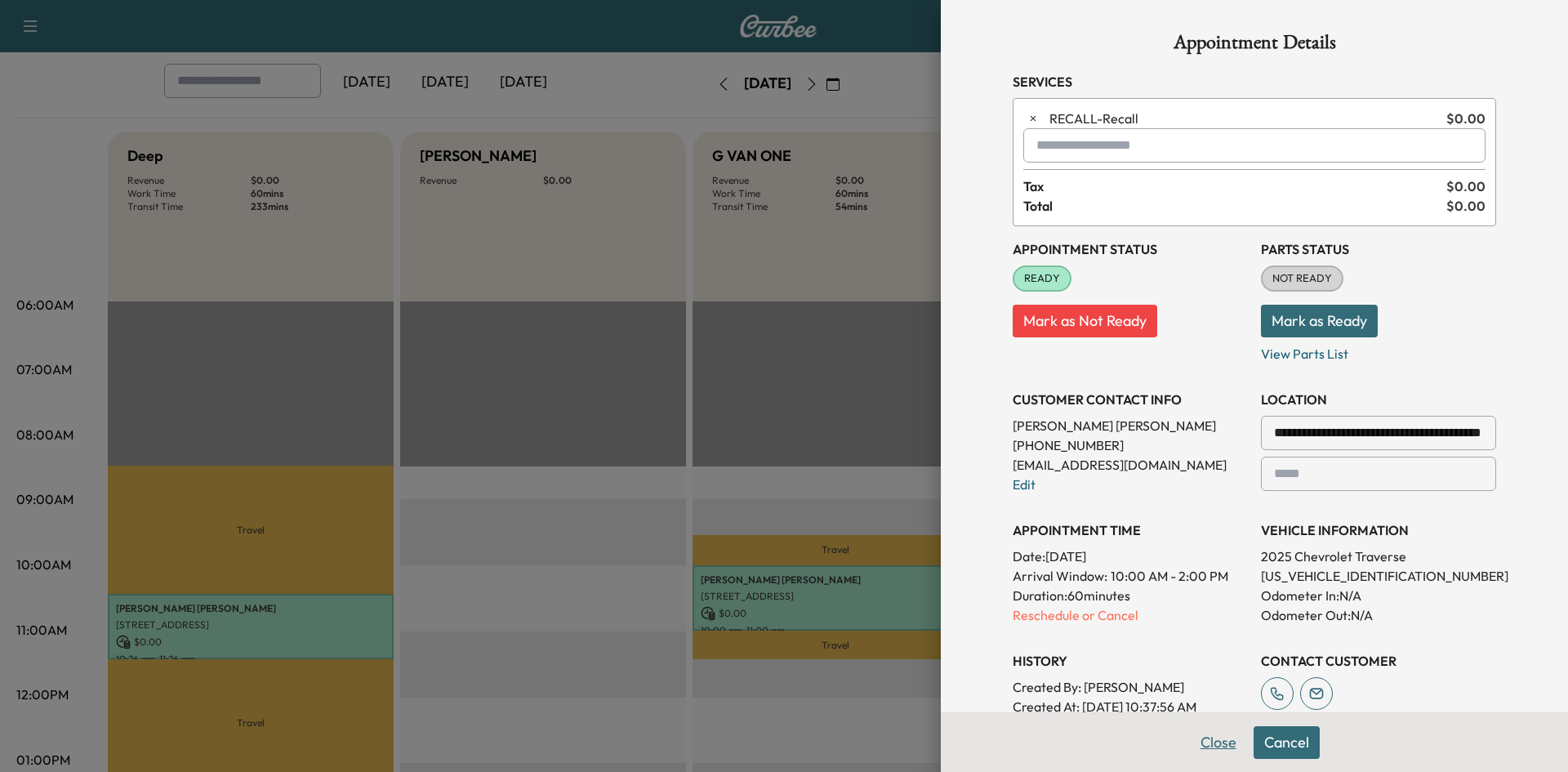
click at [1213, 744] on button "Close" at bounding box center [1218, 743] width 57 height 33
